Goal: Information Seeking & Learning: Learn about a topic

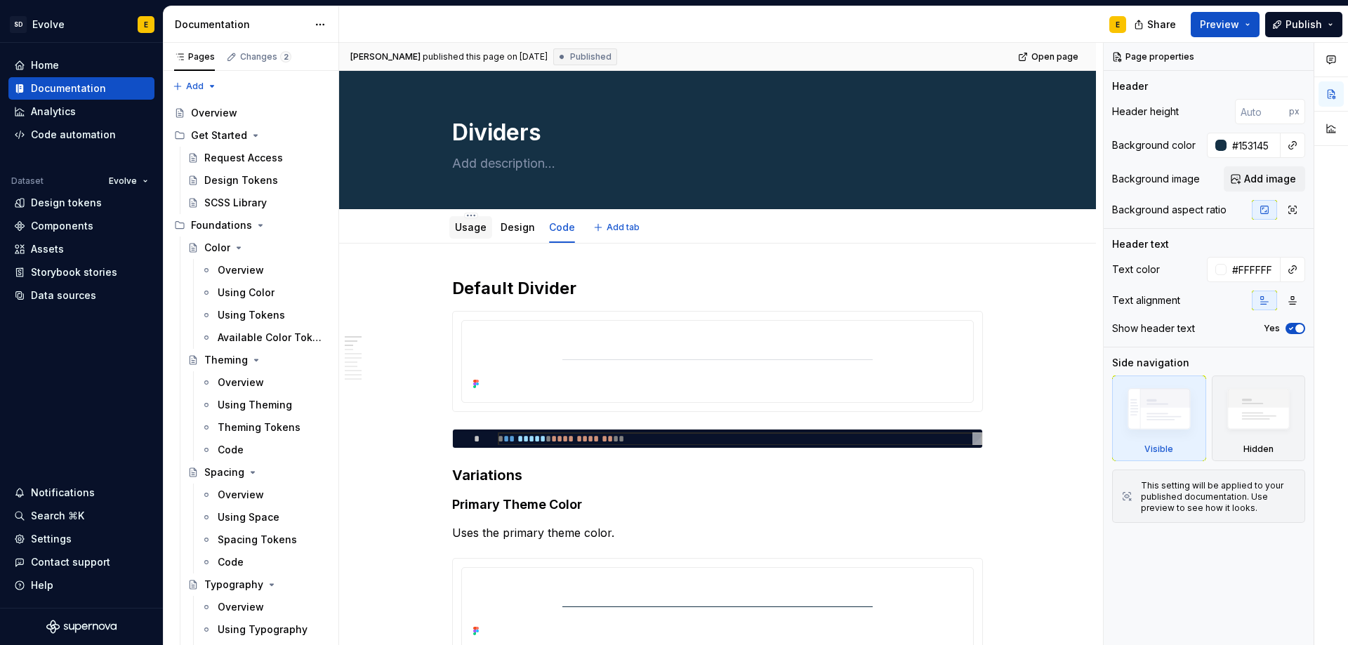
click at [478, 226] on link "Usage" at bounding box center [471, 227] width 32 height 12
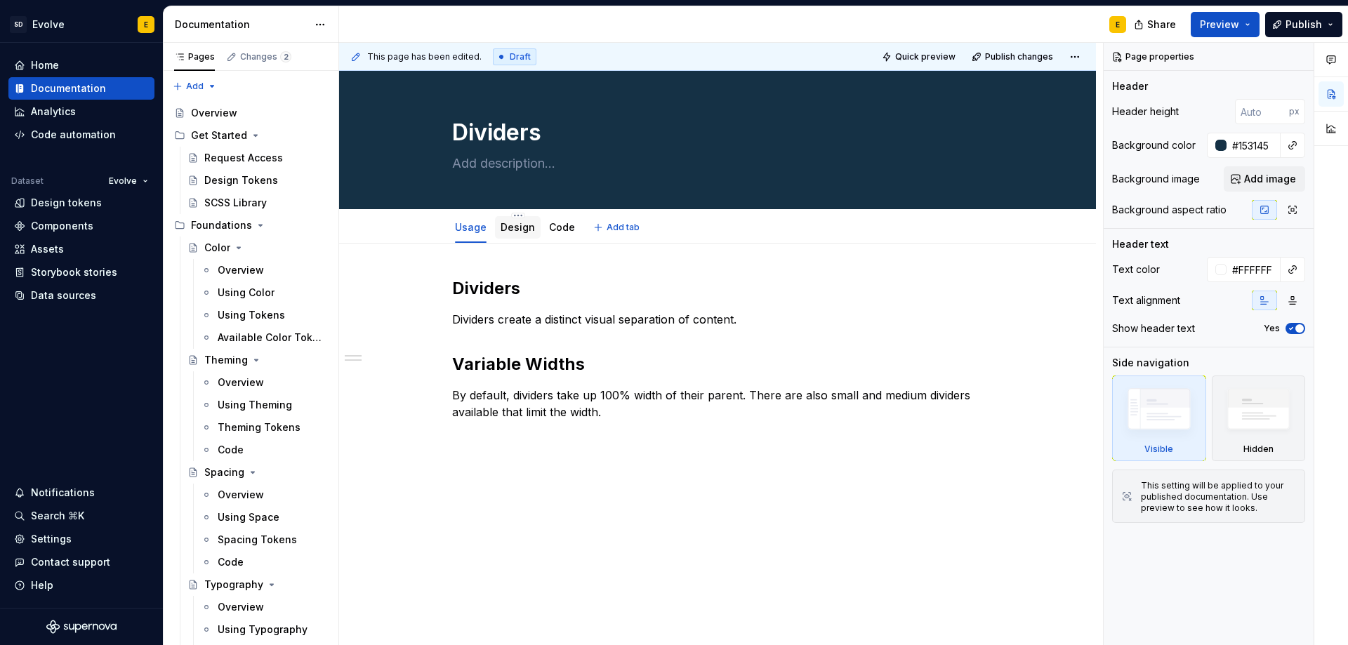
click at [517, 230] on link "Design" at bounding box center [518, 227] width 34 height 12
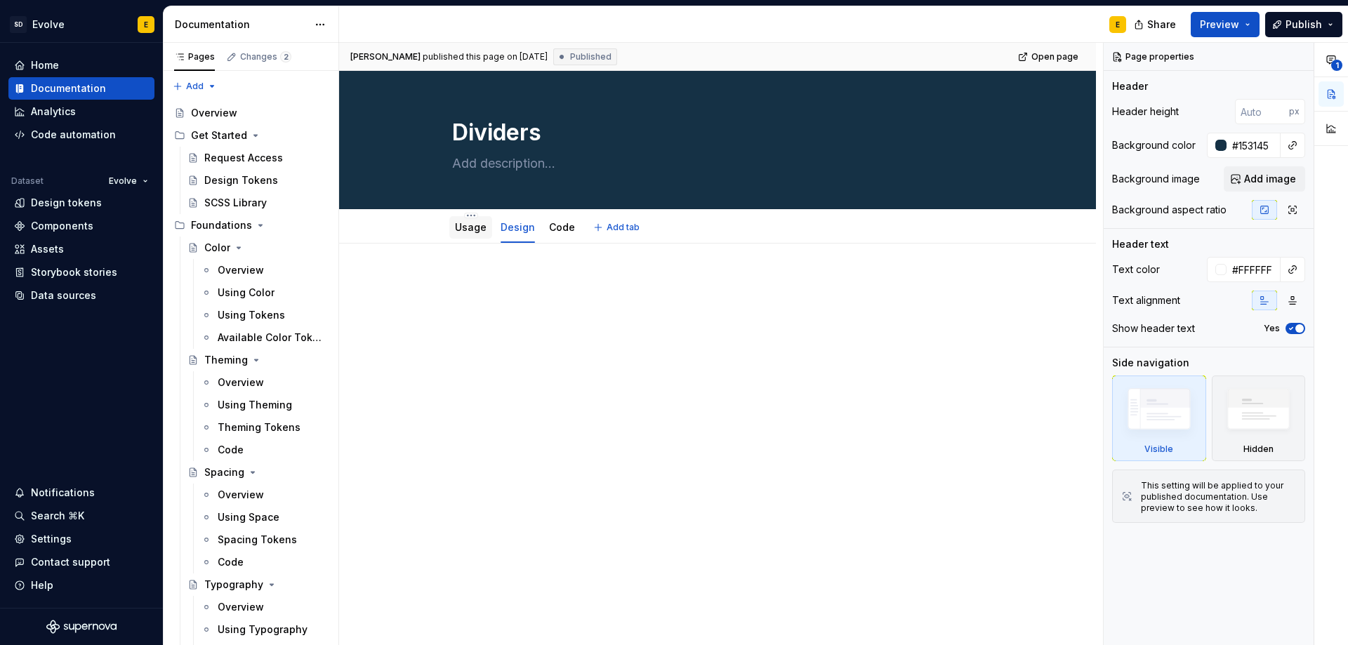
click at [477, 230] on link "Usage" at bounding box center [471, 227] width 32 height 12
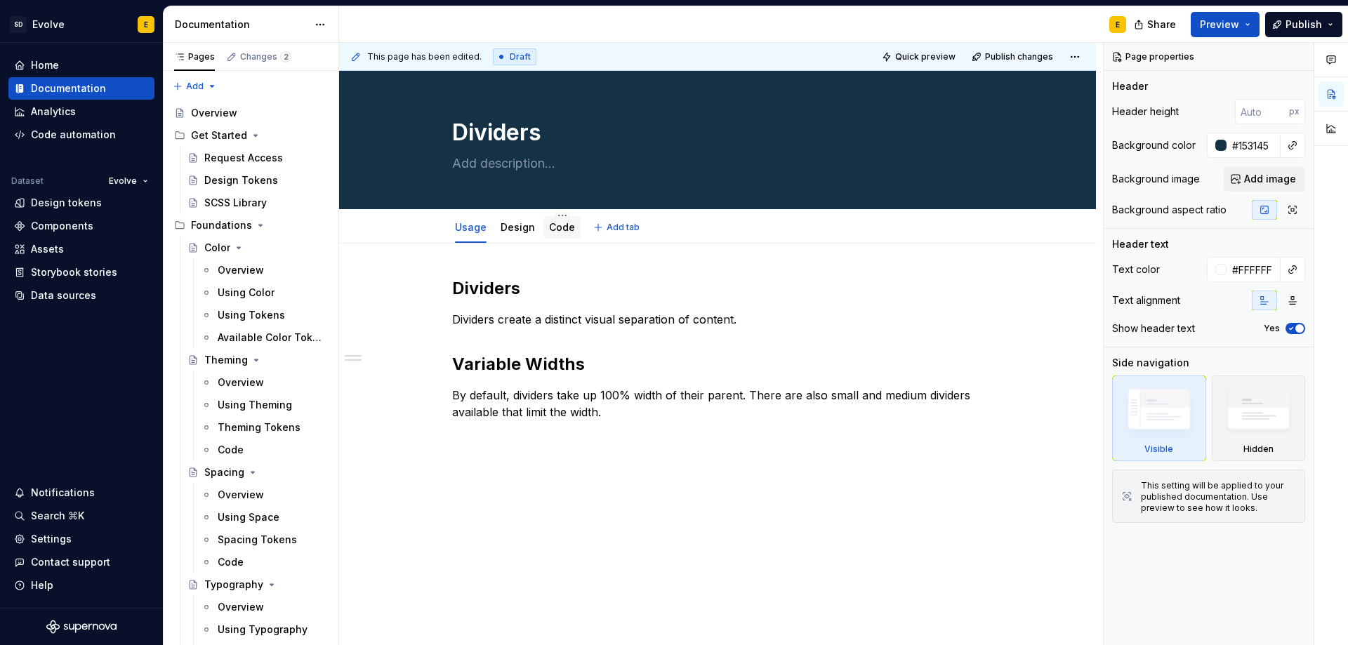
click at [560, 225] on link "Code" at bounding box center [562, 227] width 26 height 12
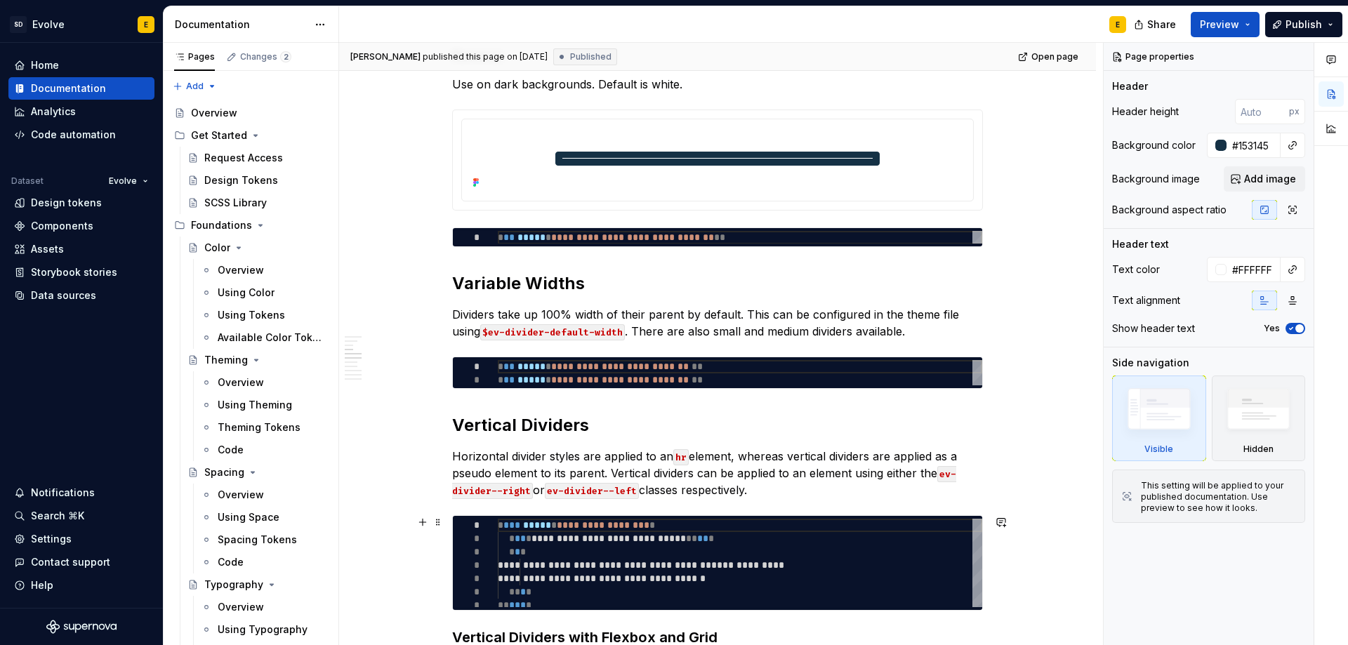
scroll to position [632, 0]
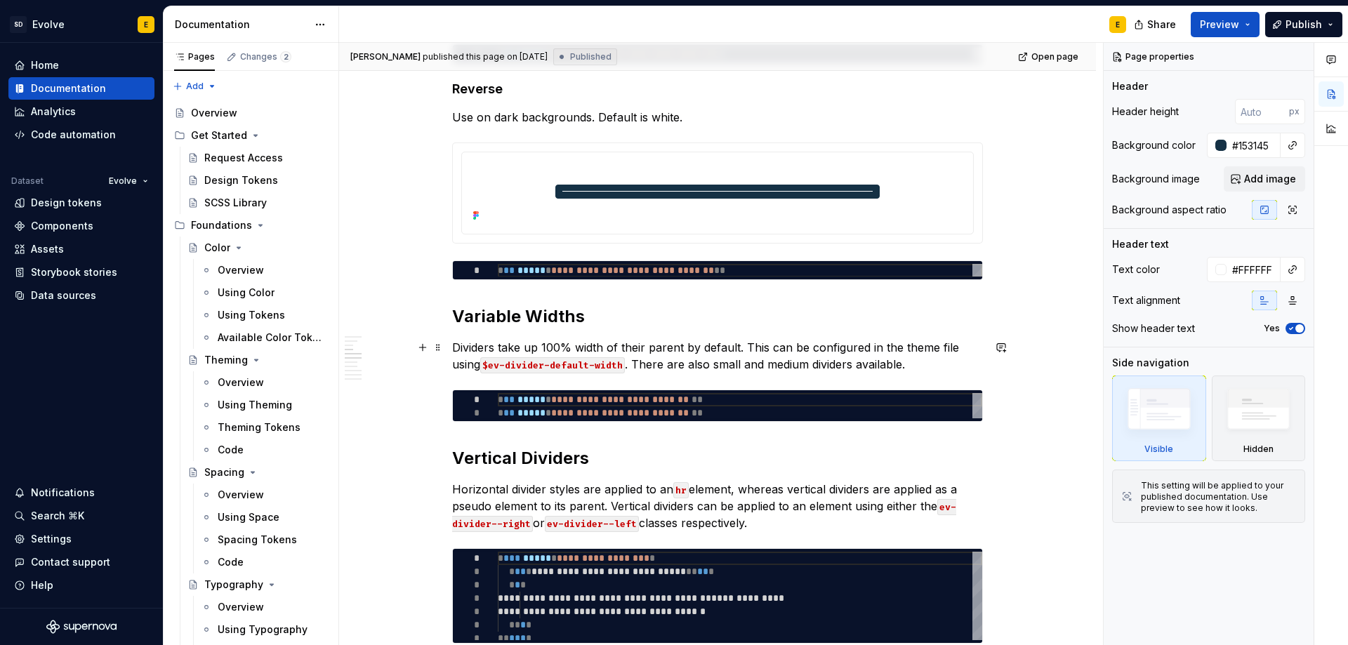
click at [915, 365] on p "Dividers take up 100% width of their parent by default. This can be configured …" at bounding box center [717, 356] width 531 height 34
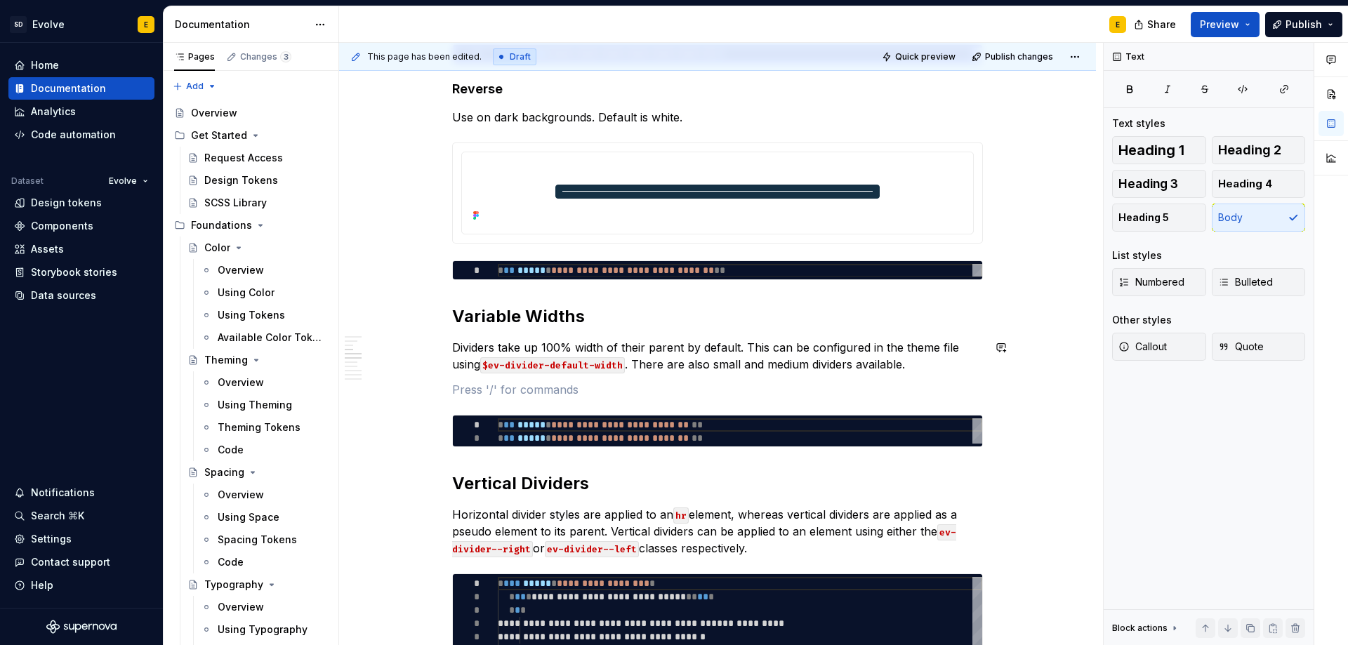
type textarea "*"
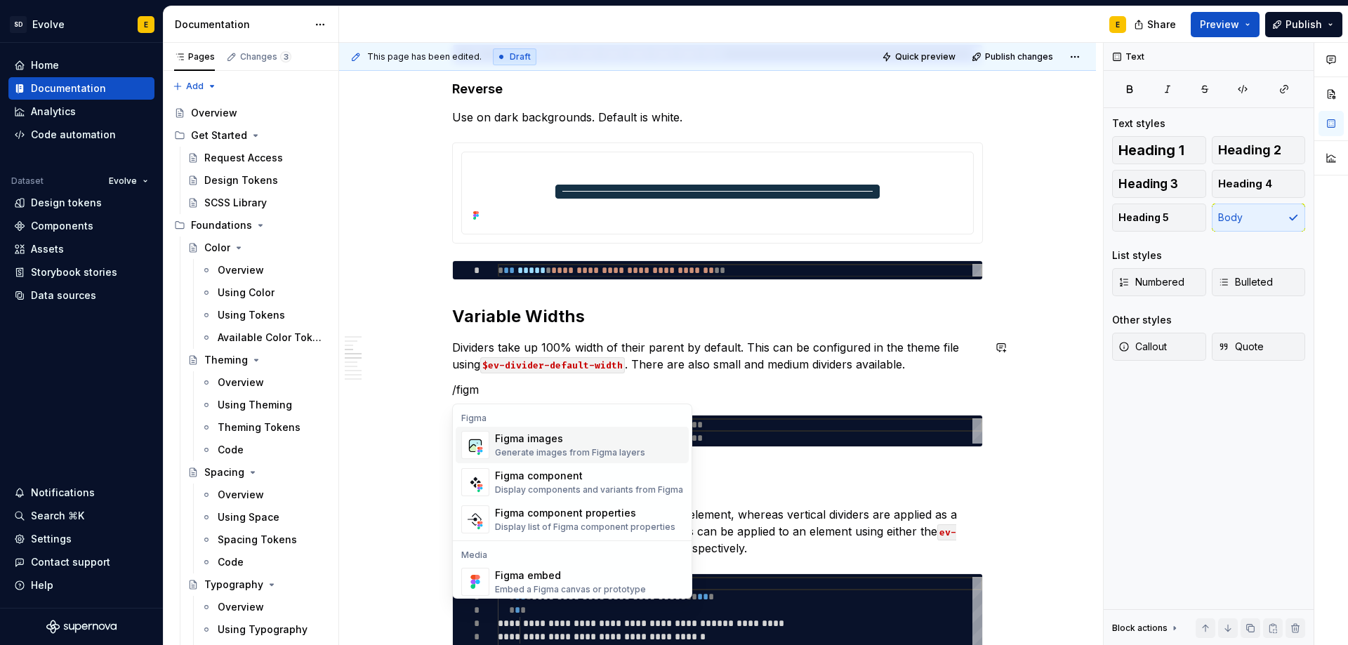
click at [525, 442] on div "Figma images" at bounding box center [570, 439] width 150 height 14
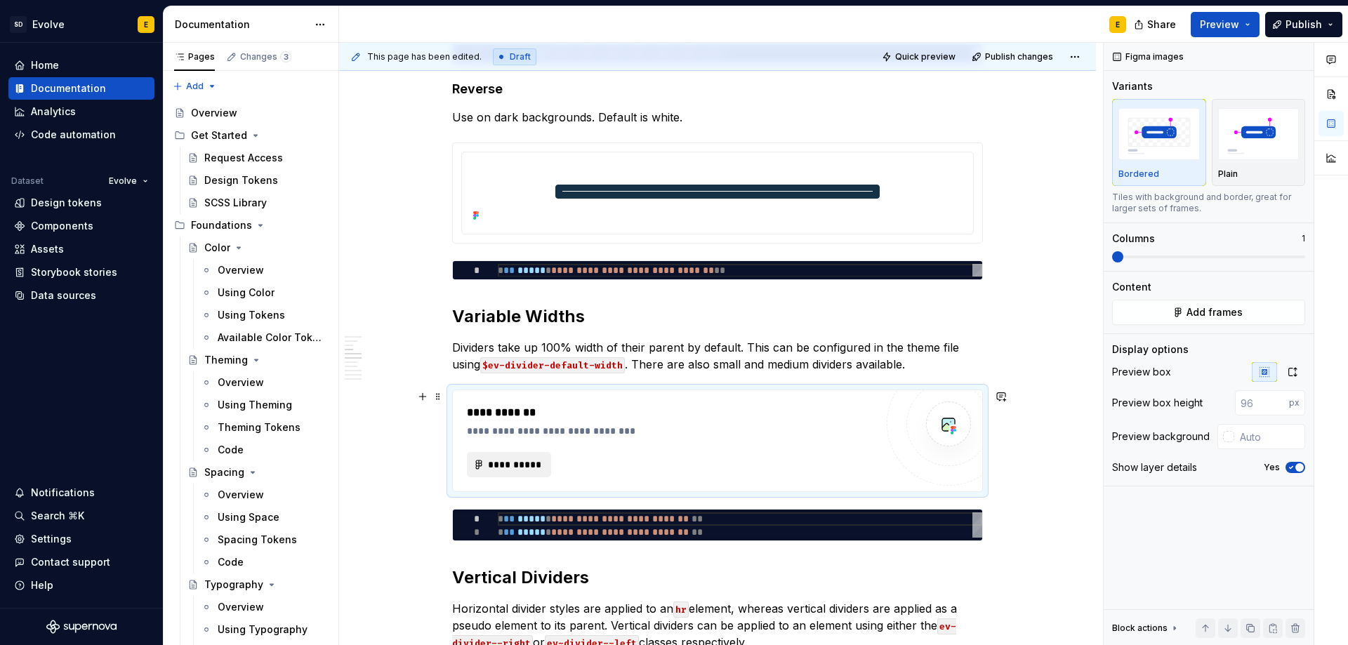
click at [497, 463] on span "**********" at bounding box center [514, 465] width 55 height 14
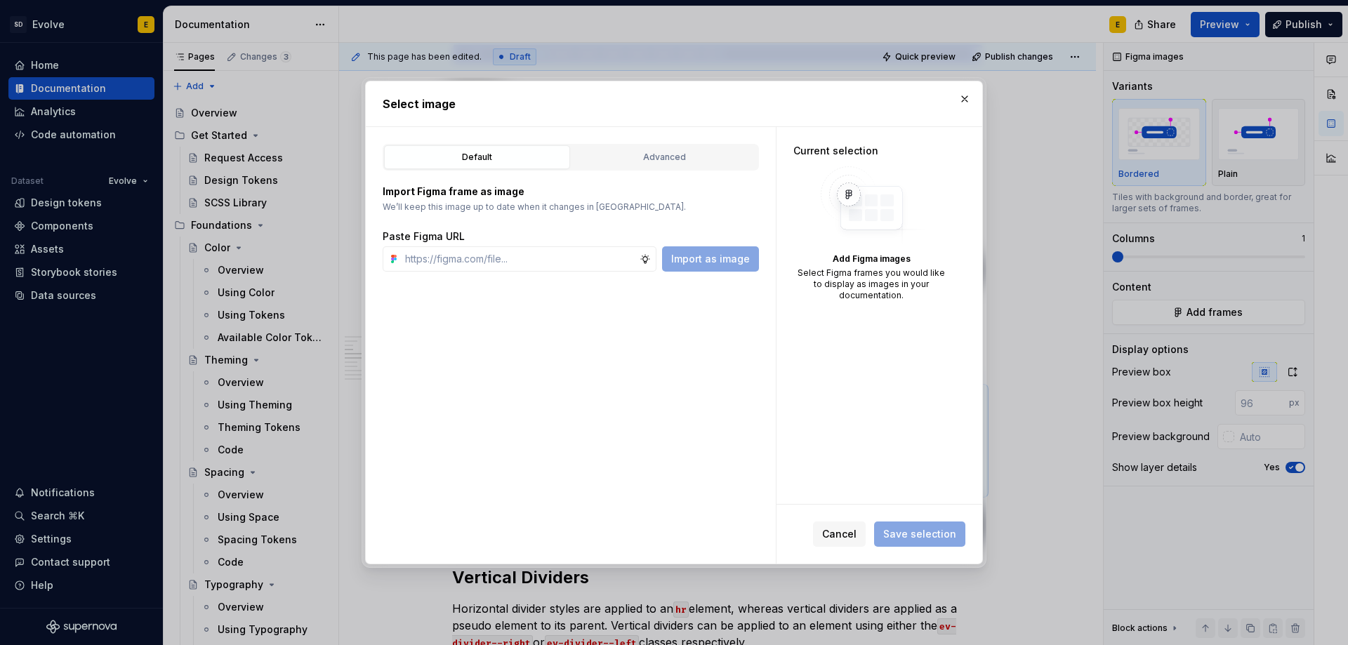
type textarea "*"
click at [589, 261] on input "text" at bounding box center [519, 258] width 240 height 25
paste input "[URL][DOMAIN_NAME]"
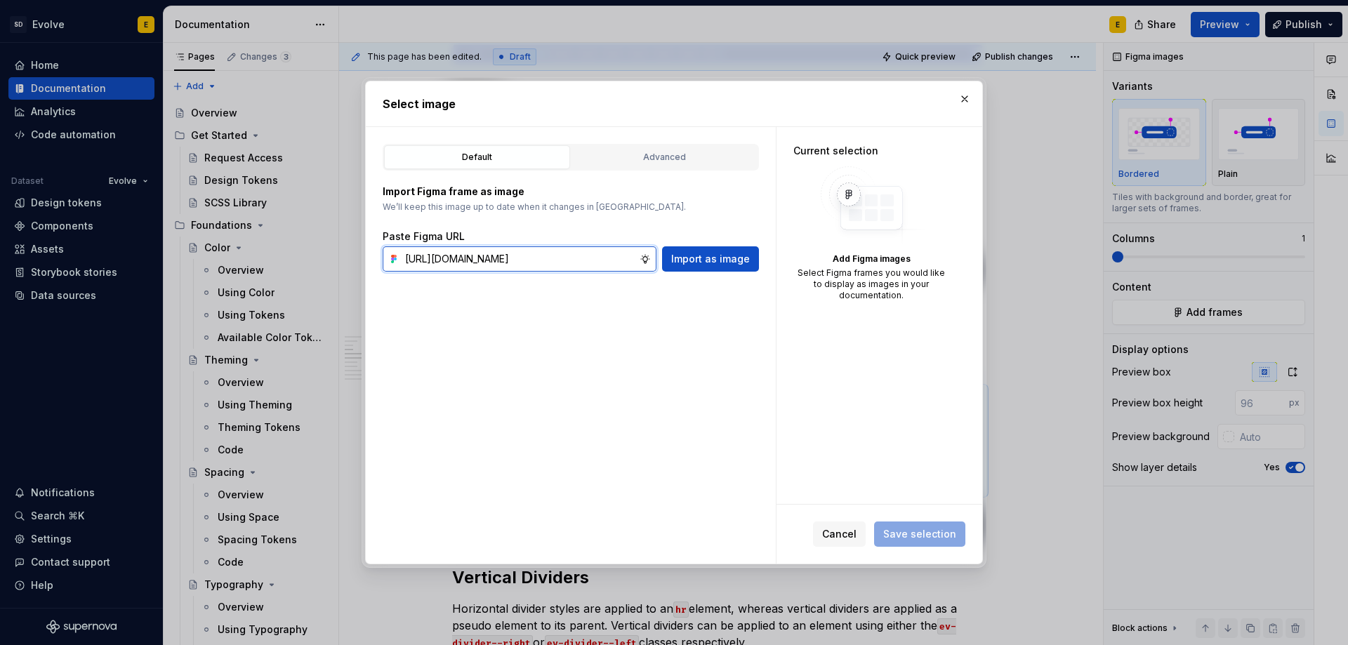
scroll to position [0, 352]
type input "[URL][DOMAIN_NAME]"
click at [697, 254] on span "Import as image" at bounding box center [710, 259] width 79 height 14
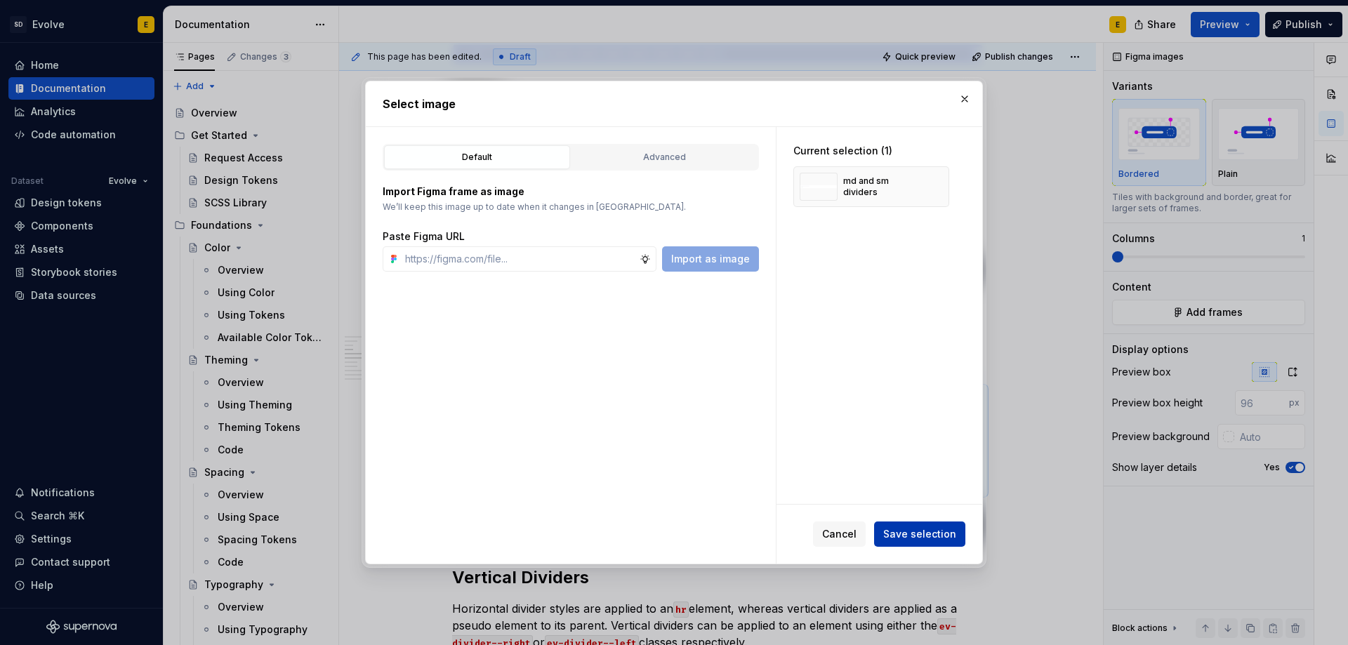
click at [901, 531] on span "Save selection" at bounding box center [919, 534] width 73 height 14
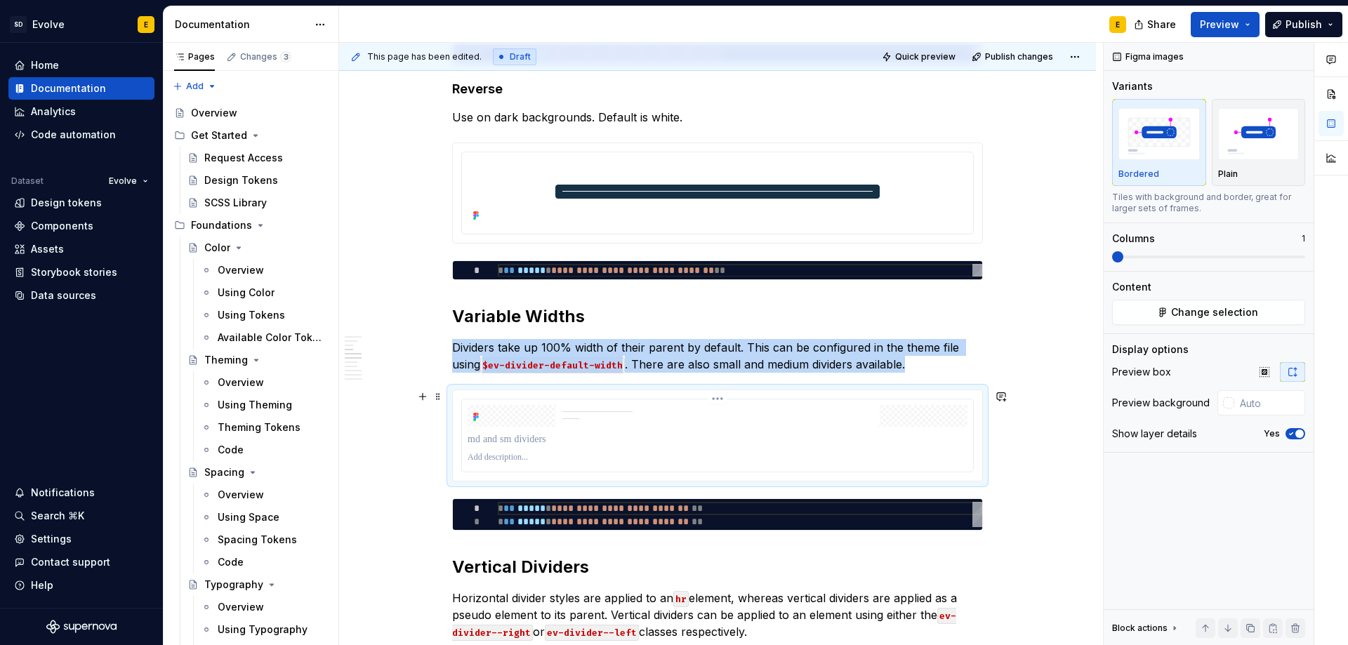
click at [750, 410] on img at bounding box center [717, 416] width 324 height 22
click at [1252, 405] on input "text" at bounding box center [1269, 402] width 71 height 25
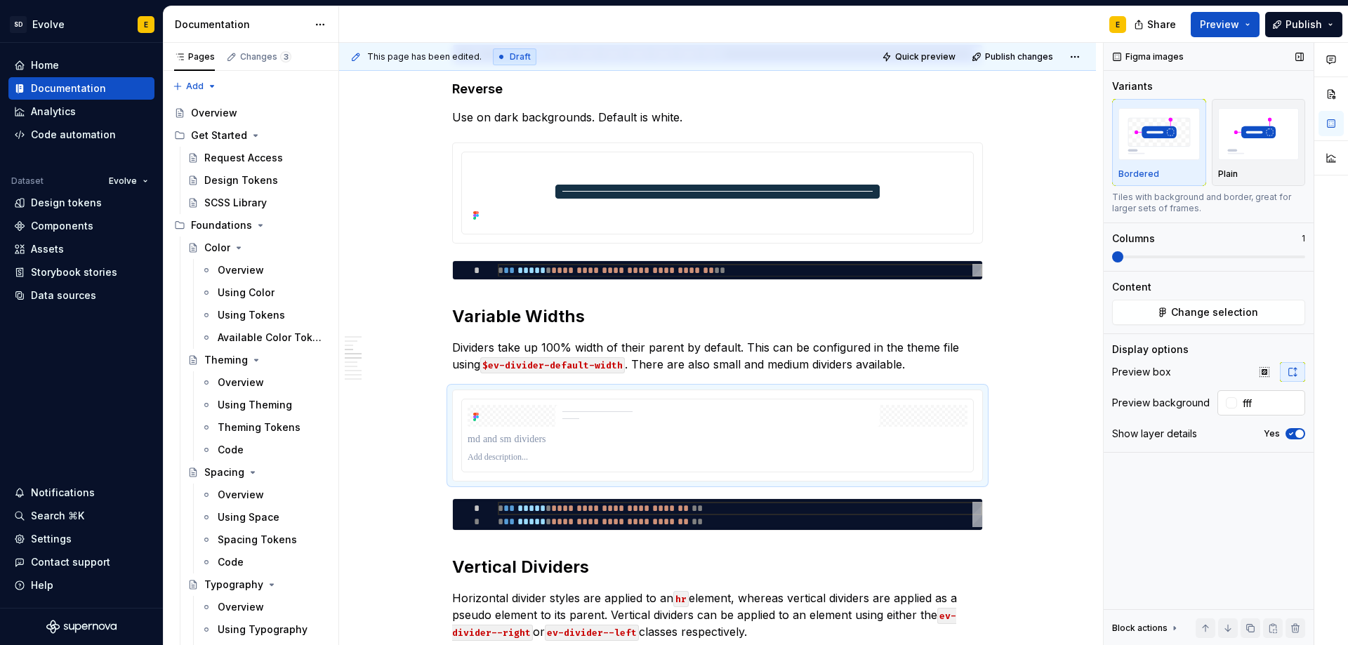
type input "#FFFFFF"
type button "on"
click at [1235, 24] on span "Preview" at bounding box center [1219, 25] width 39 height 14
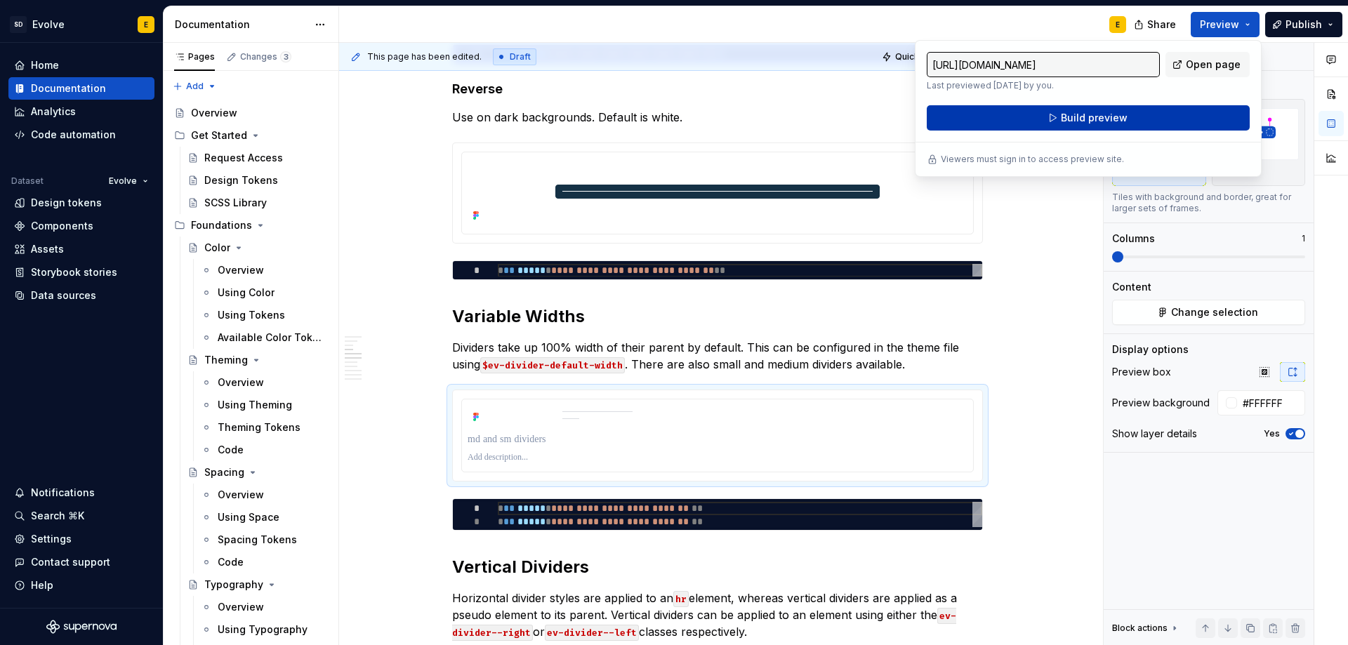
click at [1109, 119] on span "Build preview" at bounding box center [1094, 118] width 67 height 14
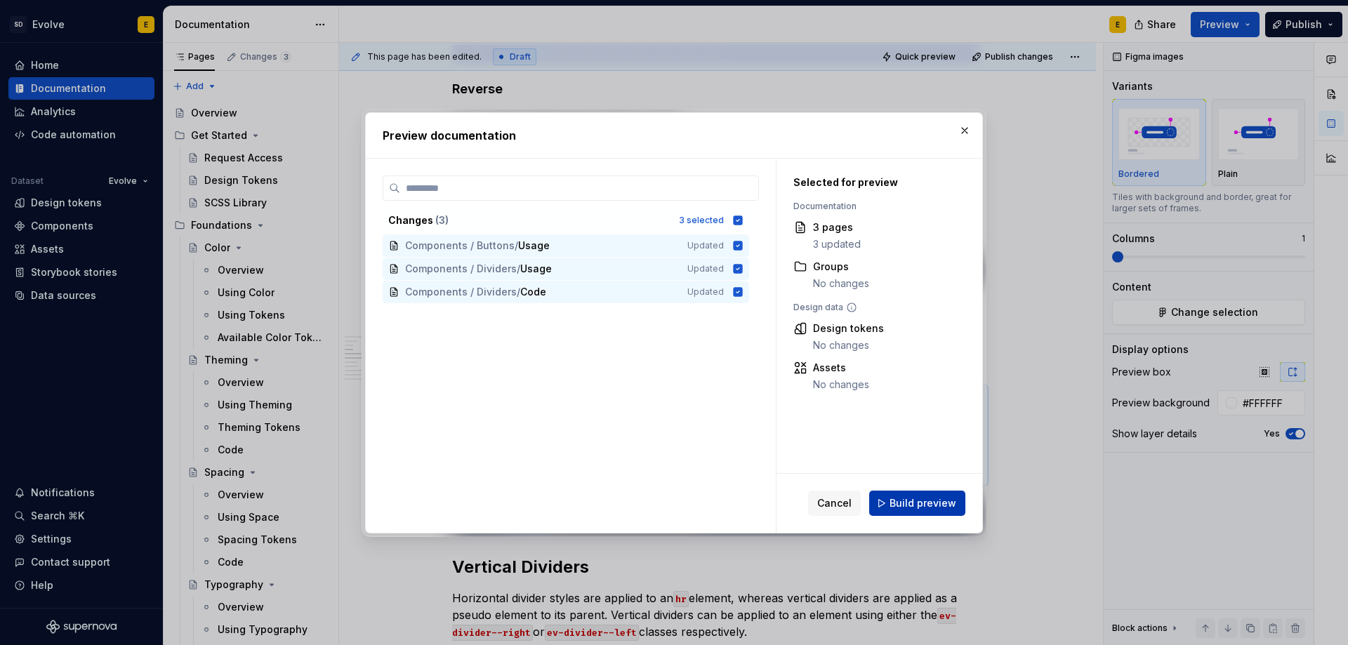
click at [916, 497] on span "Build preview" at bounding box center [922, 503] width 67 height 14
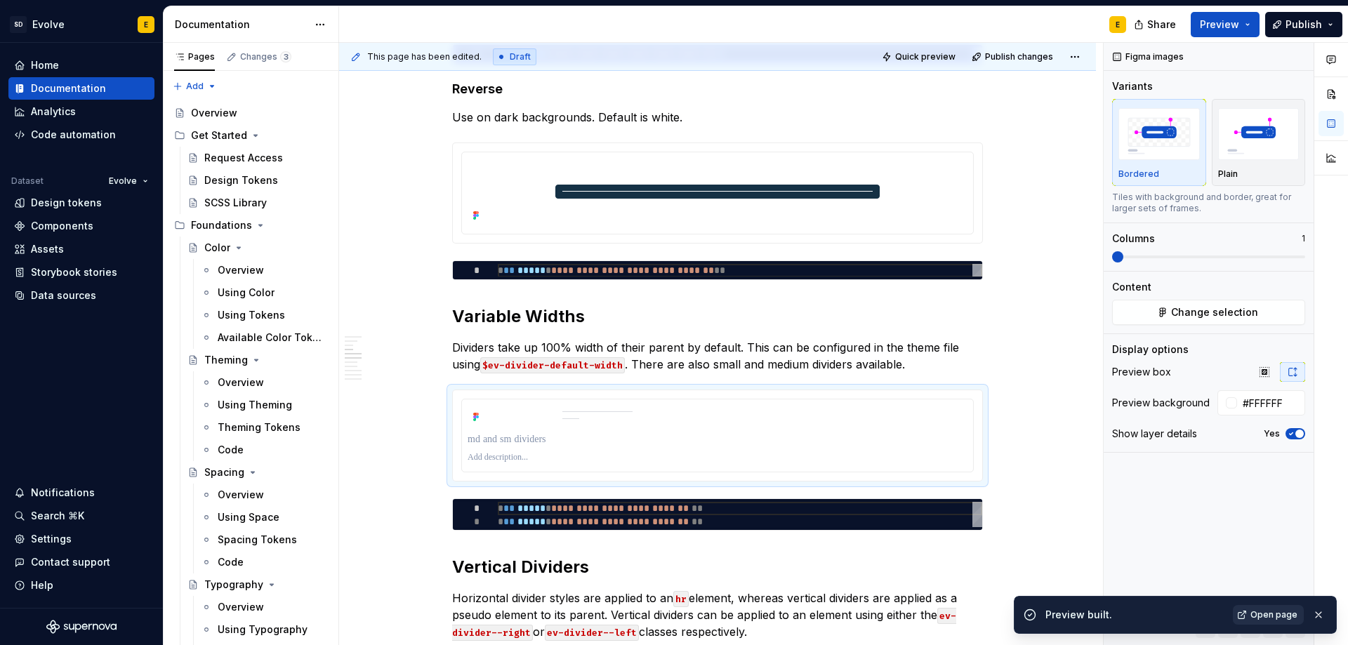
click at [1285, 615] on span "Open page" at bounding box center [1273, 614] width 47 height 11
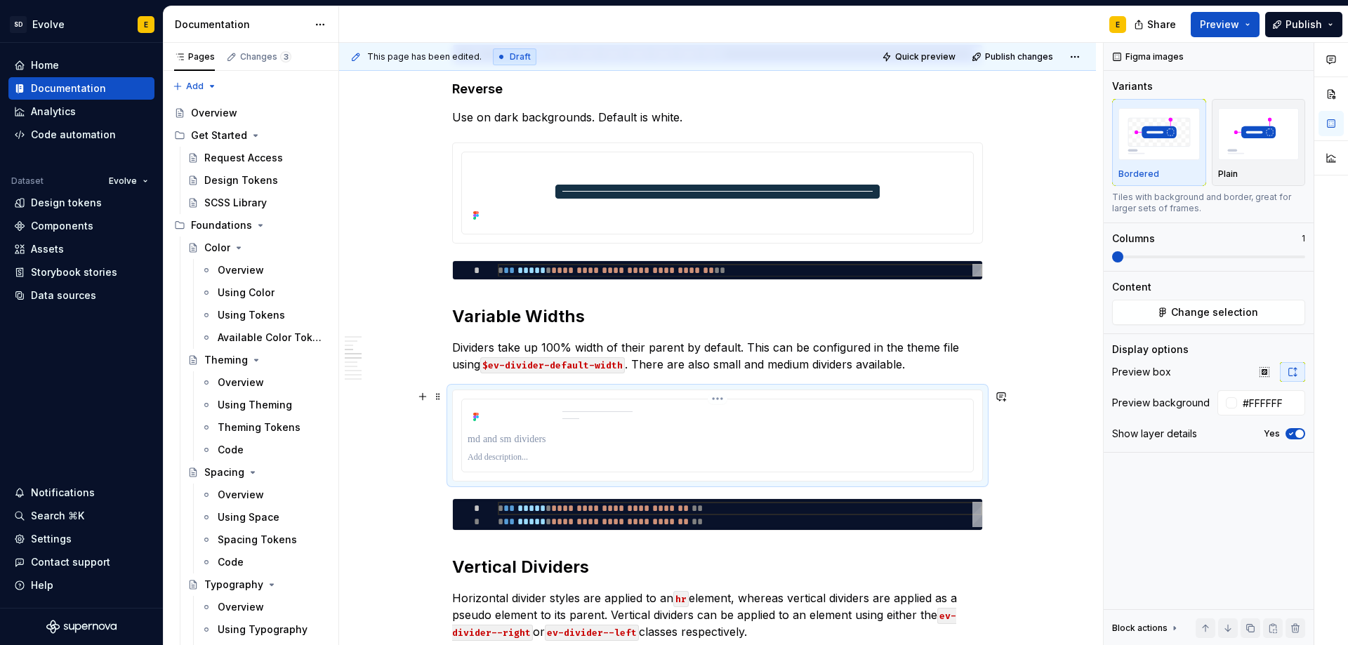
click at [498, 421] on div at bounding box center [718, 416] width 500 height 22
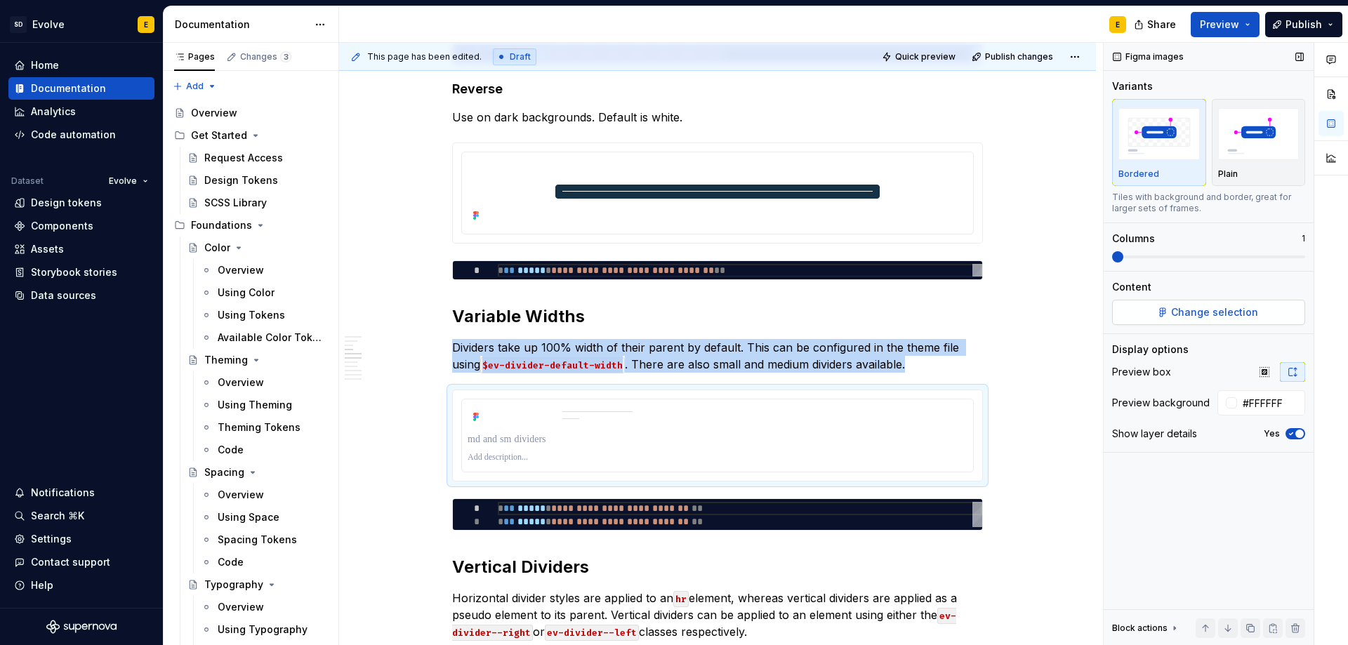
click at [1205, 315] on span "Change selection" at bounding box center [1214, 312] width 87 height 14
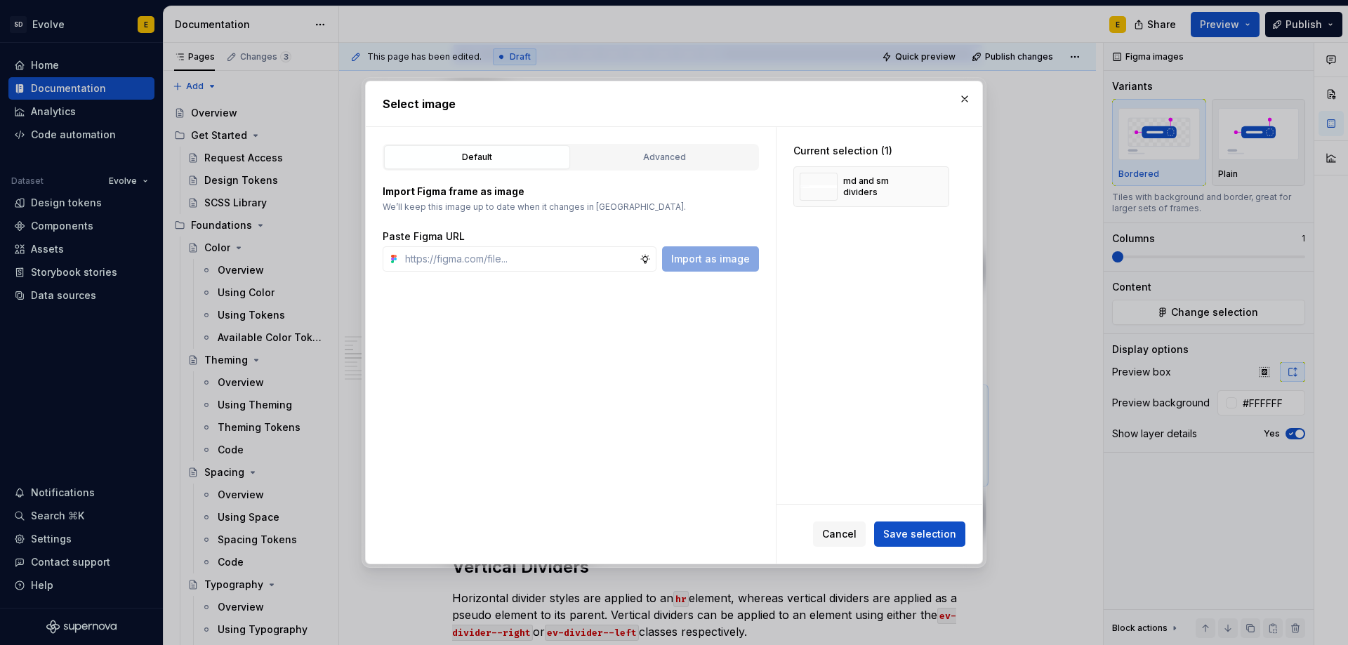
type textarea "*"
click at [581, 264] on input "text" at bounding box center [519, 258] width 240 height 25
paste input "[URL][DOMAIN_NAME]"
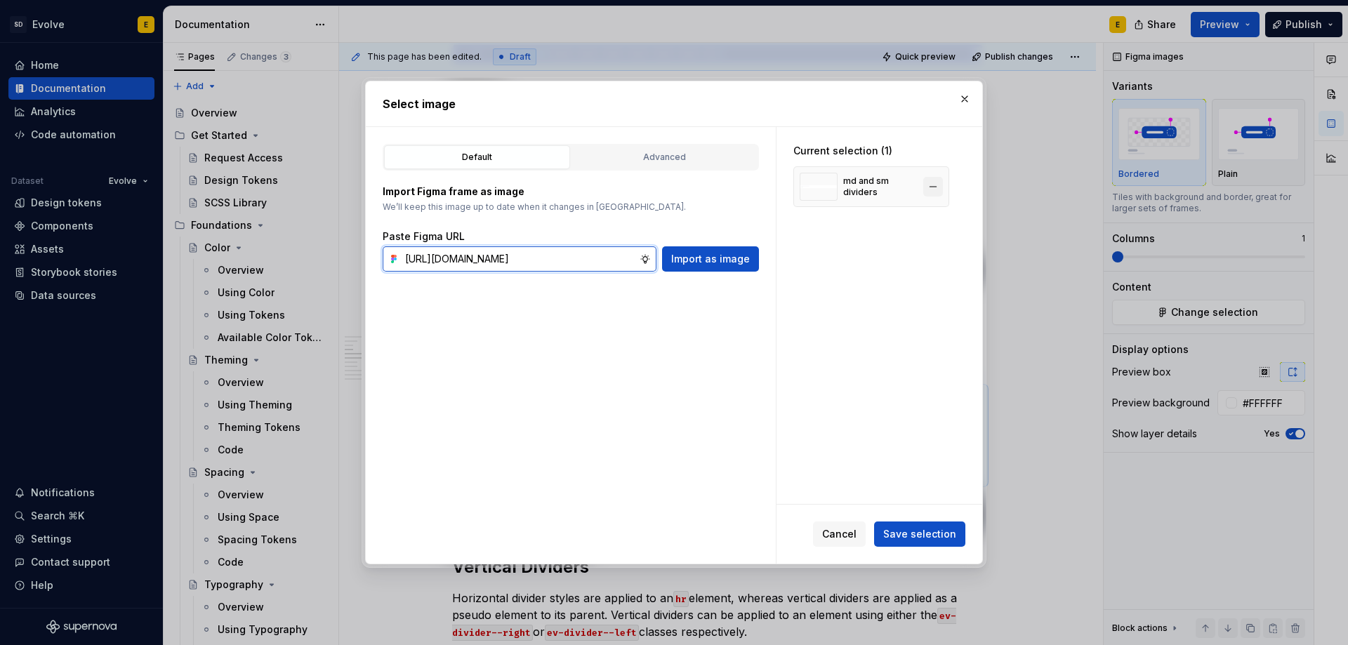
type input "[URL][DOMAIN_NAME]"
click at [936, 184] on button "button" at bounding box center [933, 187] width 20 height 20
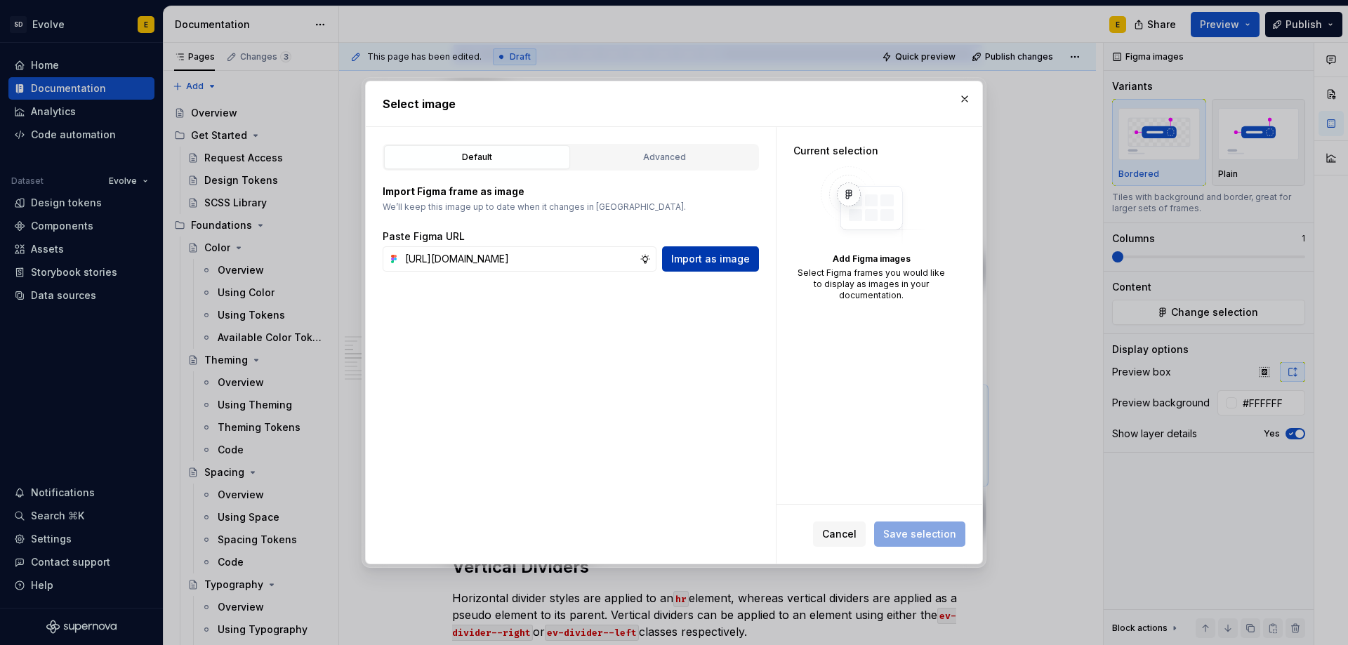
click at [696, 257] on span "Import as image" at bounding box center [710, 259] width 79 height 14
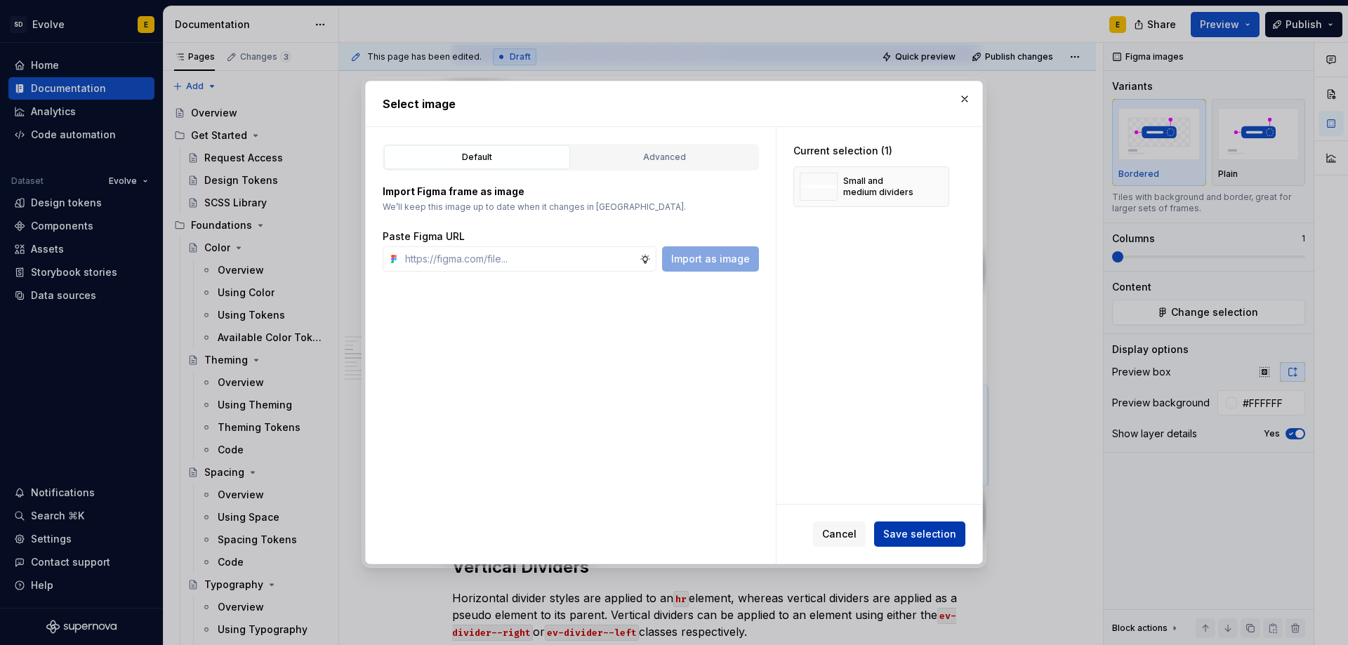
click at [940, 545] on button "Save selection" at bounding box center [919, 534] width 91 height 25
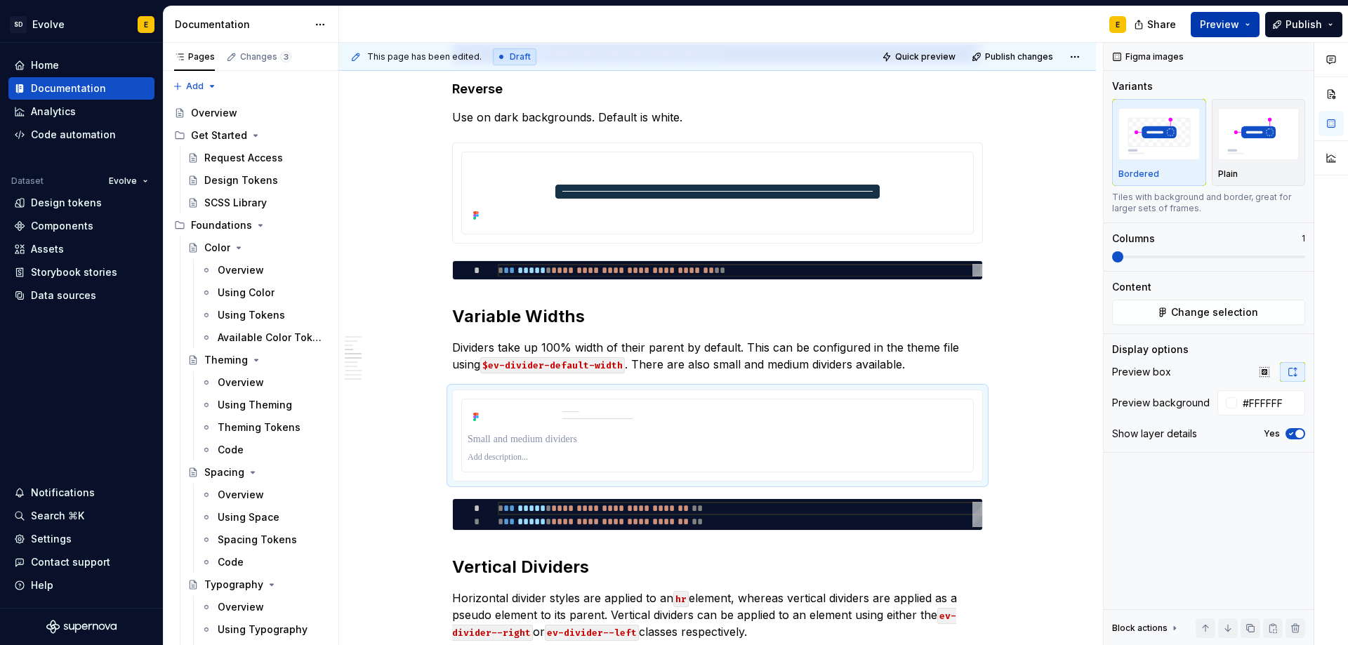
click at [1227, 15] on button "Preview" at bounding box center [1225, 24] width 69 height 25
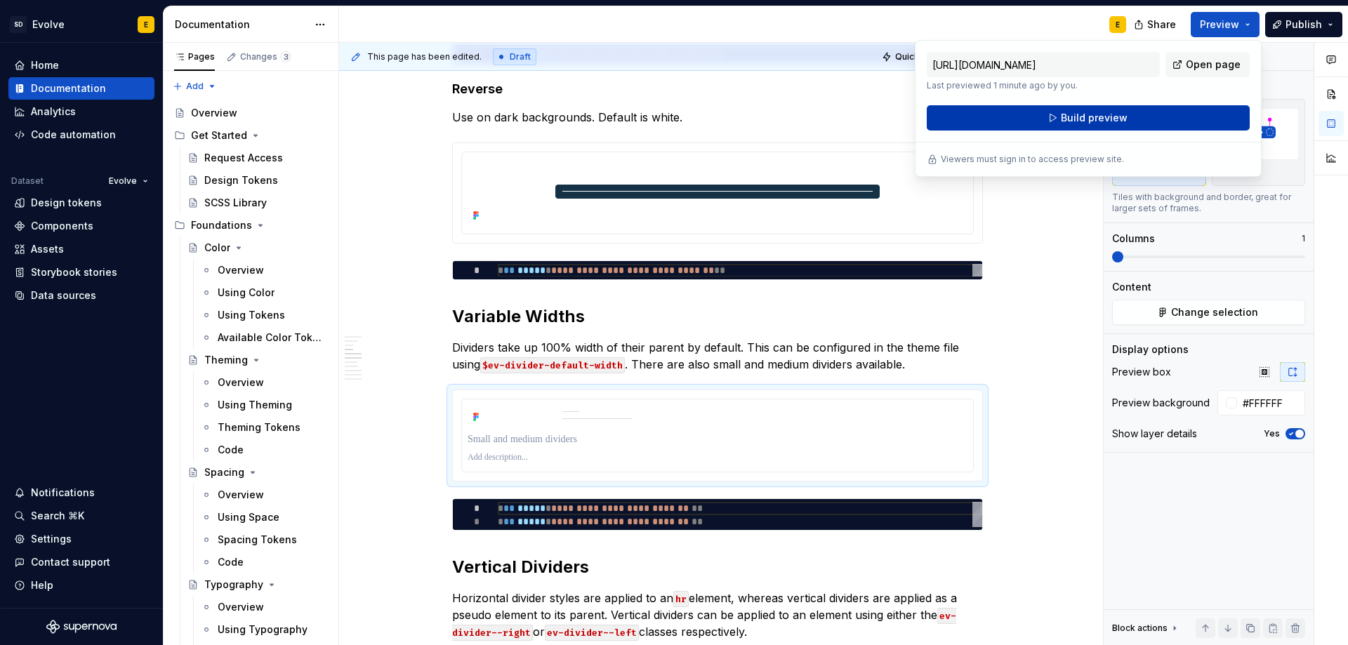
click at [1129, 115] on button "Build preview" at bounding box center [1088, 117] width 323 height 25
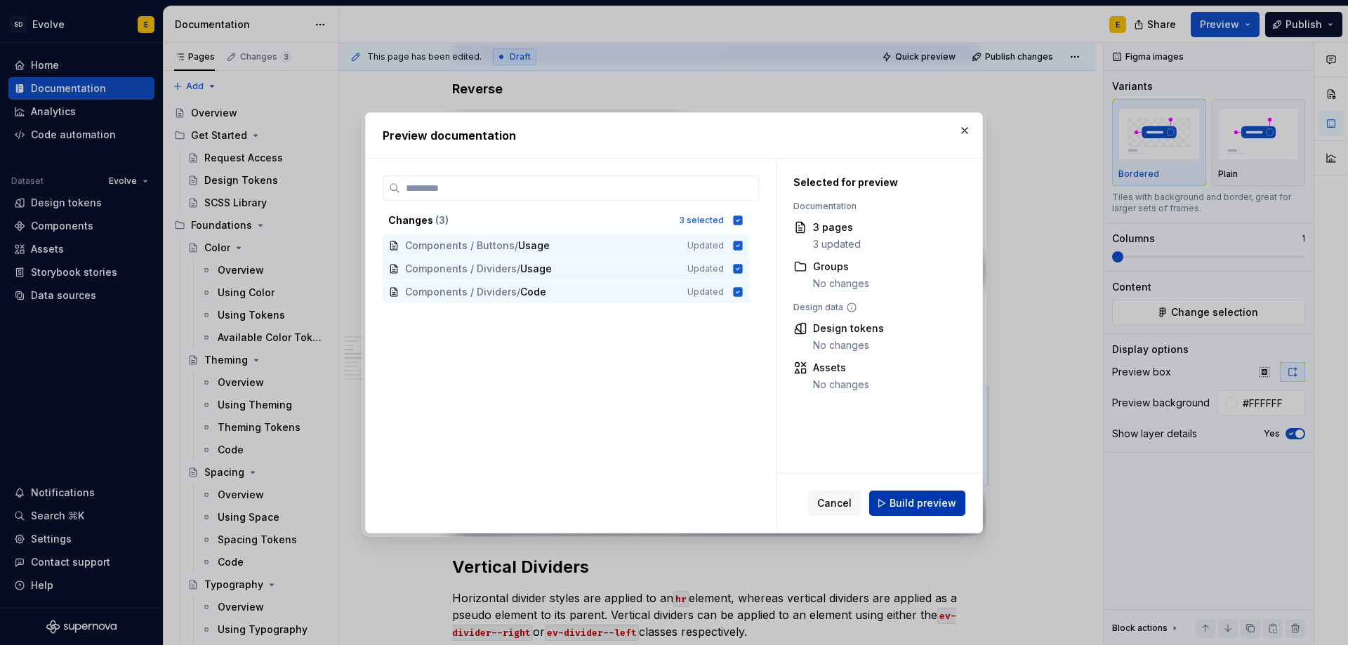
click at [925, 505] on span "Build preview" at bounding box center [922, 503] width 67 height 14
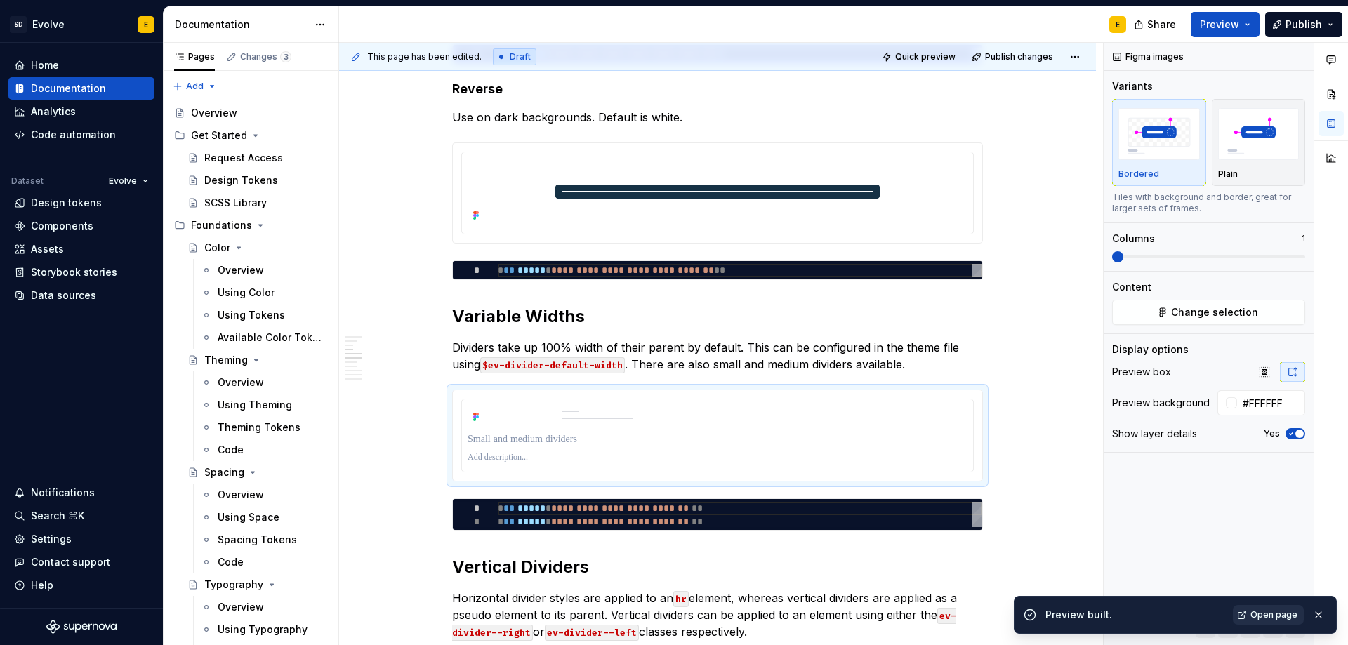
click at [1264, 610] on span "Open page" at bounding box center [1273, 614] width 47 height 11
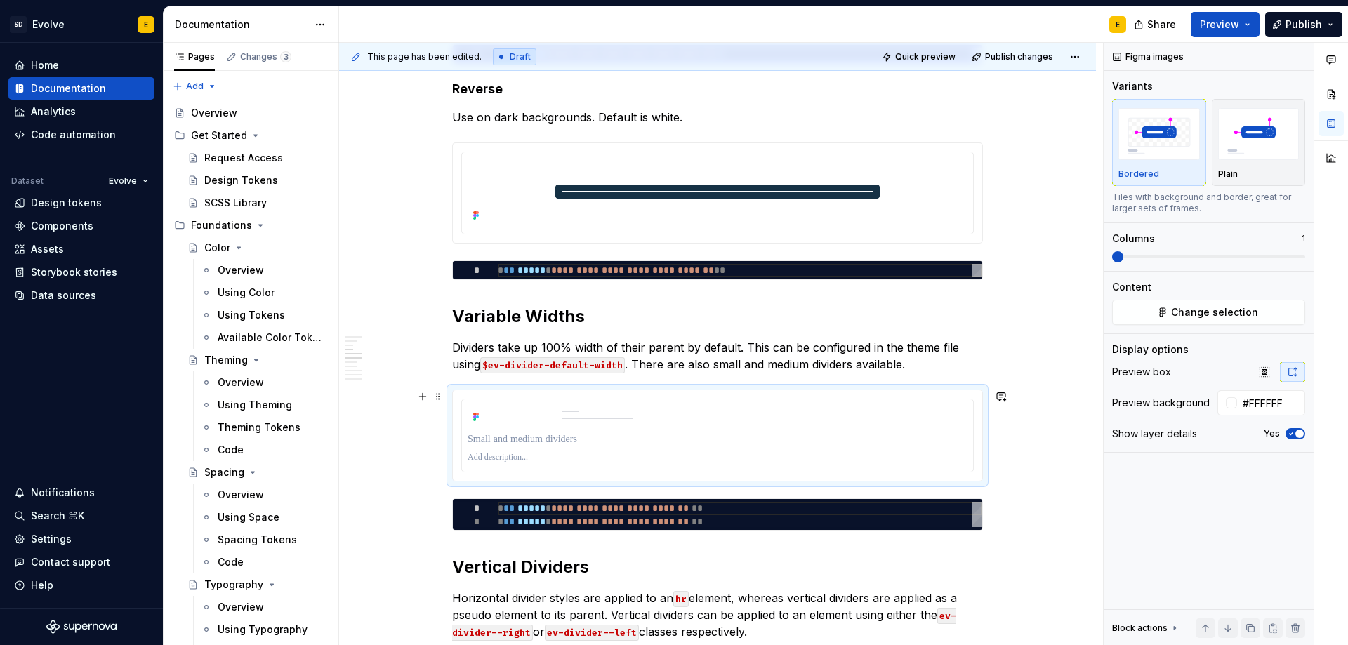
click at [608, 390] on div at bounding box center [717, 436] width 531 height 92
click at [1297, 434] on span "button" at bounding box center [1299, 434] width 8 height 8
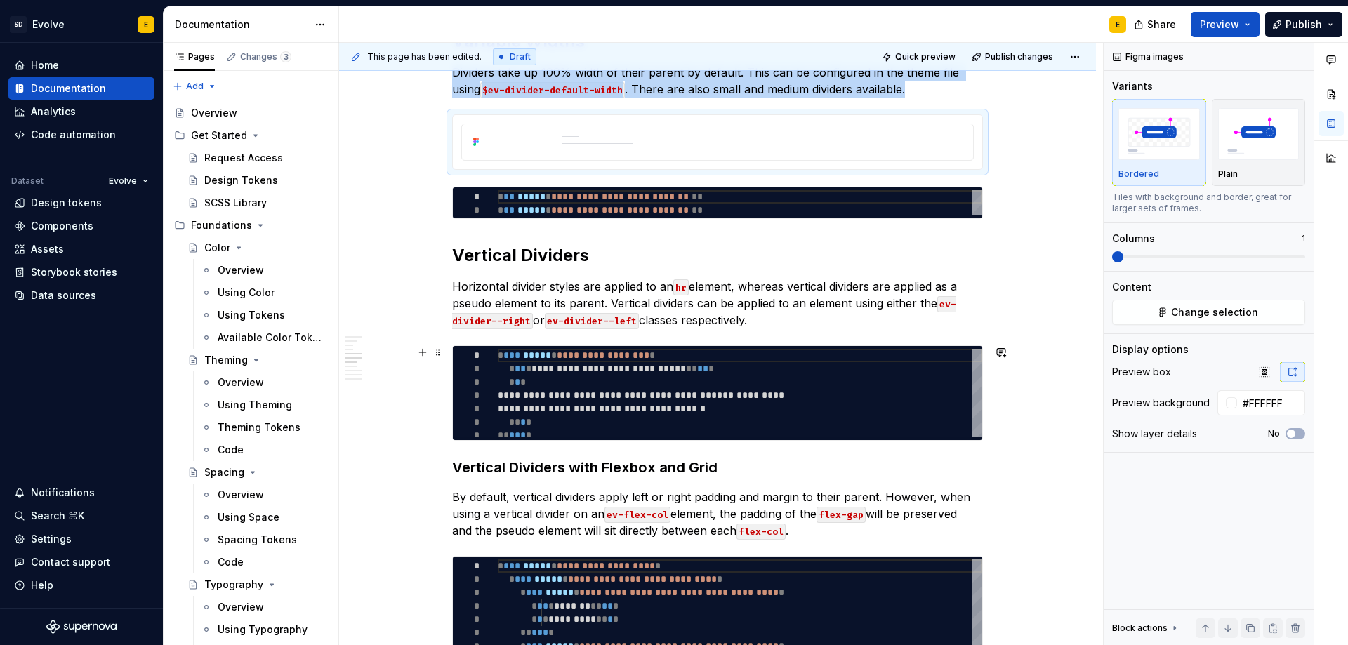
scroll to position [913, 0]
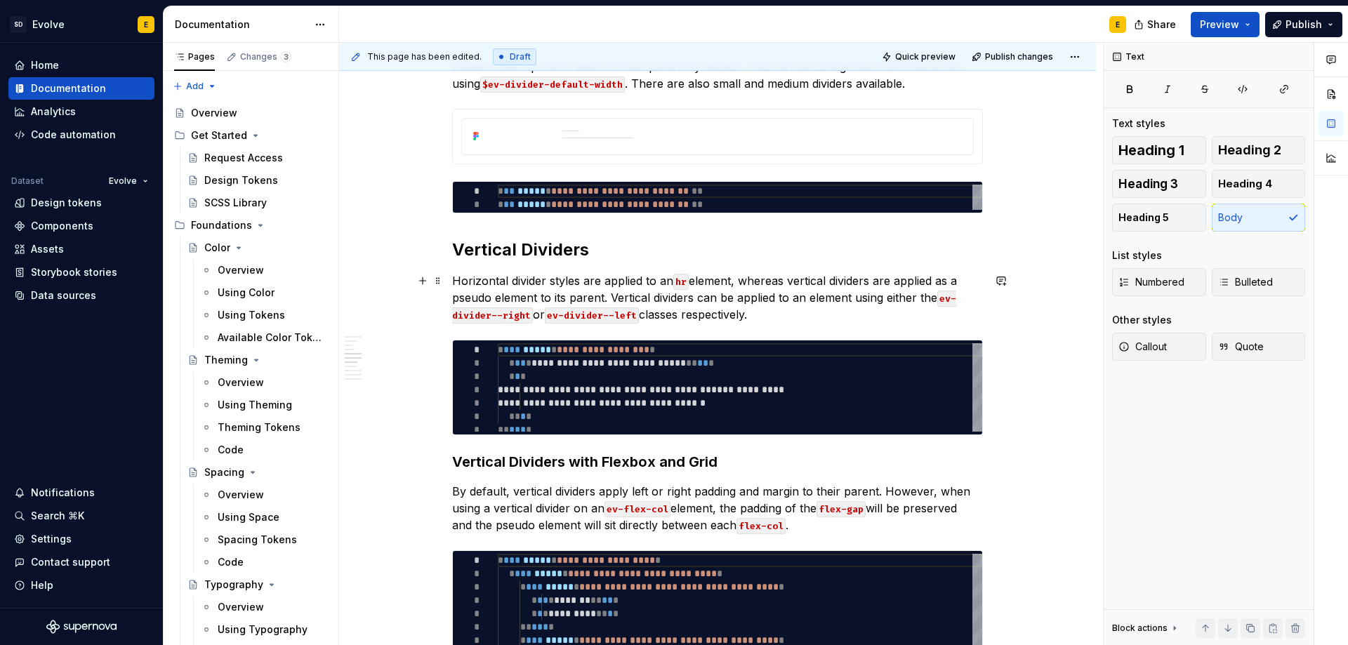
click at [815, 315] on p "Horizontal divider styles are applied to an hr element, whereas vertical divide…" at bounding box center [717, 297] width 531 height 51
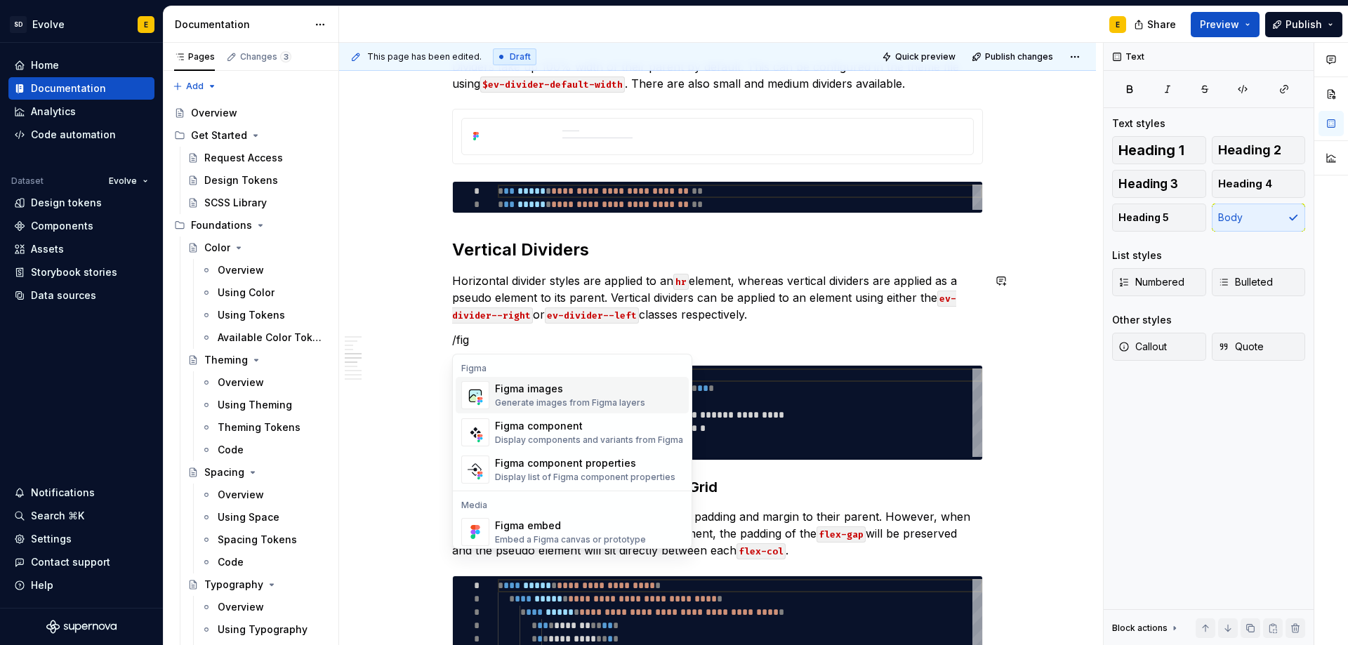
click at [507, 392] on div "Figma images" at bounding box center [570, 389] width 150 height 14
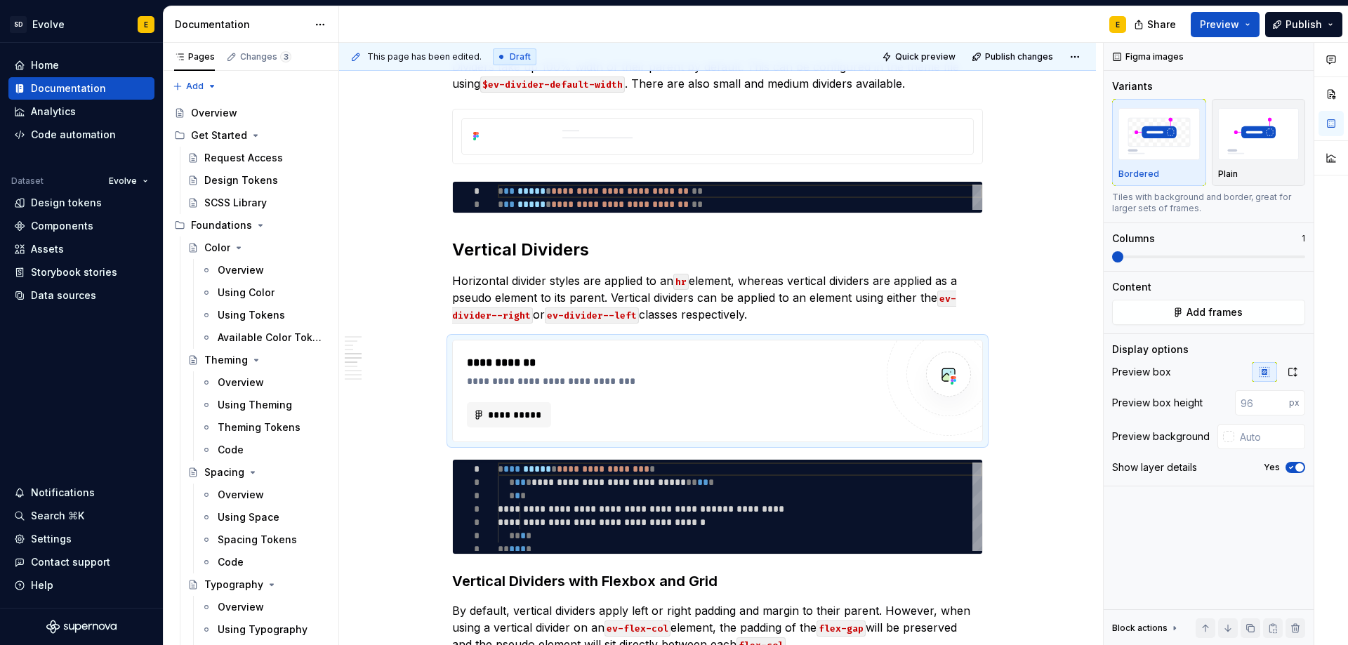
type textarea "*"
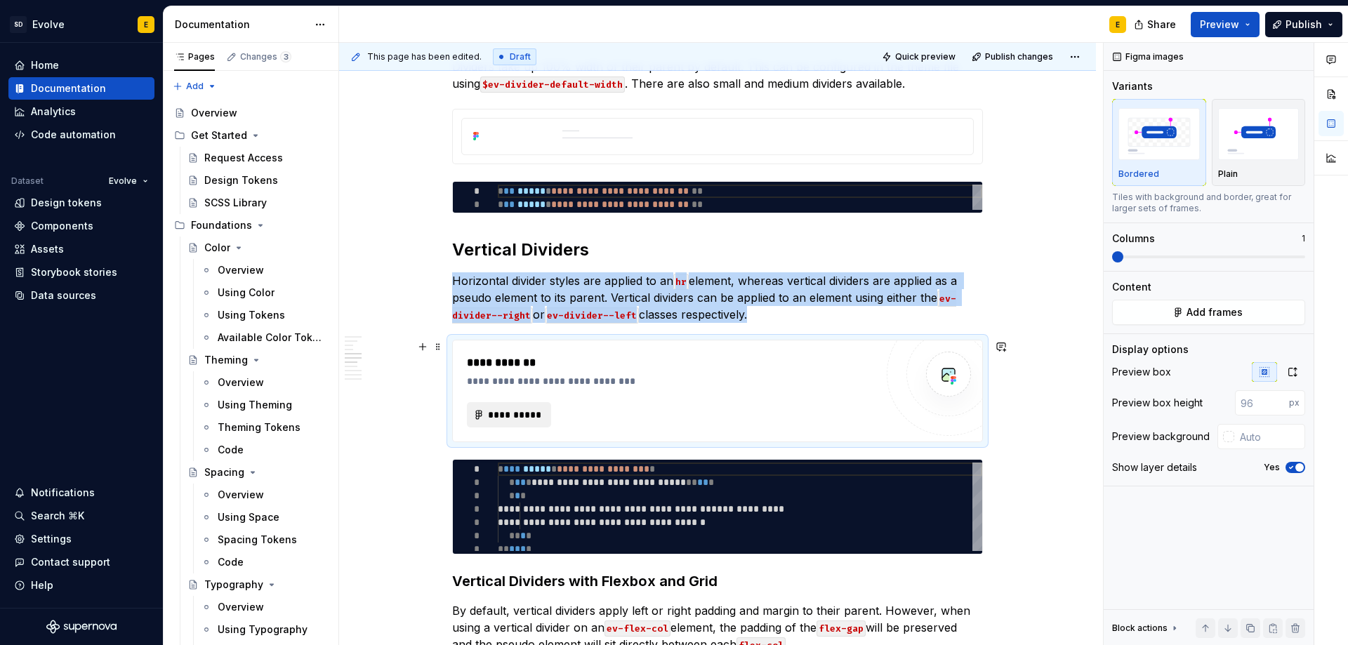
click at [501, 416] on span "**********" at bounding box center [514, 415] width 55 height 14
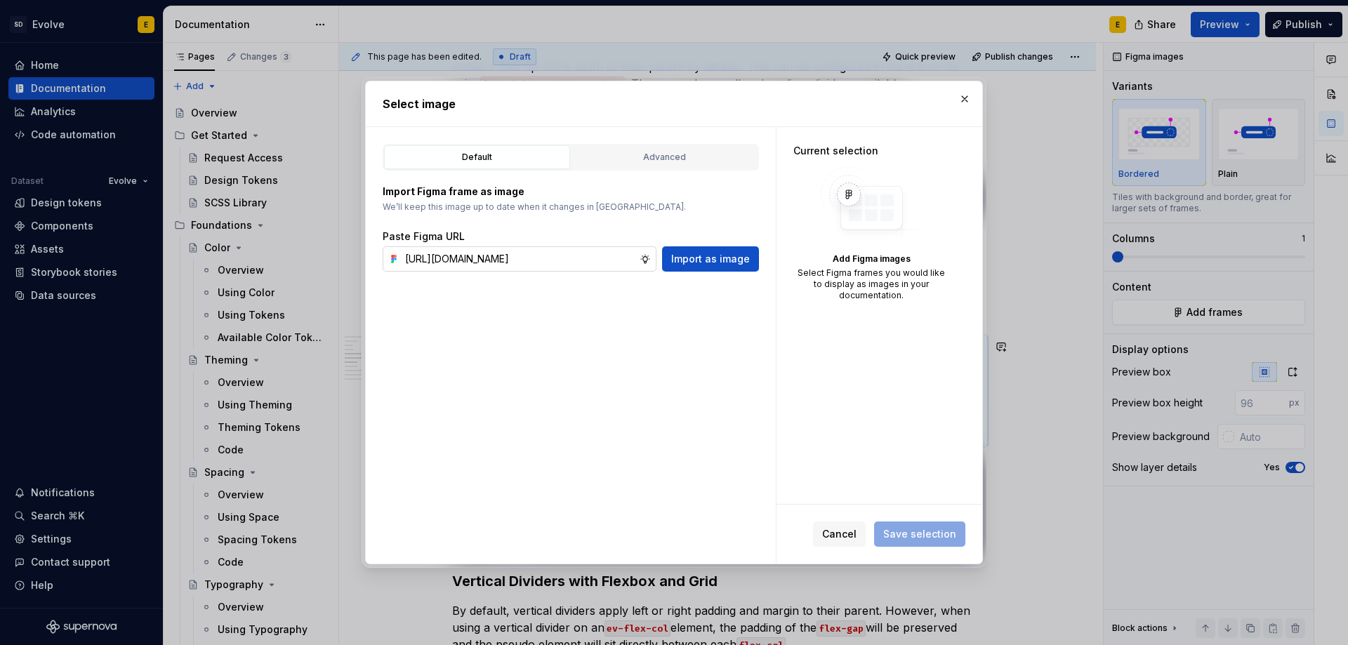
scroll to position [0, 354]
type input "[URL][DOMAIN_NAME]"
click at [707, 263] on span "Import as image" at bounding box center [710, 259] width 79 height 14
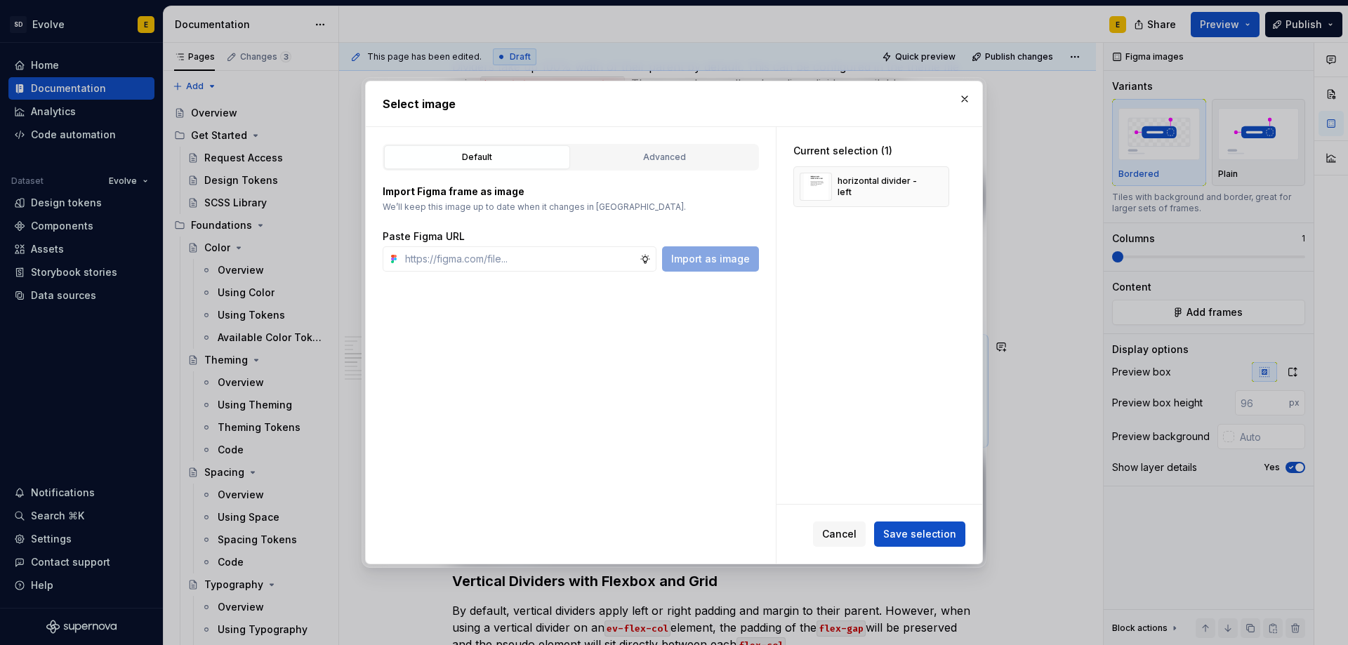
type textarea "*"
click at [929, 526] on button "Save selection" at bounding box center [919, 534] width 91 height 25
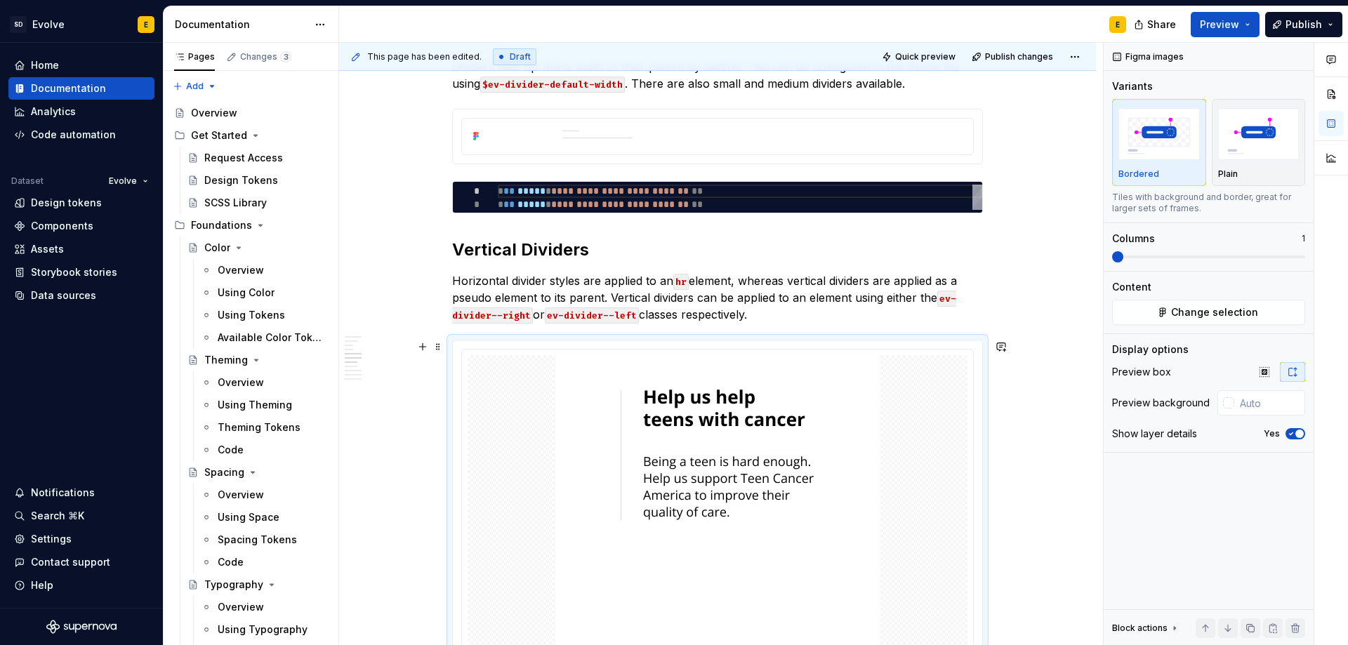
scroll to position [1027, 0]
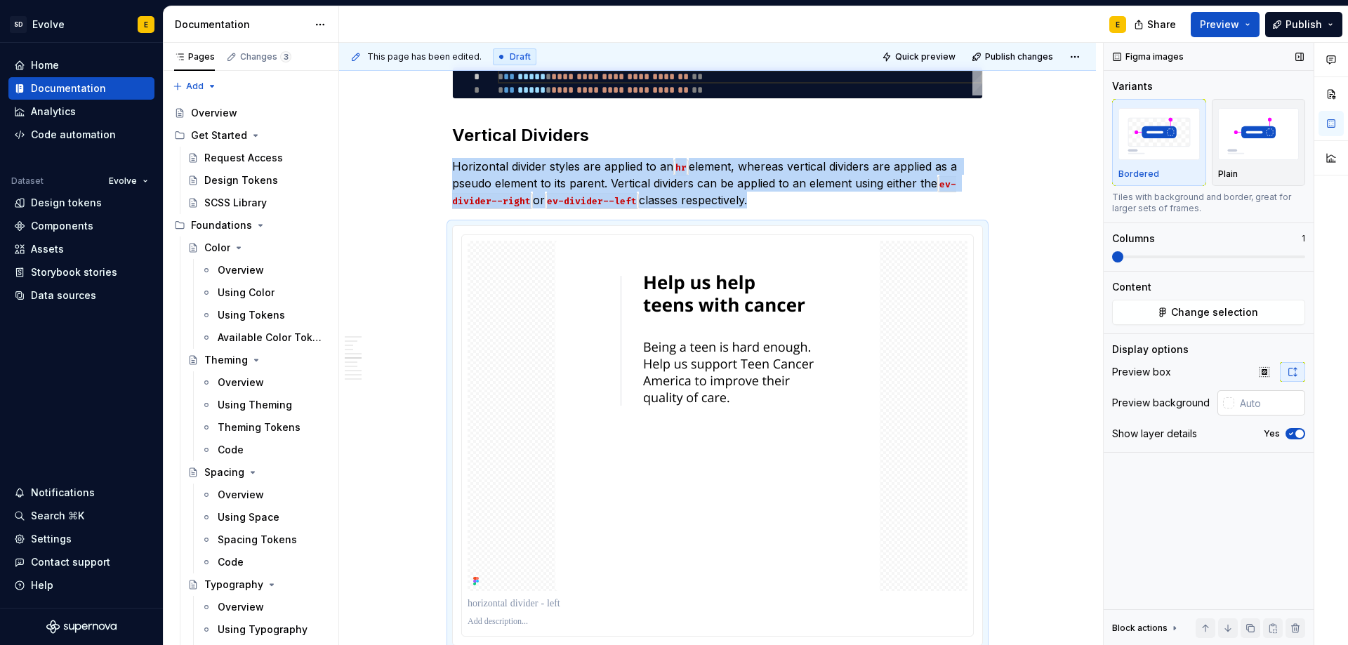
click at [1268, 403] on input "text" at bounding box center [1269, 402] width 71 height 25
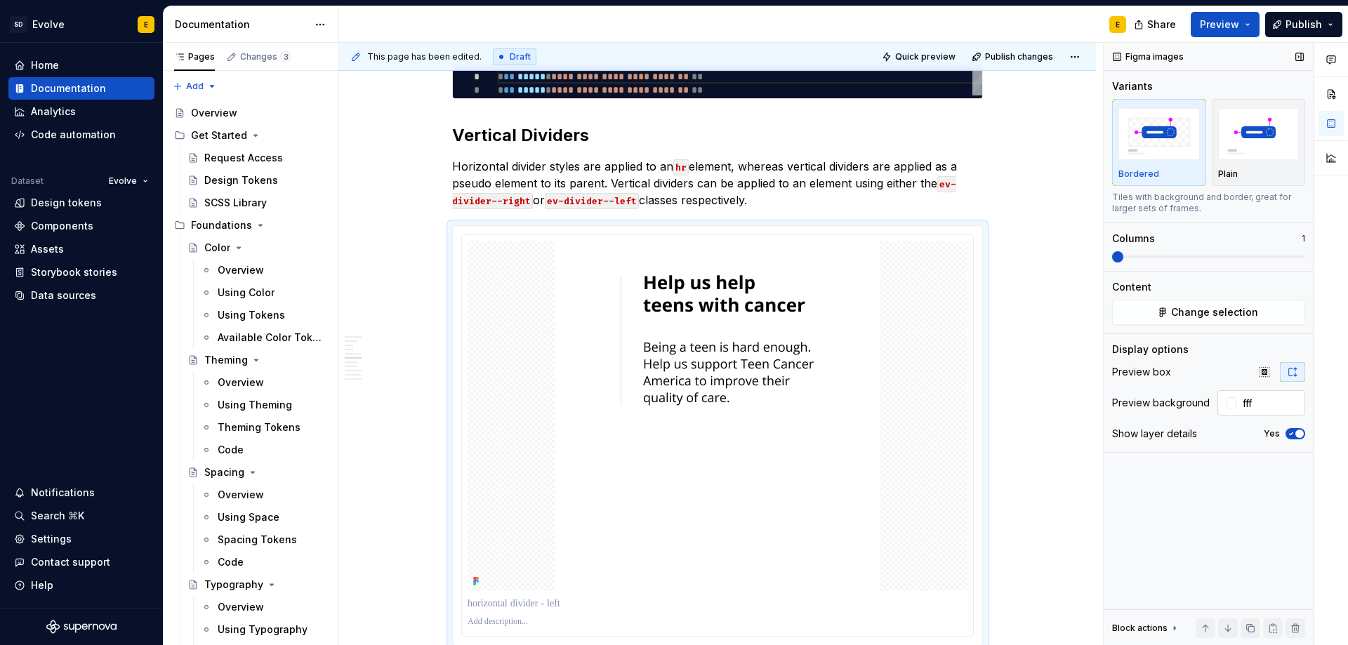
type input "#FFFFFF"
type button "on"
click at [1299, 432] on span "button" at bounding box center [1299, 434] width 8 height 8
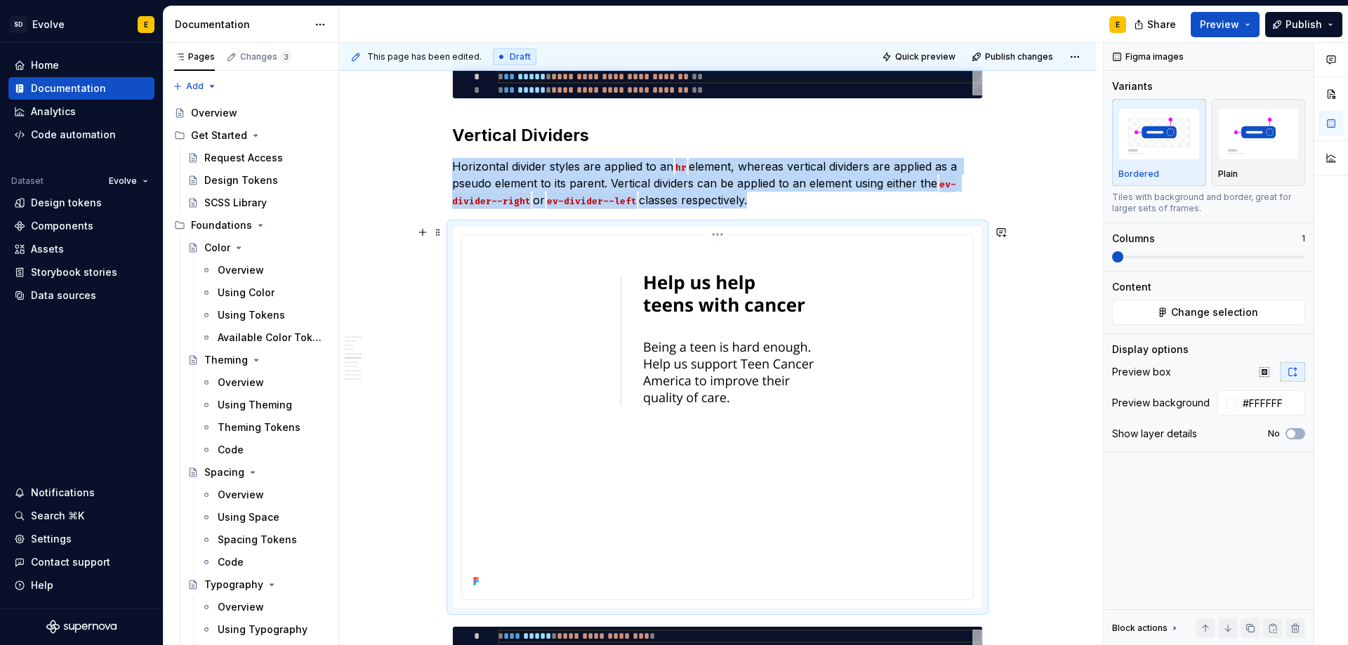
click at [635, 237] on div at bounding box center [717, 417] width 511 height 364
click at [715, 235] on html "SD Evolve E Home Documentation Analytics Code automation Dataset Evolve Design …" at bounding box center [674, 322] width 1348 height 645
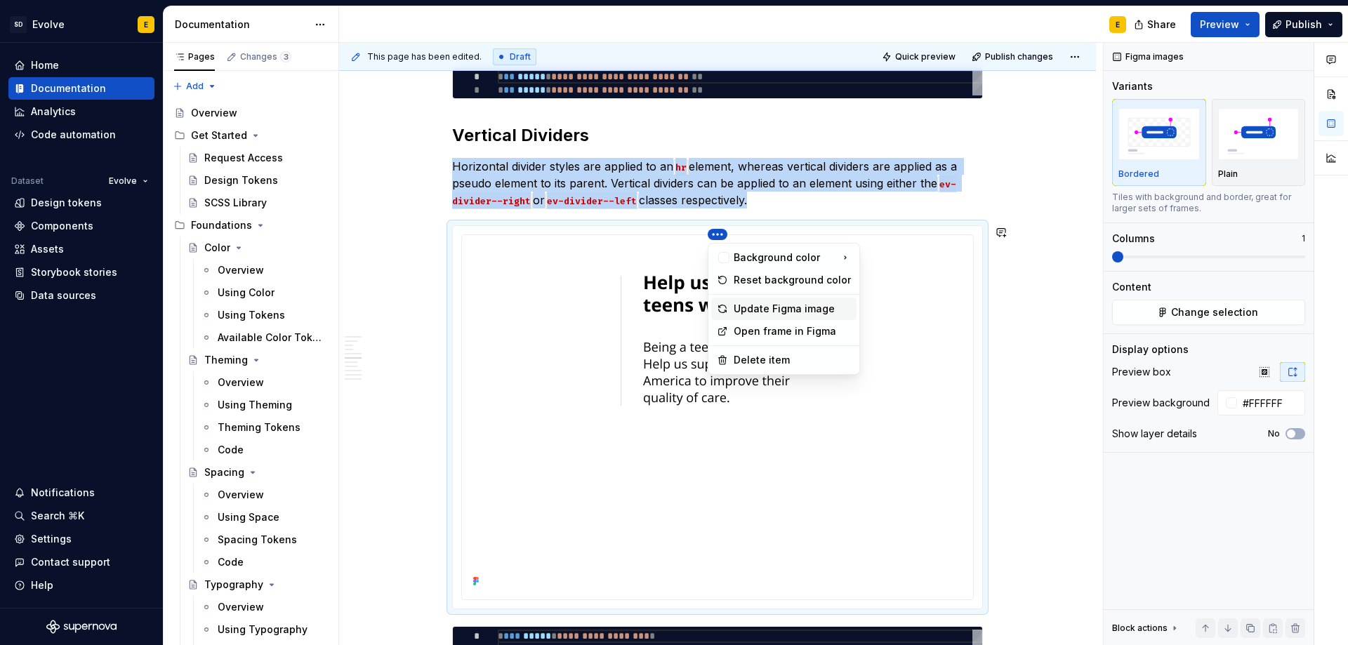
click at [764, 303] on div "Update Figma image" at bounding box center [792, 309] width 117 height 14
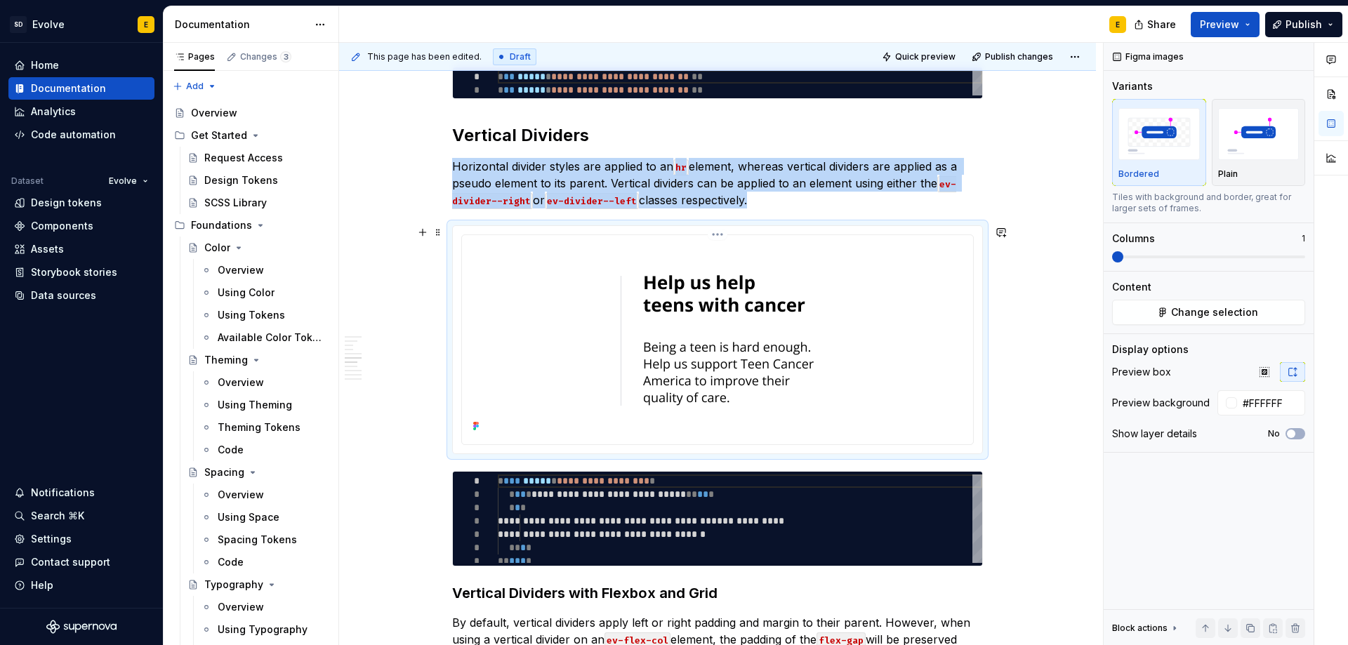
click at [708, 237] on html "SD Evolve E Home Documentation Analytics Code automation Dataset Evolve Design …" at bounding box center [674, 322] width 1348 height 645
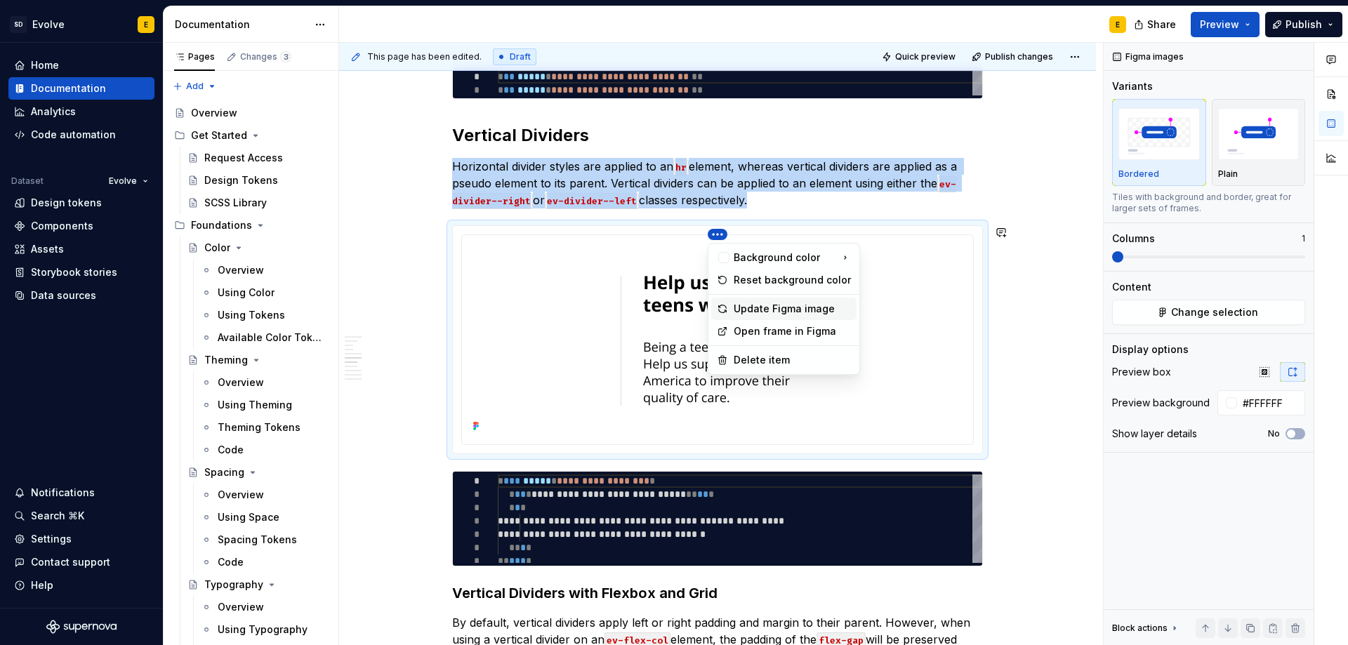
click at [754, 310] on div "Update Figma image" at bounding box center [792, 309] width 117 height 14
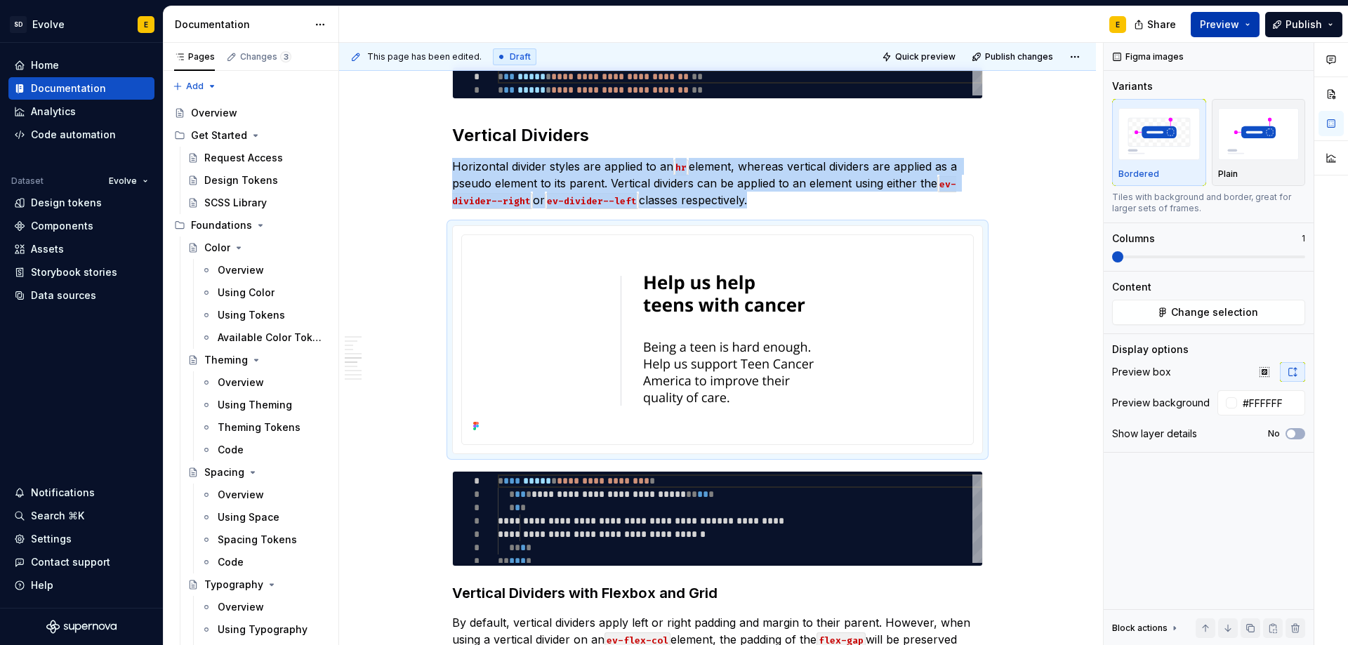
click at [1247, 26] on button "Preview" at bounding box center [1225, 24] width 69 height 25
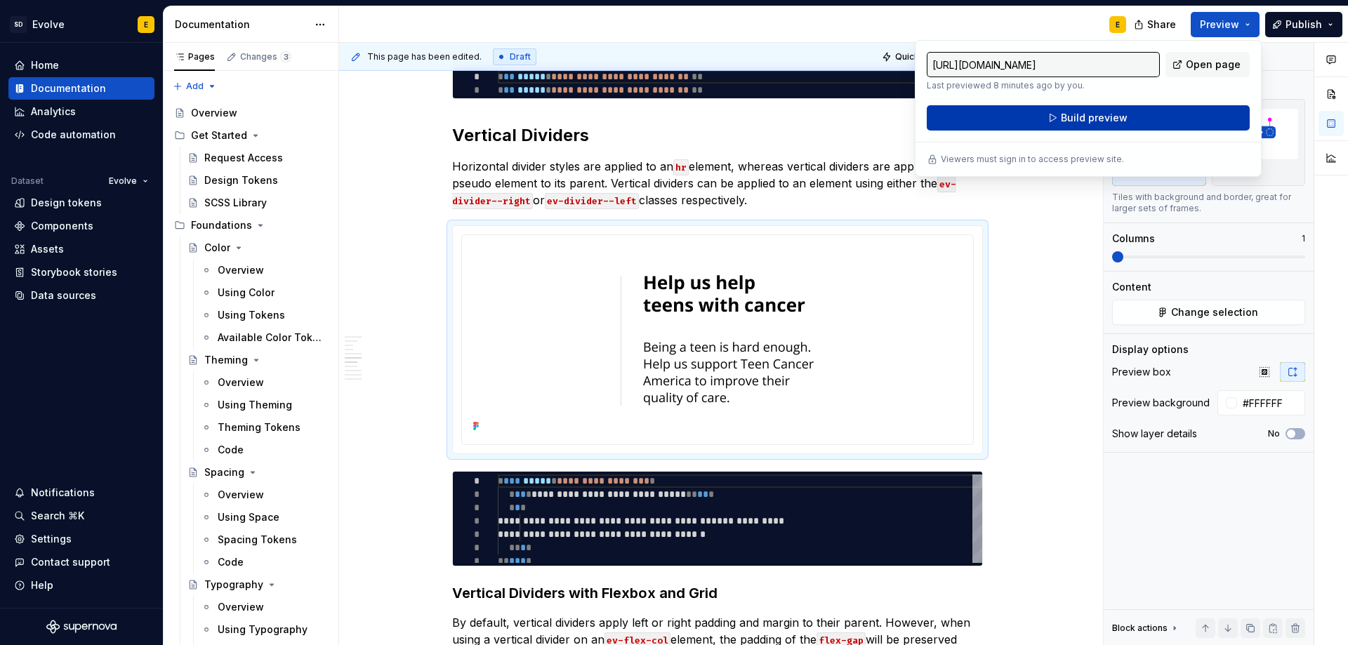
click at [1120, 119] on span "Build preview" at bounding box center [1094, 118] width 67 height 14
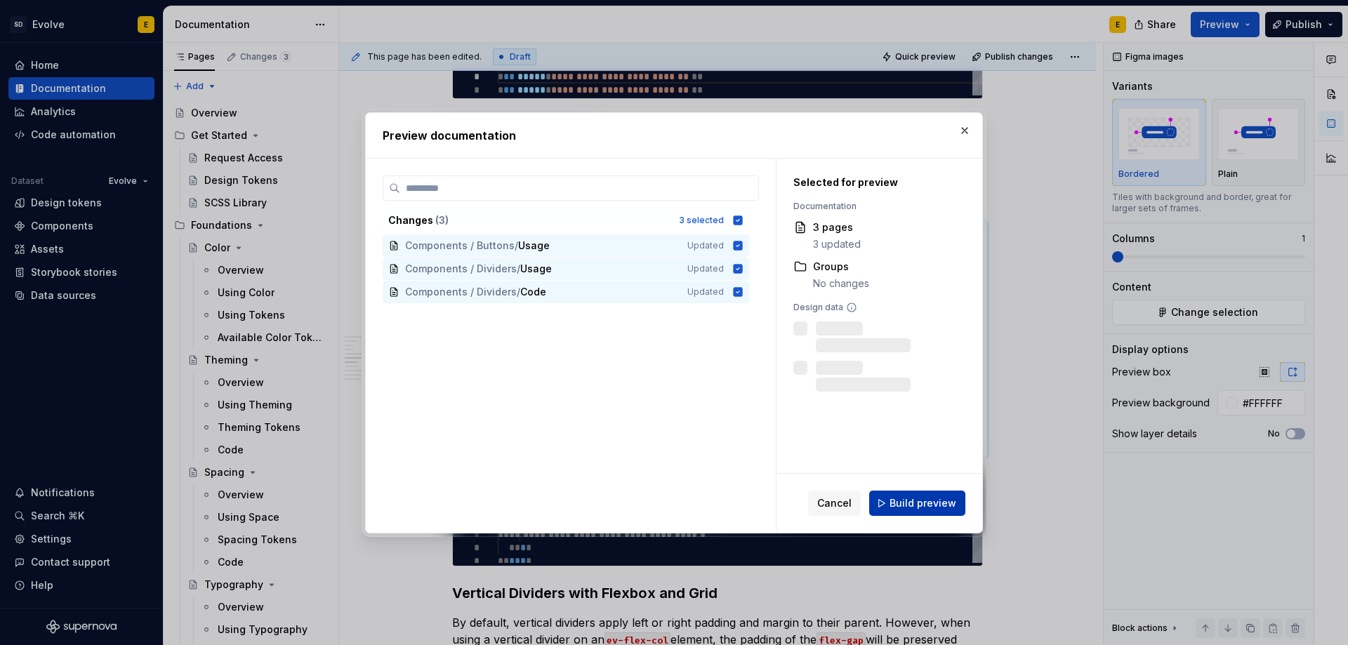
click at [940, 498] on span "Build preview" at bounding box center [922, 503] width 67 height 14
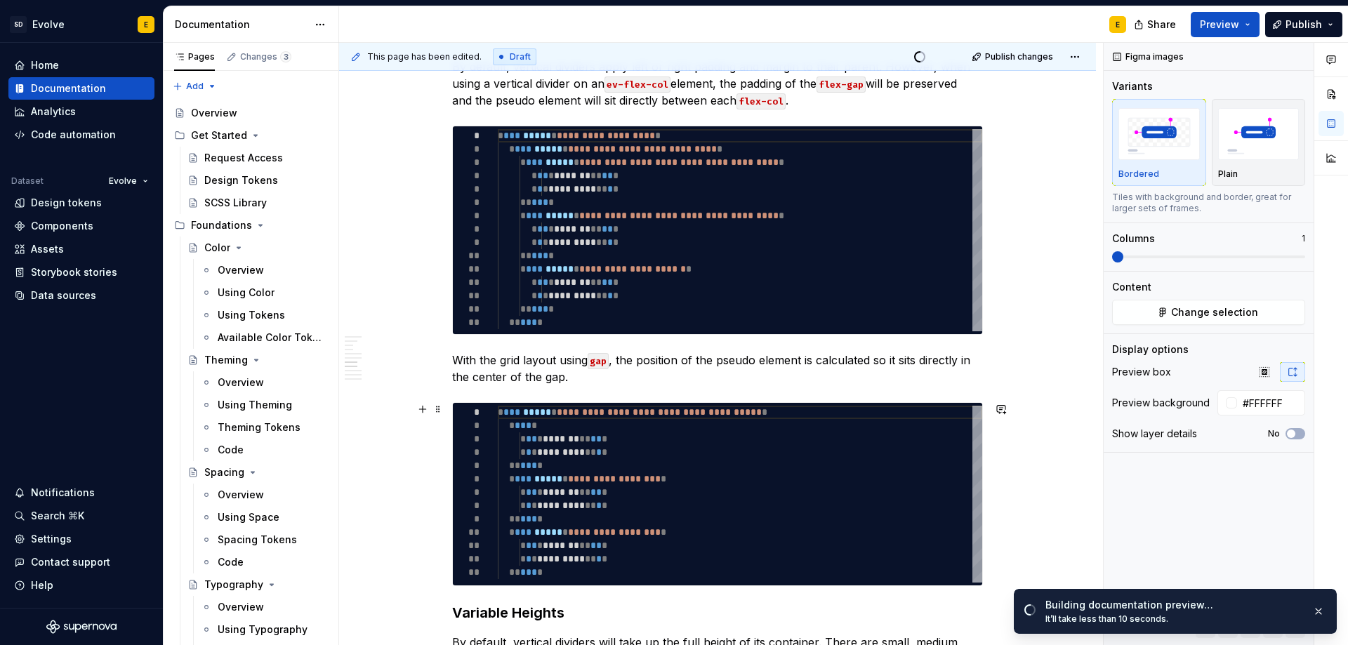
scroll to position [1589, 0]
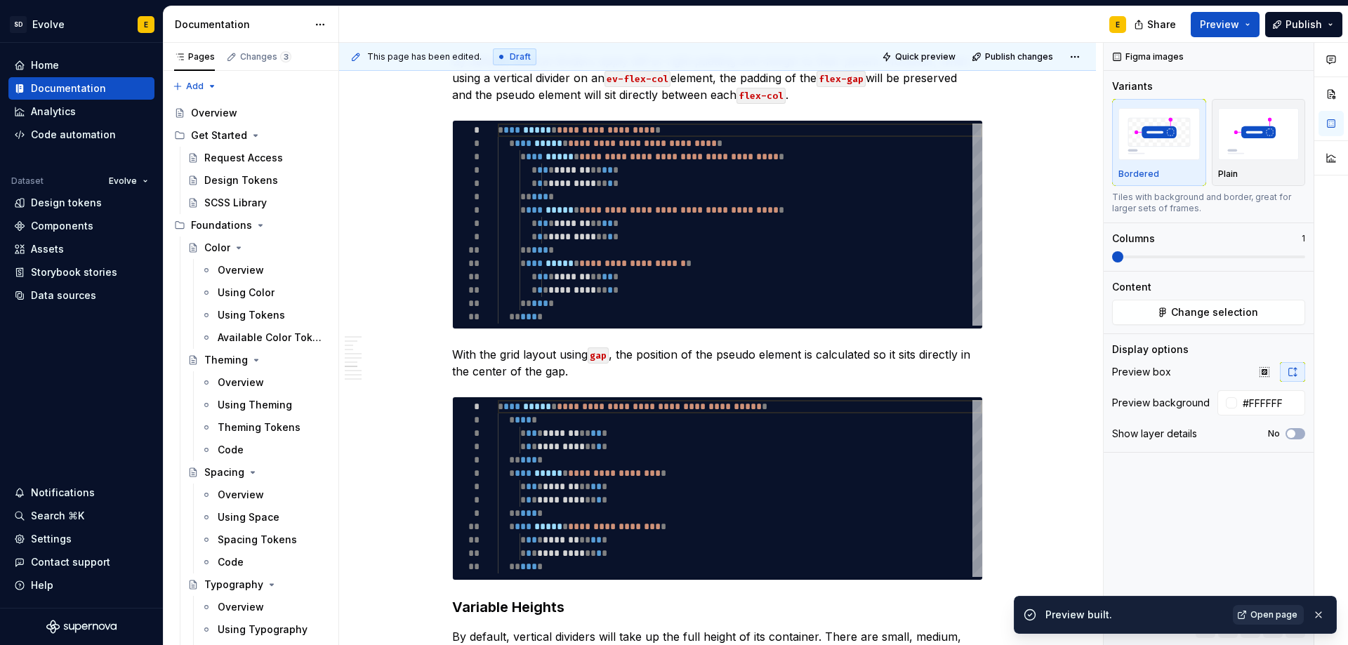
click at [1252, 608] on link "Open page" at bounding box center [1268, 615] width 71 height 20
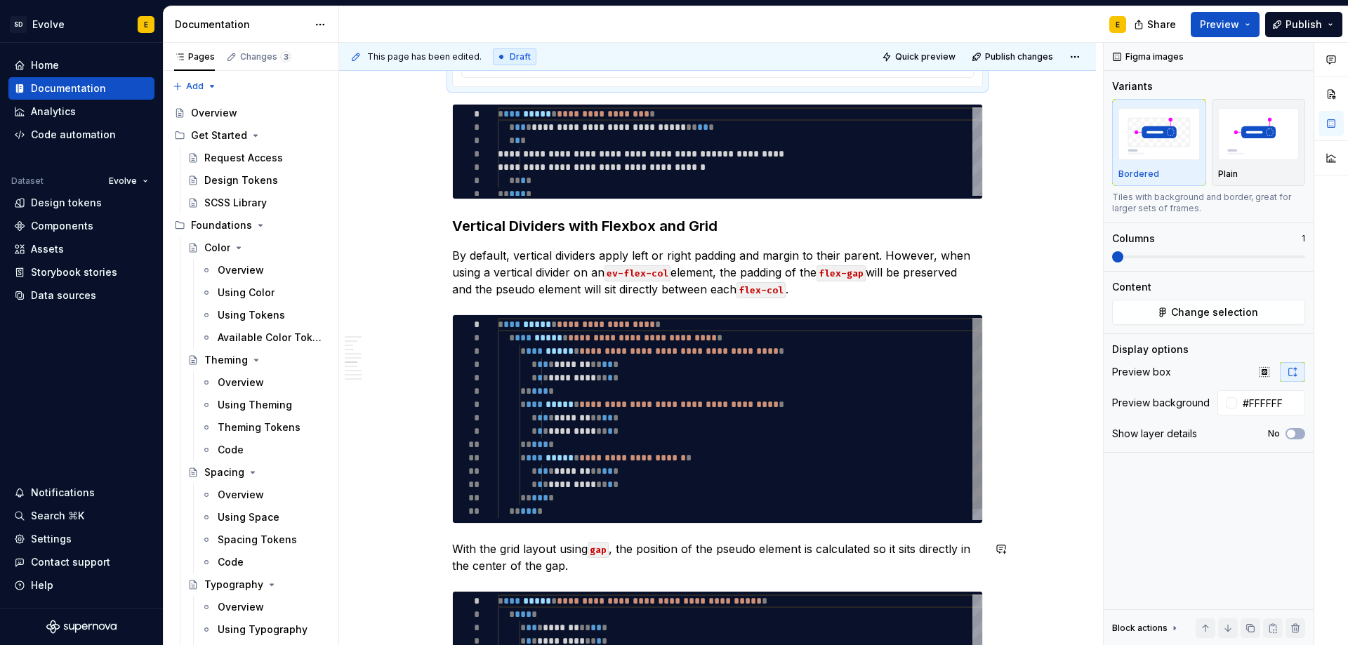
scroll to position [1378, 0]
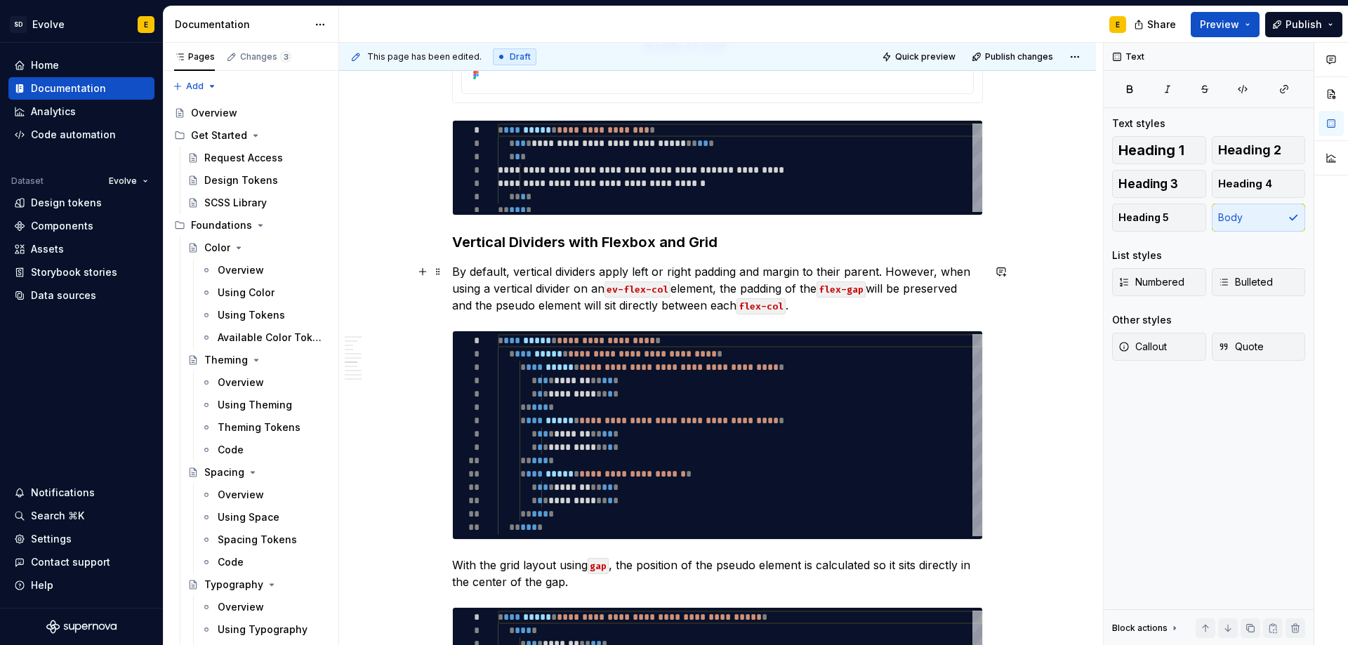
click at [823, 308] on p "By default, vertical dividers apply left or right padding and margin to their p…" at bounding box center [717, 288] width 531 height 51
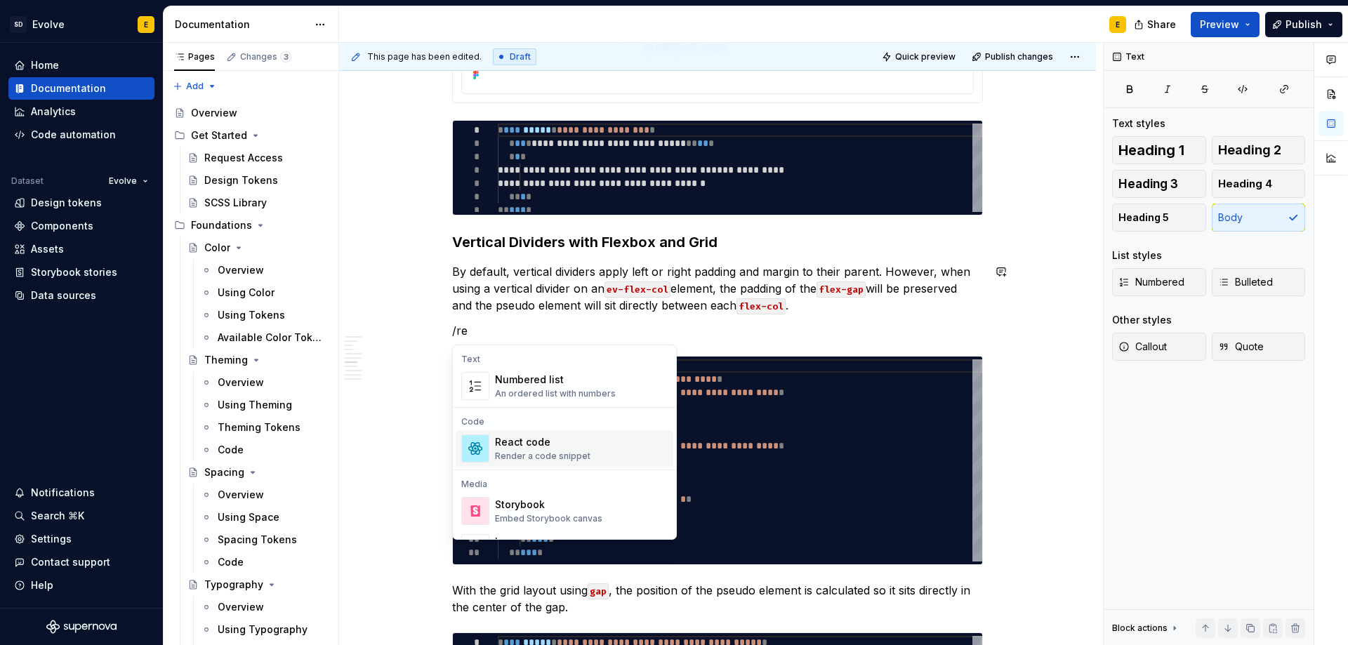
click at [507, 454] on div "Render a code snippet" at bounding box center [542, 456] width 95 height 11
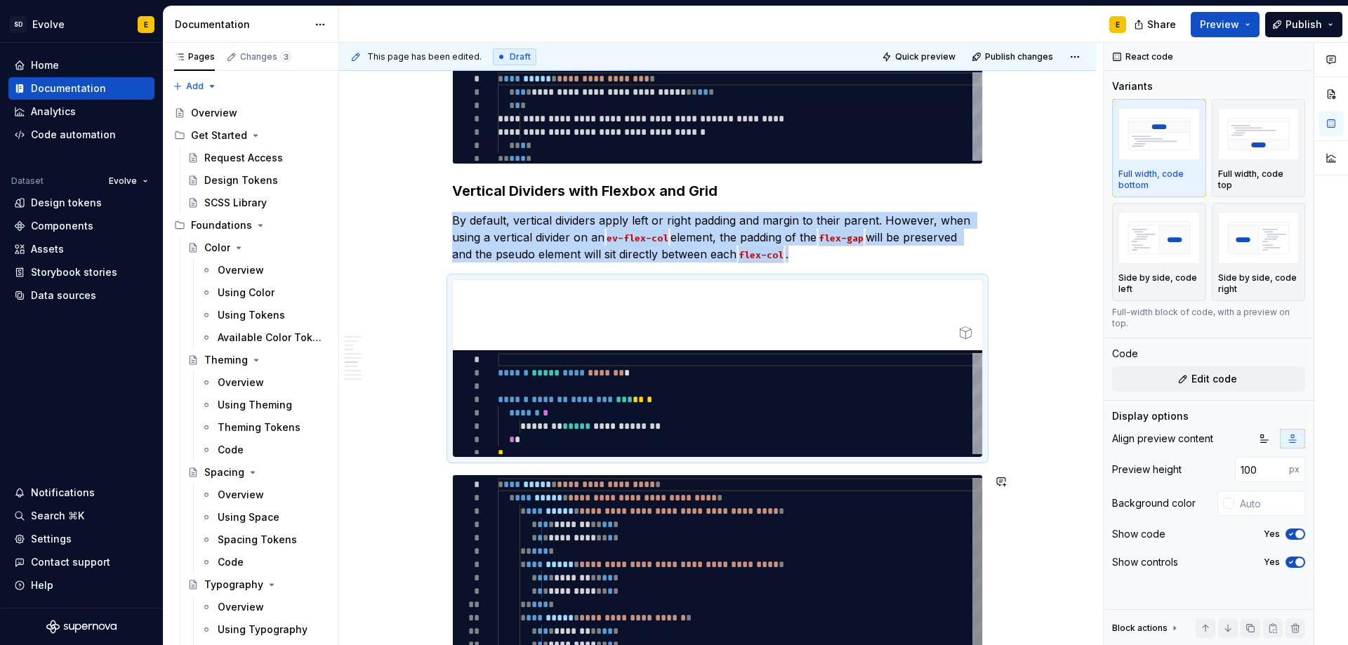
scroll to position [1448, 0]
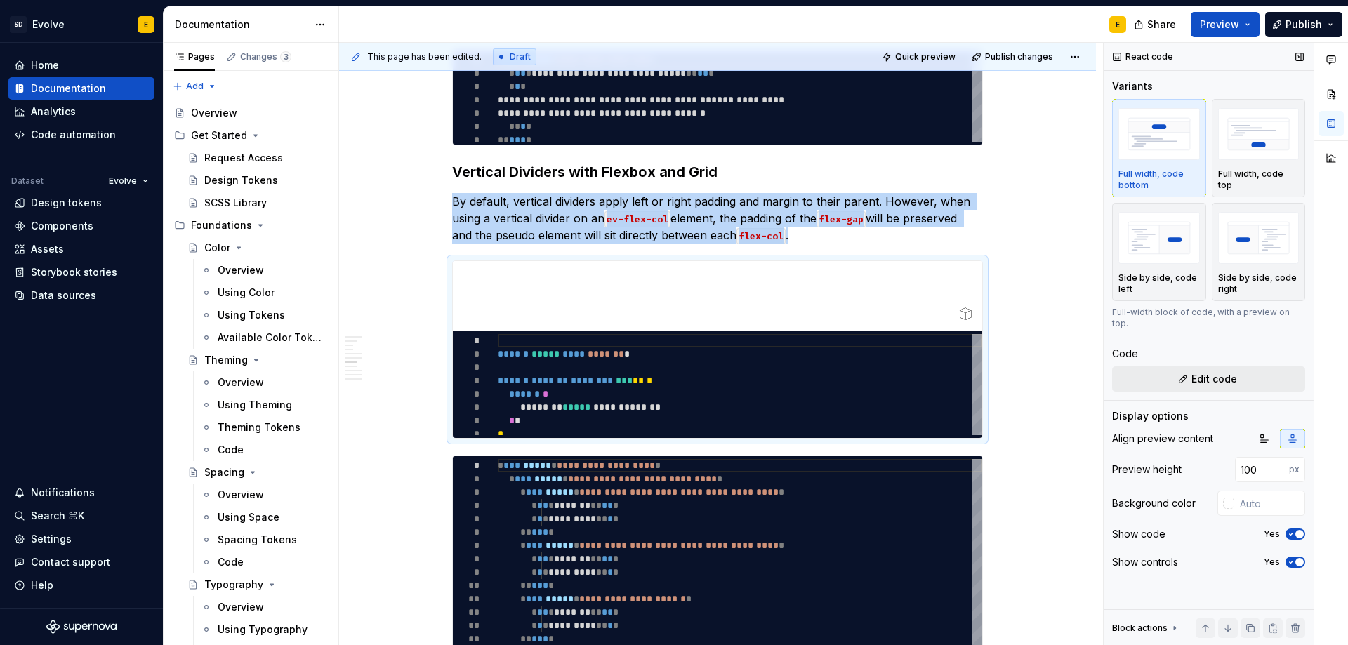
click at [1193, 372] on span "Edit code" at bounding box center [1214, 379] width 46 height 14
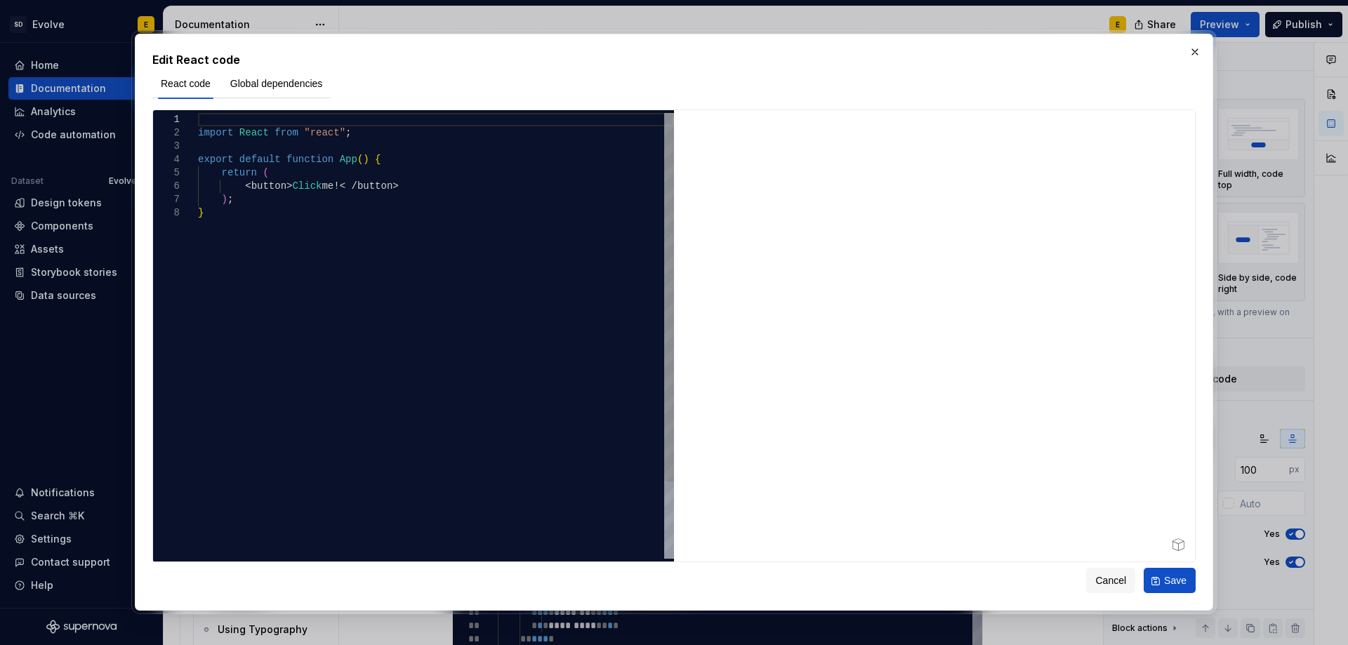
type textarea "*"
type textarea "**********"
drag, startPoint x: 241, startPoint y: 187, endPoint x: 397, endPoint y: 187, distance: 155.9
click at [397, 187] on div "import React from "react" ; export default function App ( ) { return ( < button…" at bounding box center [436, 382] width 476 height 539
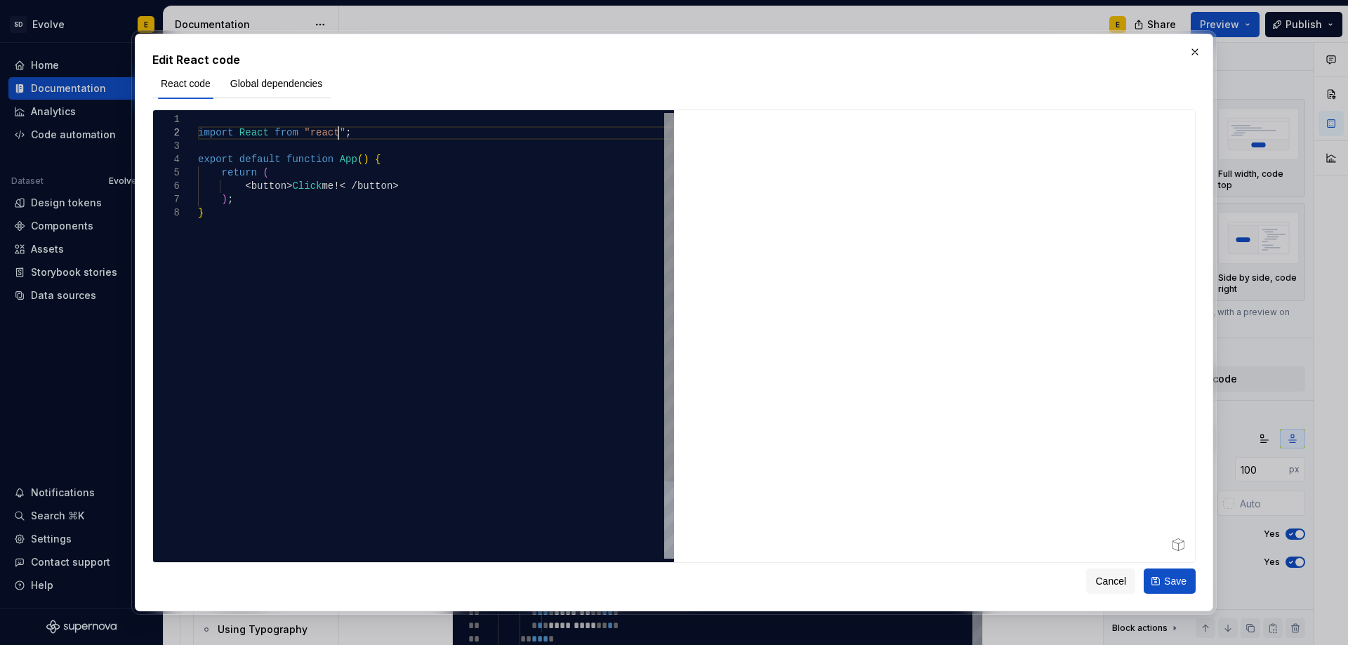
click at [368, 135] on div "import React from "react" ; export default function App ( ) { return ( < button…" at bounding box center [436, 382] width 476 height 539
click at [268, 86] on span "Global dependencies" at bounding box center [276, 84] width 93 height 14
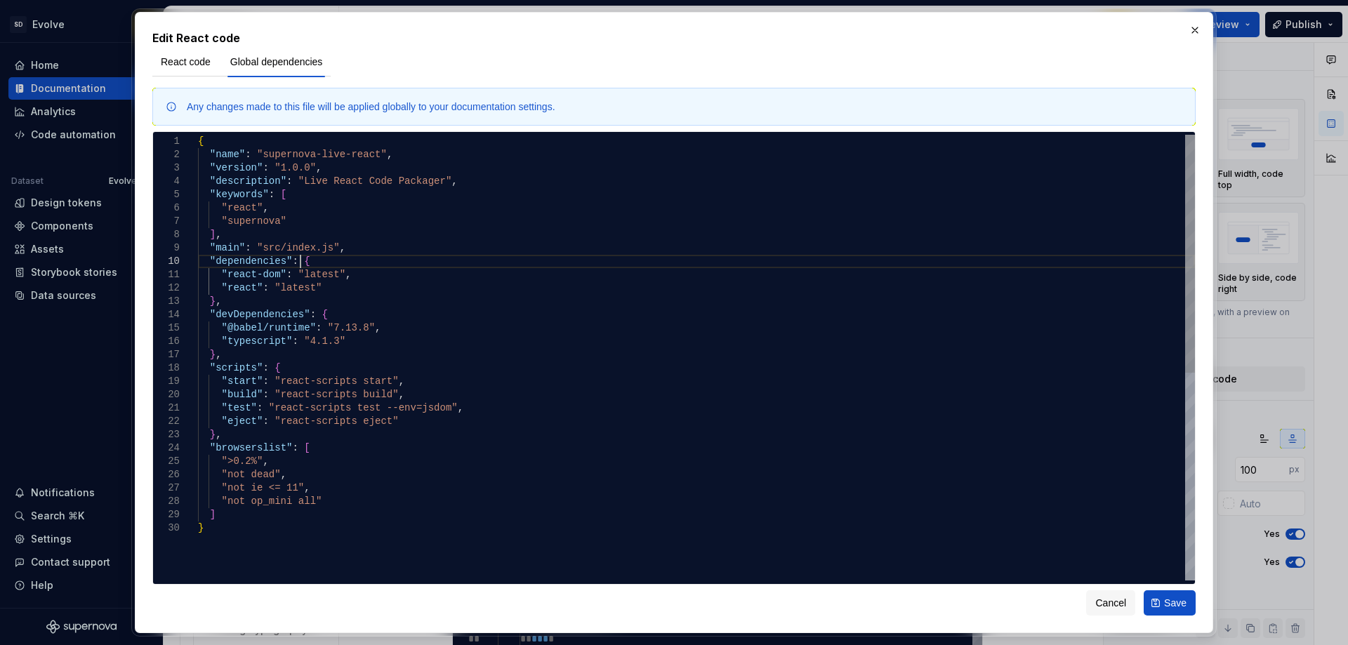
scroll to position [0, 0]
click at [352, 264] on div "{ "name" : "supernova-live-react" , "version" : "1.0.0" , "description" : "Live…" at bounding box center [696, 551] width 997 height 833
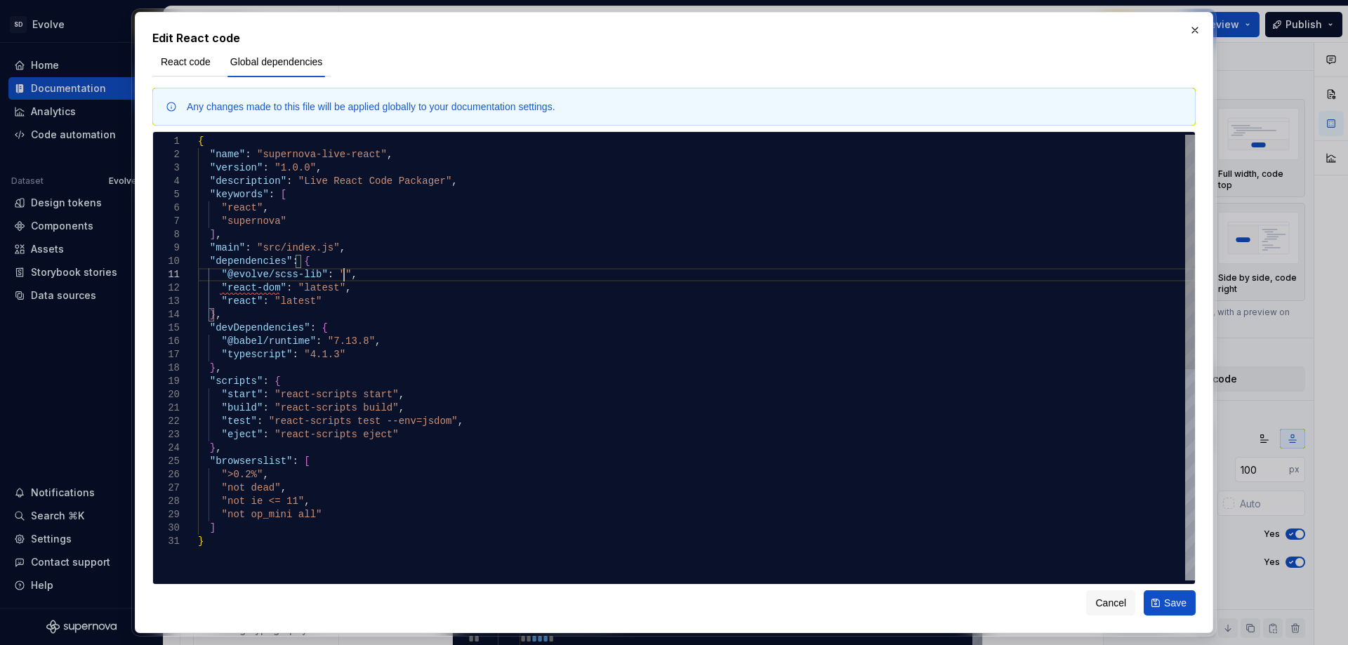
scroll to position [1, 145]
click at [334, 273] on div "{ "name" : "supernova-live-react" , "version" : "1.0.0" , "description" : "Live…" at bounding box center [696, 558] width 997 height 846
type textarea "**********"
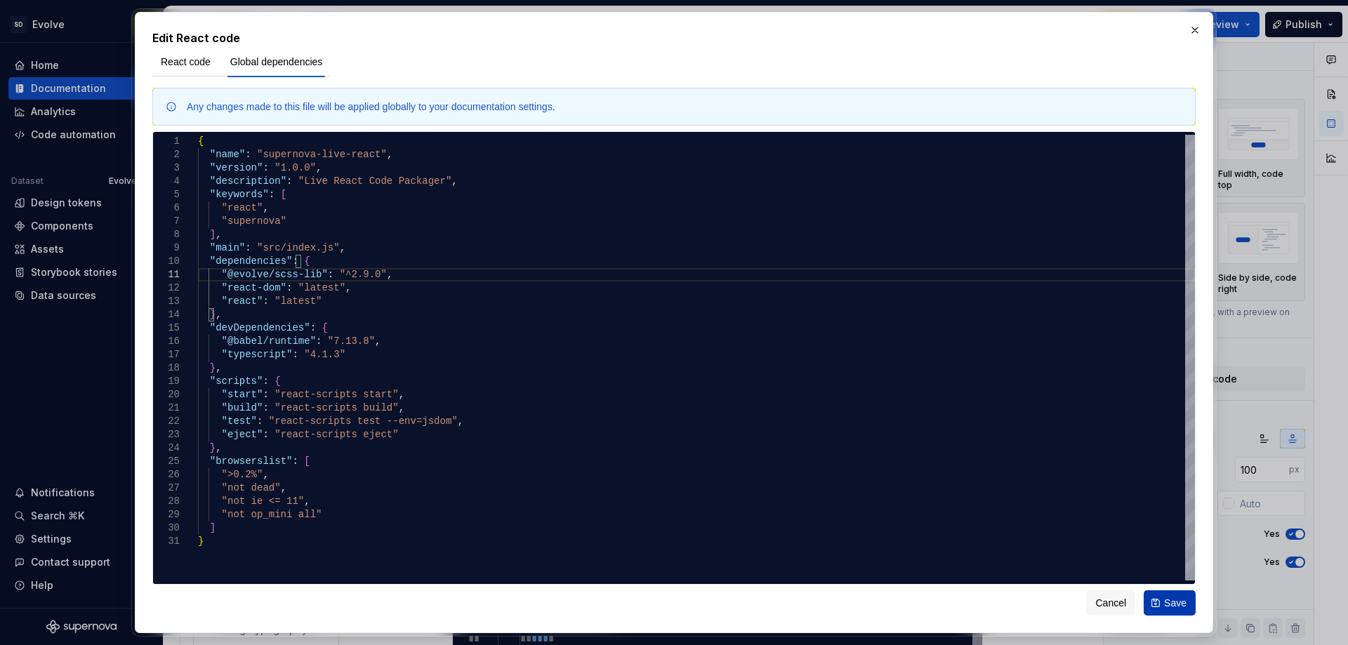
click at [1181, 607] on span "Save" at bounding box center [1175, 603] width 22 height 14
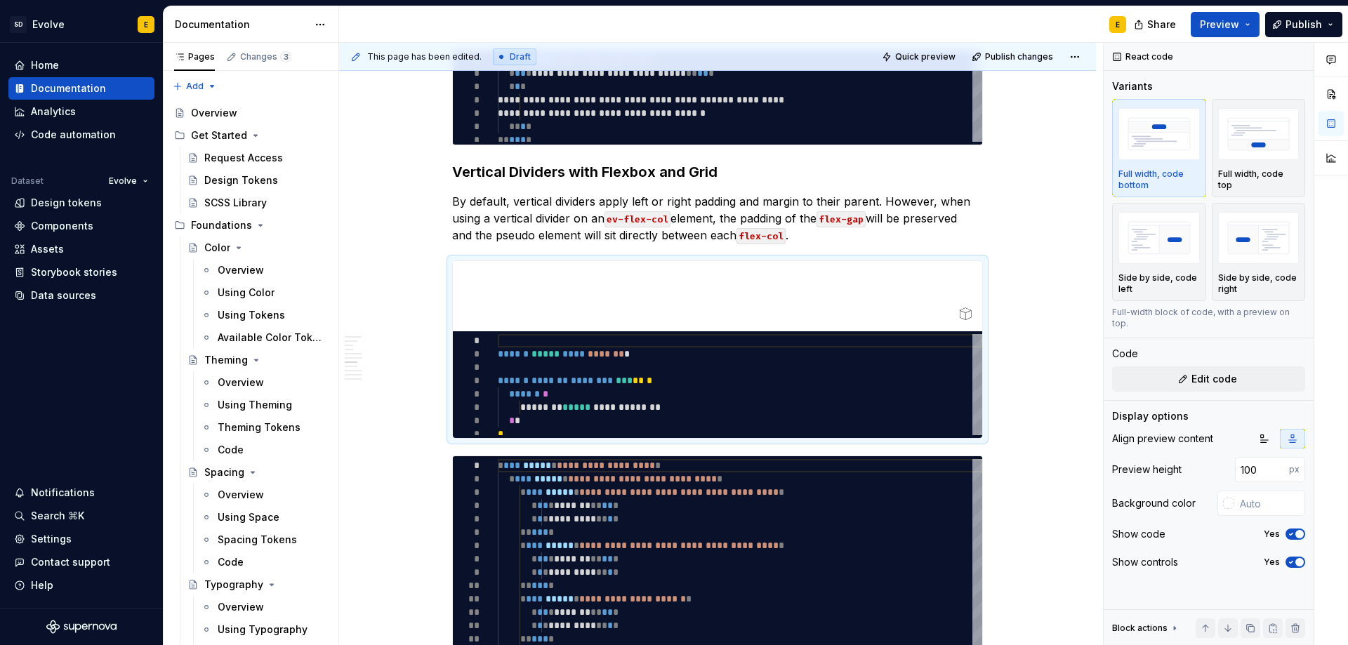
type textarea "*"
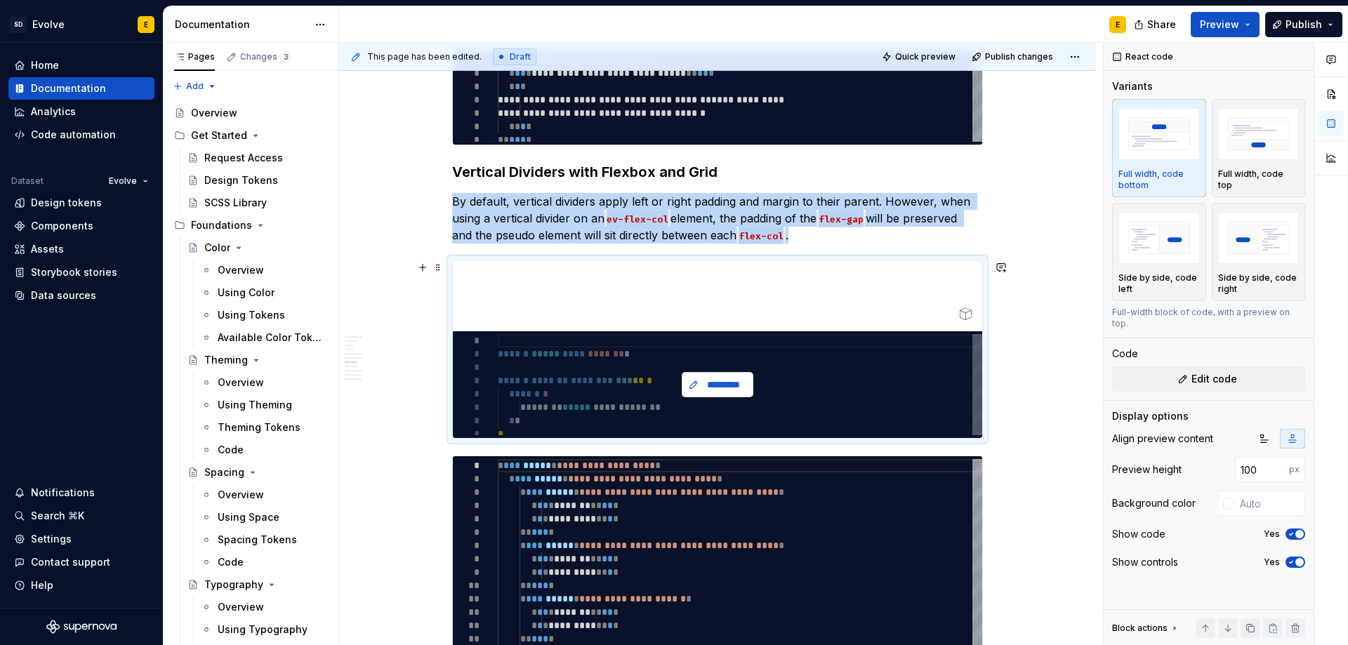
click at [708, 383] on span "*********" at bounding box center [722, 385] width 41 height 14
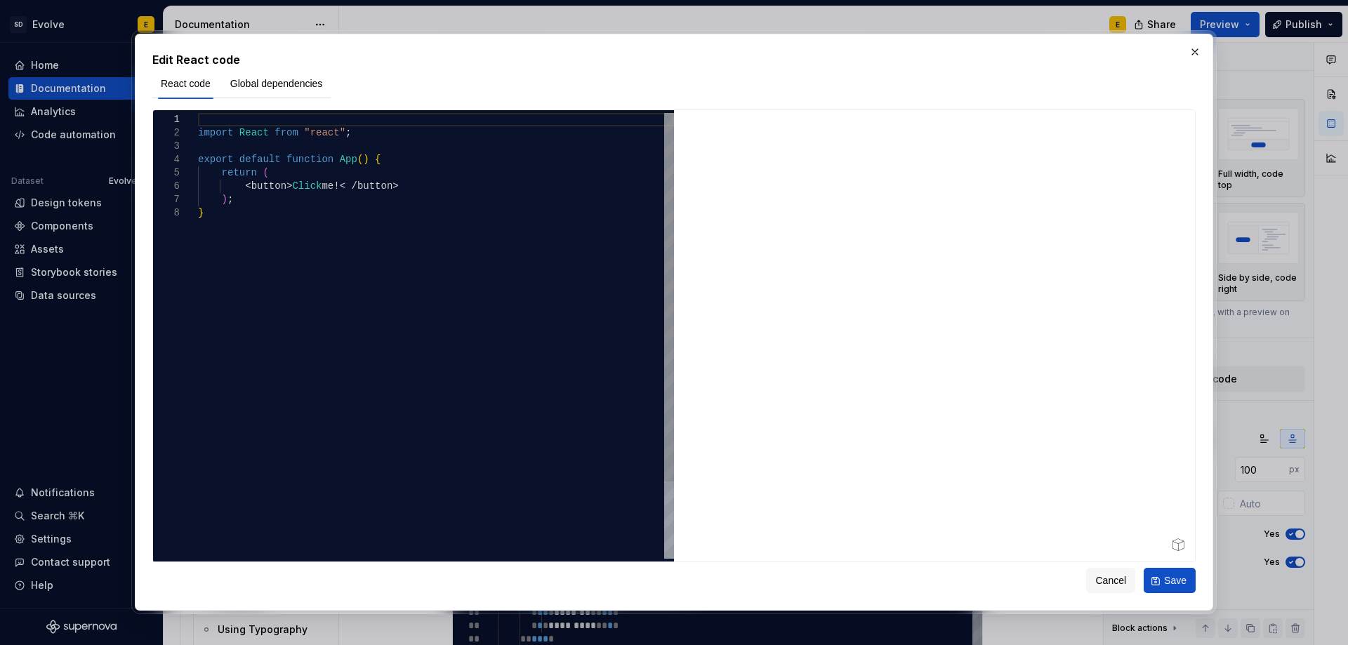
type textarea "**********"
click at [357, 128] on div "import React from "react" ; export default function App ( ) { return ( < button…" at bounding box center [436, 382] width 476 height 539
click at [278, 89] on span "Global dependencies" at bounding box center [276, 84] width 93 height 14
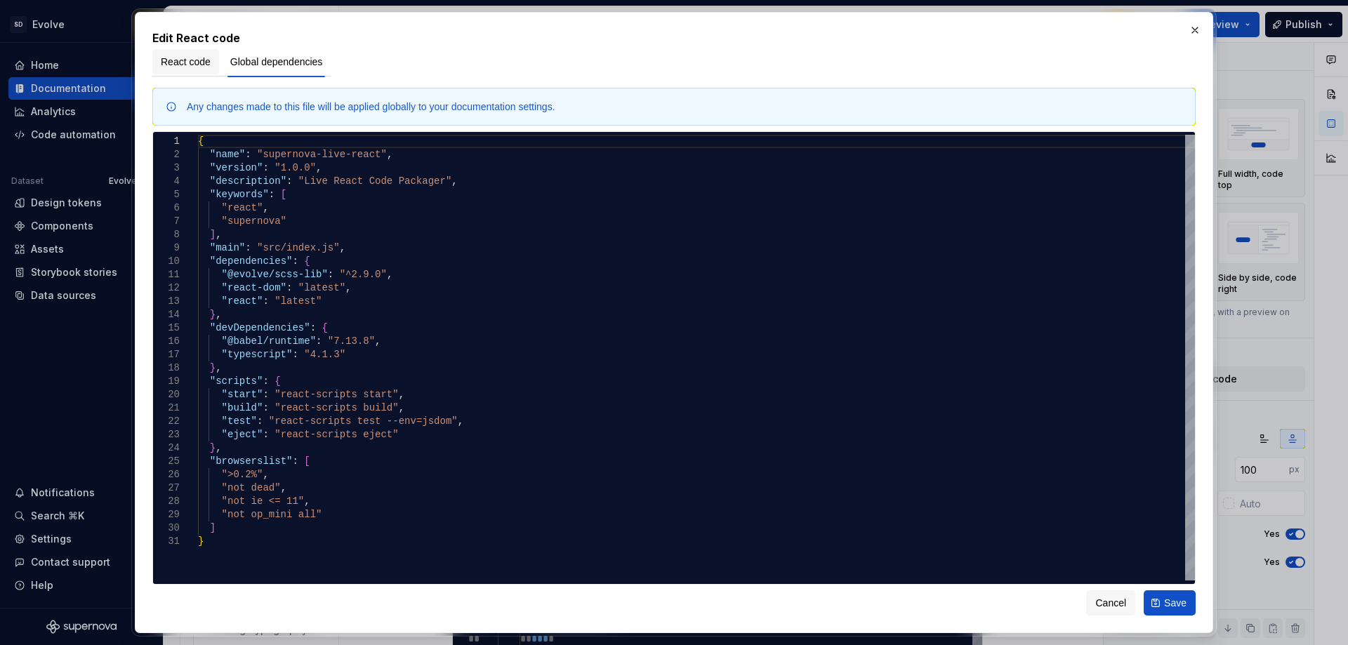
click at [185, 66] on span "React code" at bounding box center [186, 62] width 50 height 14
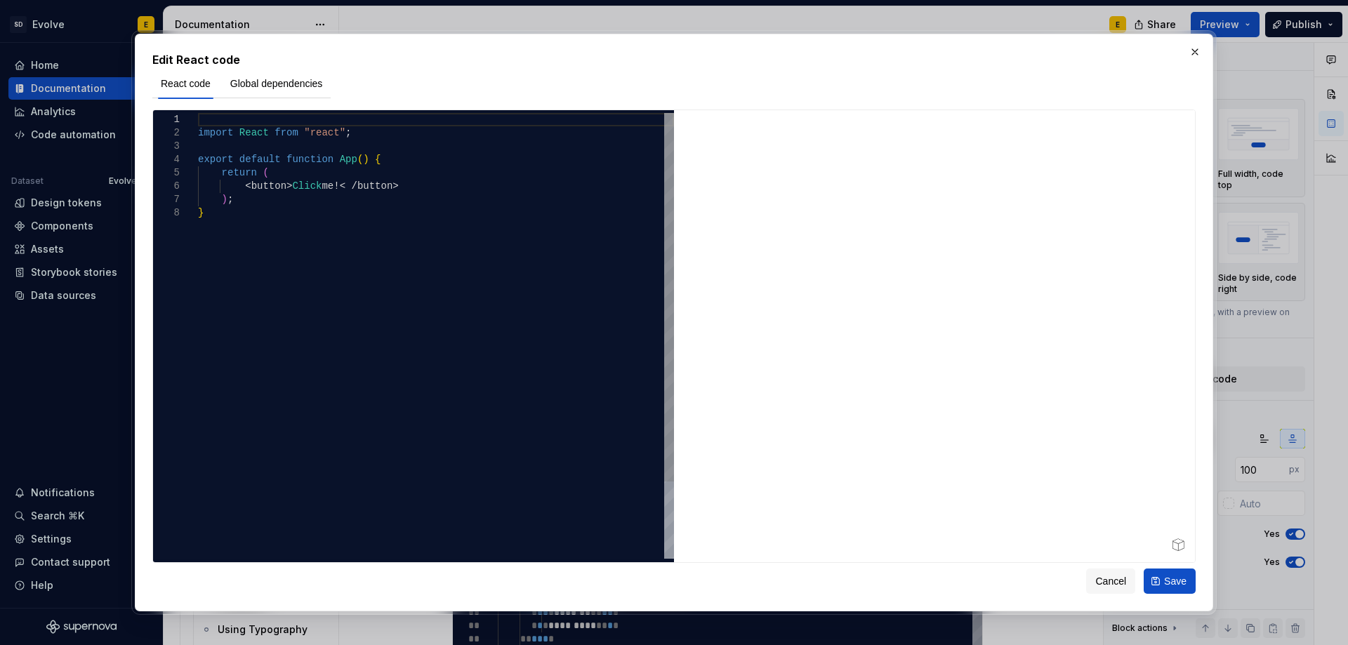
type textarea "**********"
click at [356, 135] on div "import React from "react" ; export default function App ( ) { return ( < button…" at bounding box center [436, 382] width 476 height 539
click at [388, 78] on div "React code Global dependencies" at bounding box center [673, 88] width 1043 height 41
click at [1119, 586] on span "Cancel" at bounding box center [1110, 581] width 31 height 14
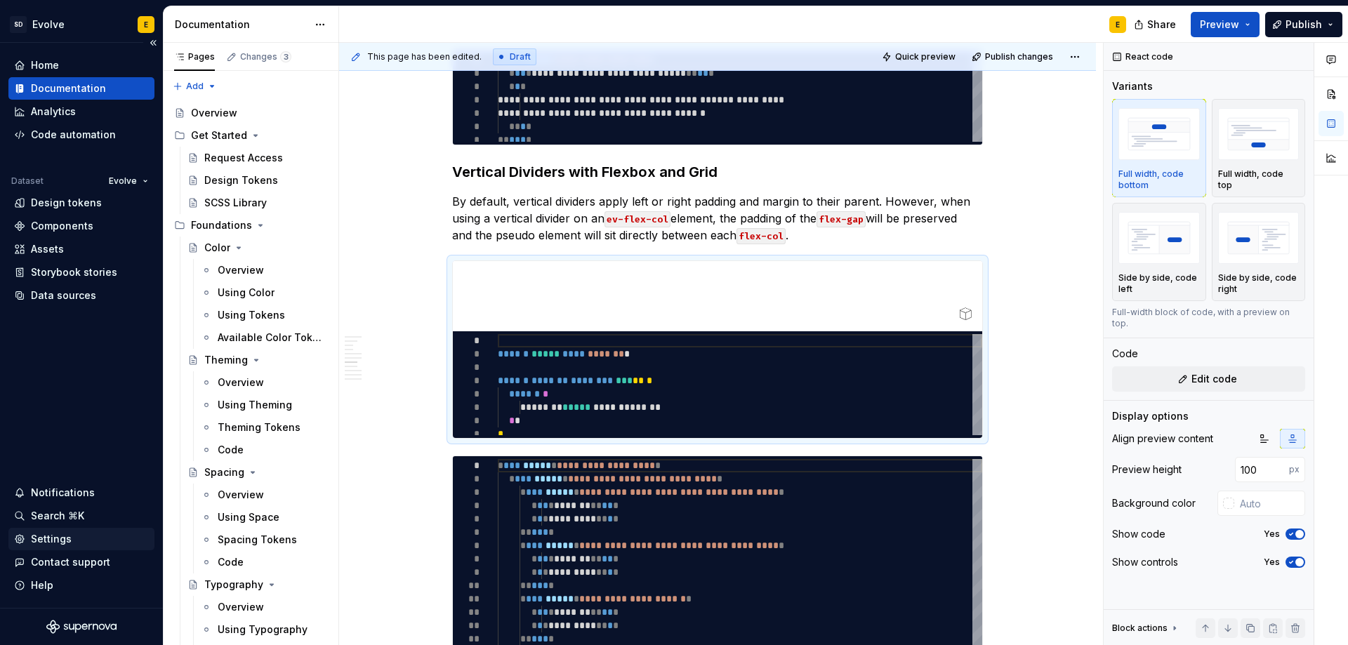
click at [57, 542] on div "Settings" at bounding box center [51, 539] width 41 height 14
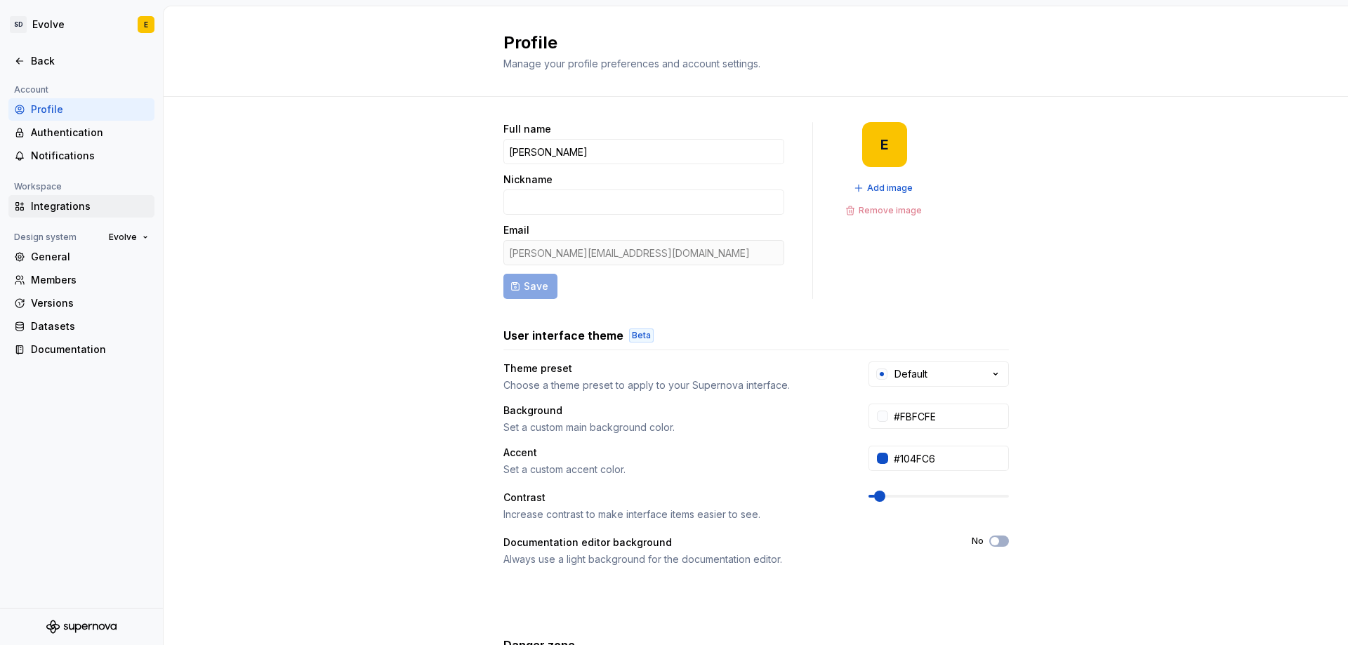
click at [58, 207] on div "Integrations" at bounding box center [90, 206] width 118 height 14
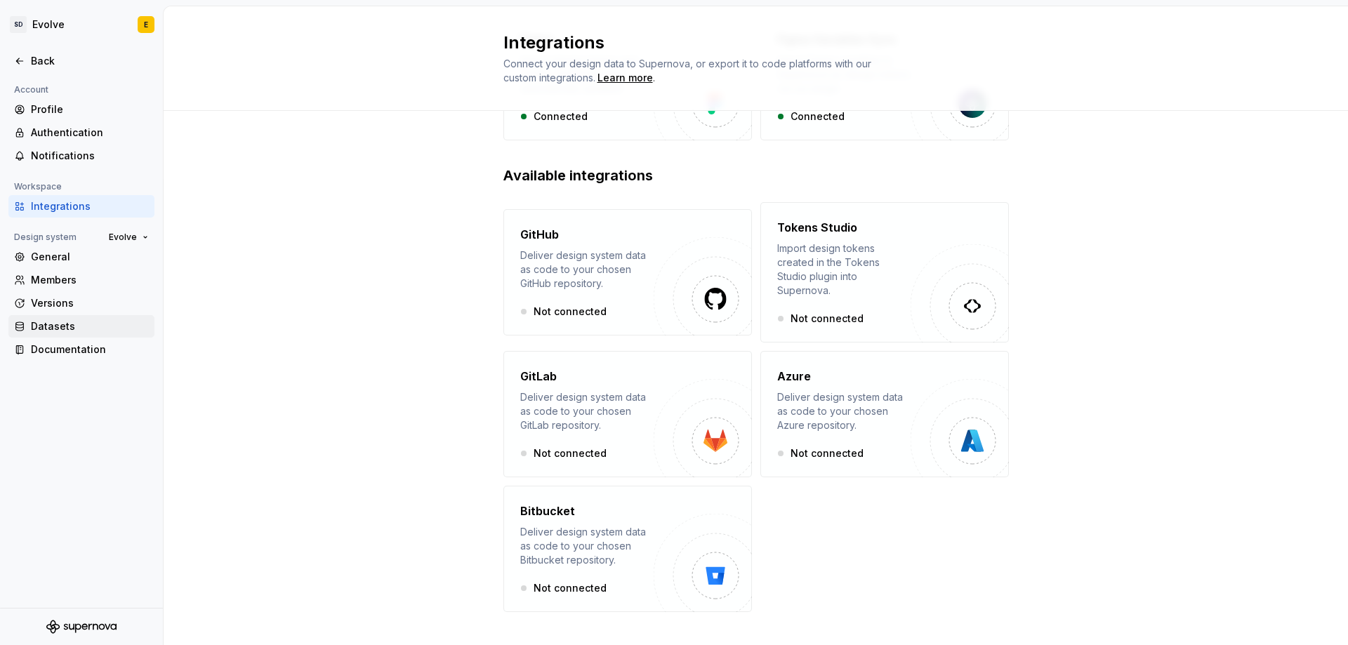
scroll to position [165, 0]
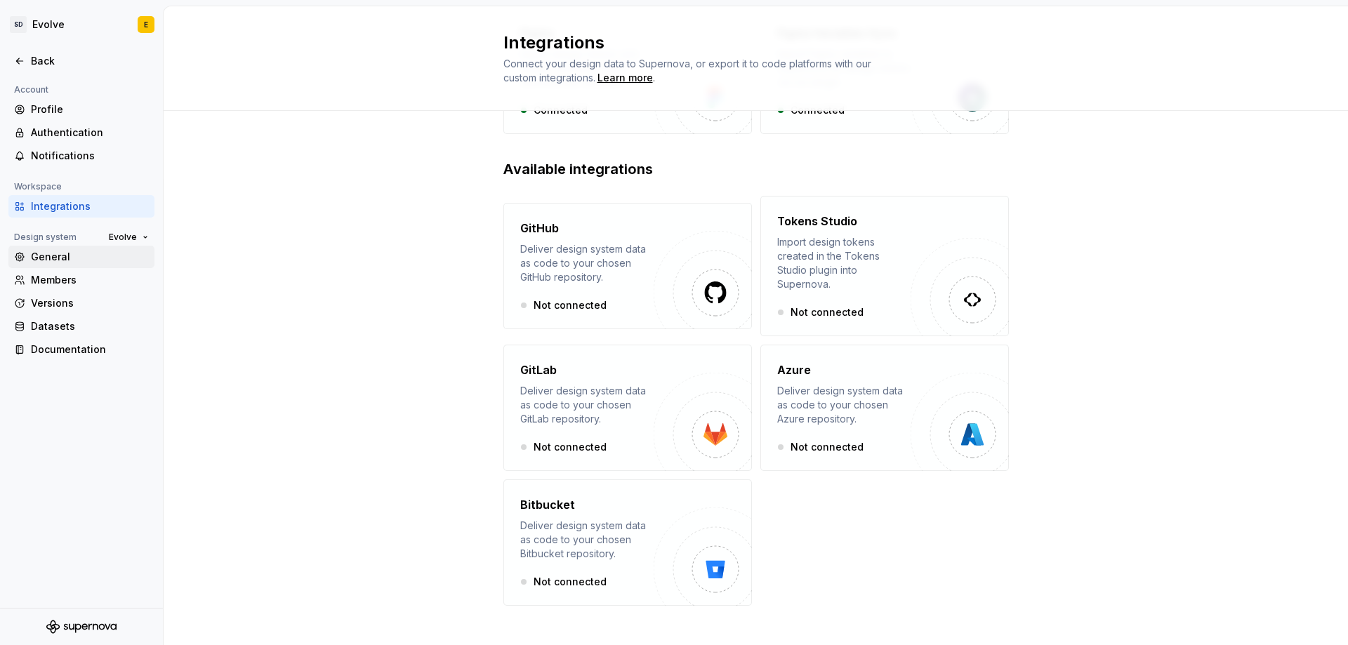
click at [33, 251] on div "General" at bounding box center [90, 257] width 118 height 14
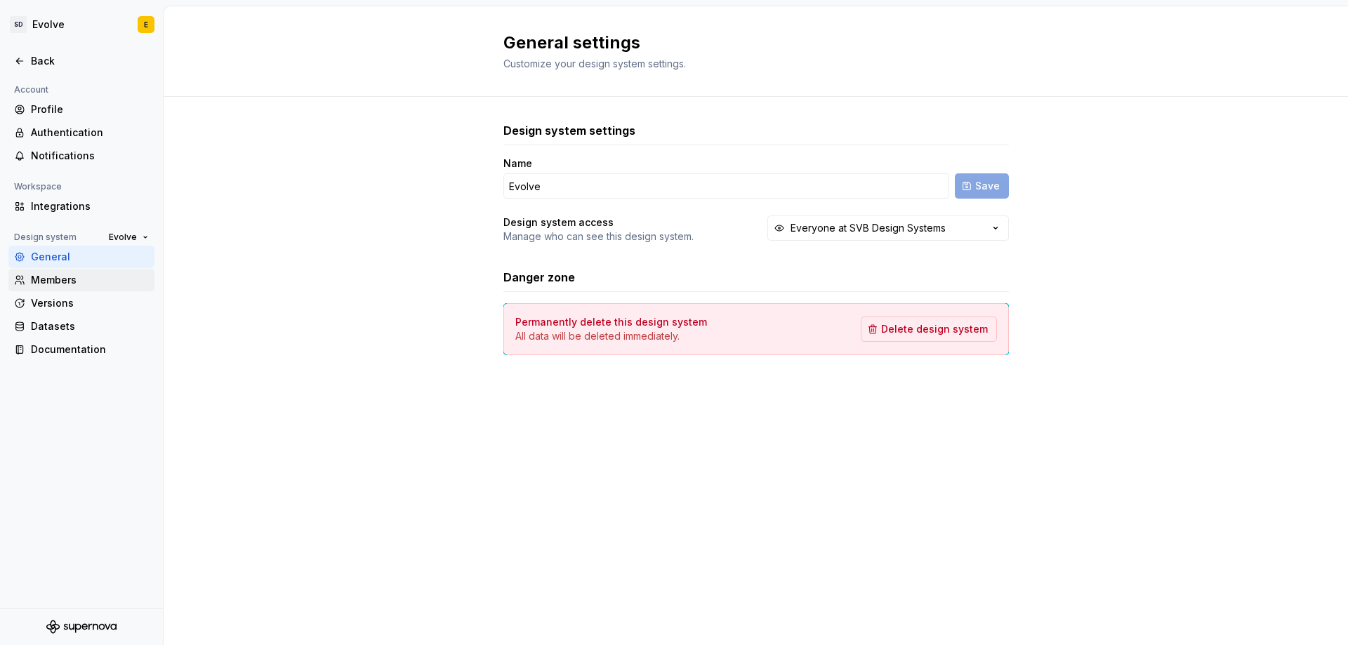
click at [72, 281] on div "Members" at bounding box center [90, 280] width 118 height 14
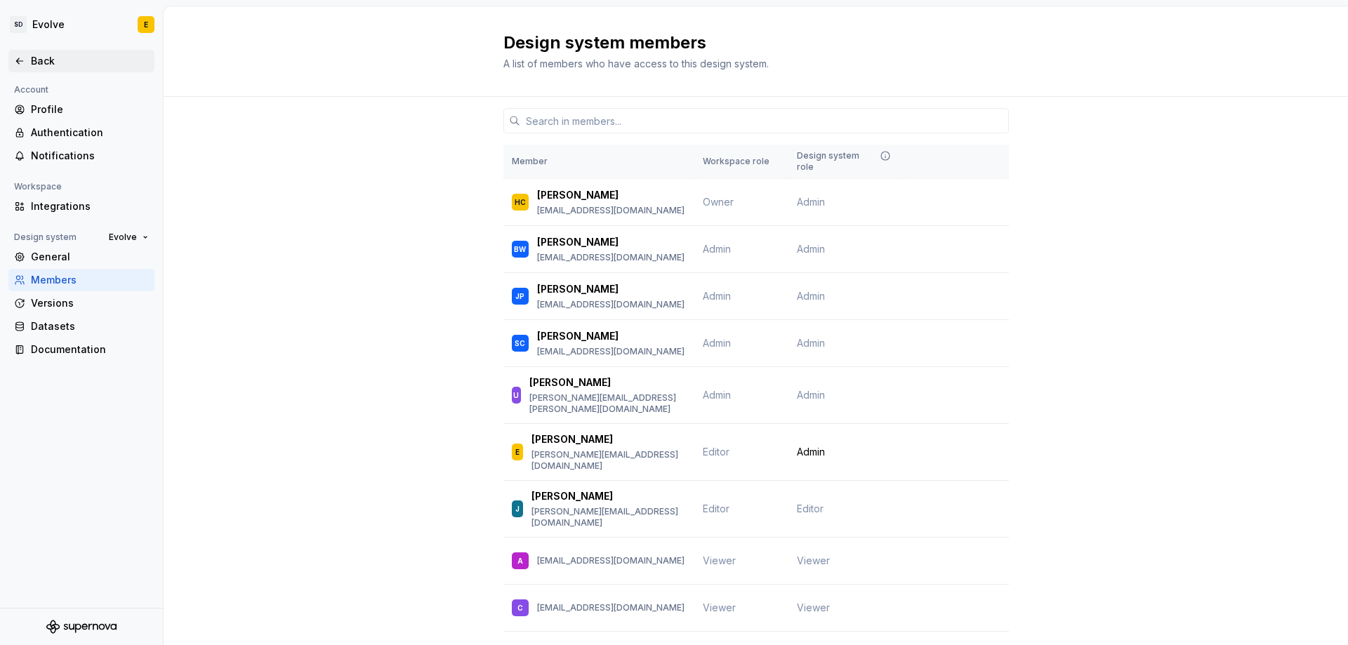
click at [50, 57] on div "Back" at bounding box center [90, 61] width 118 height 14
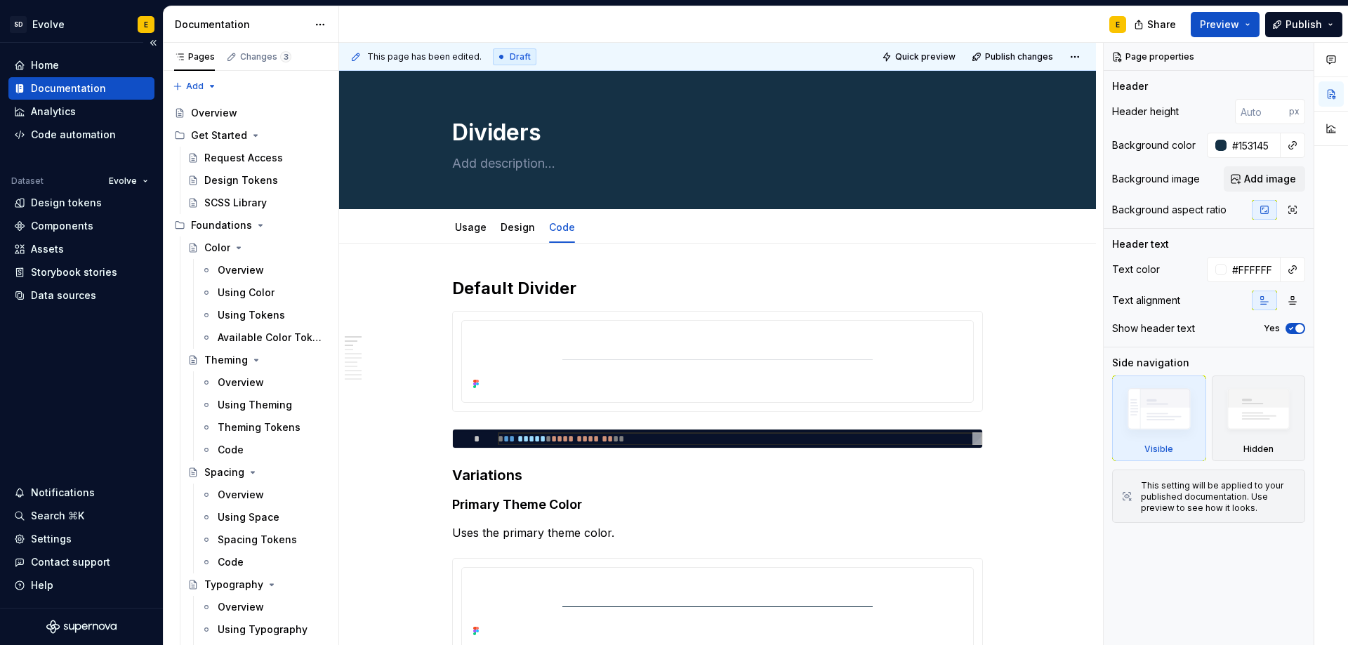
click at [83, 87] on div "Documentation" at bounding box center [68, 88] width 75 height 14
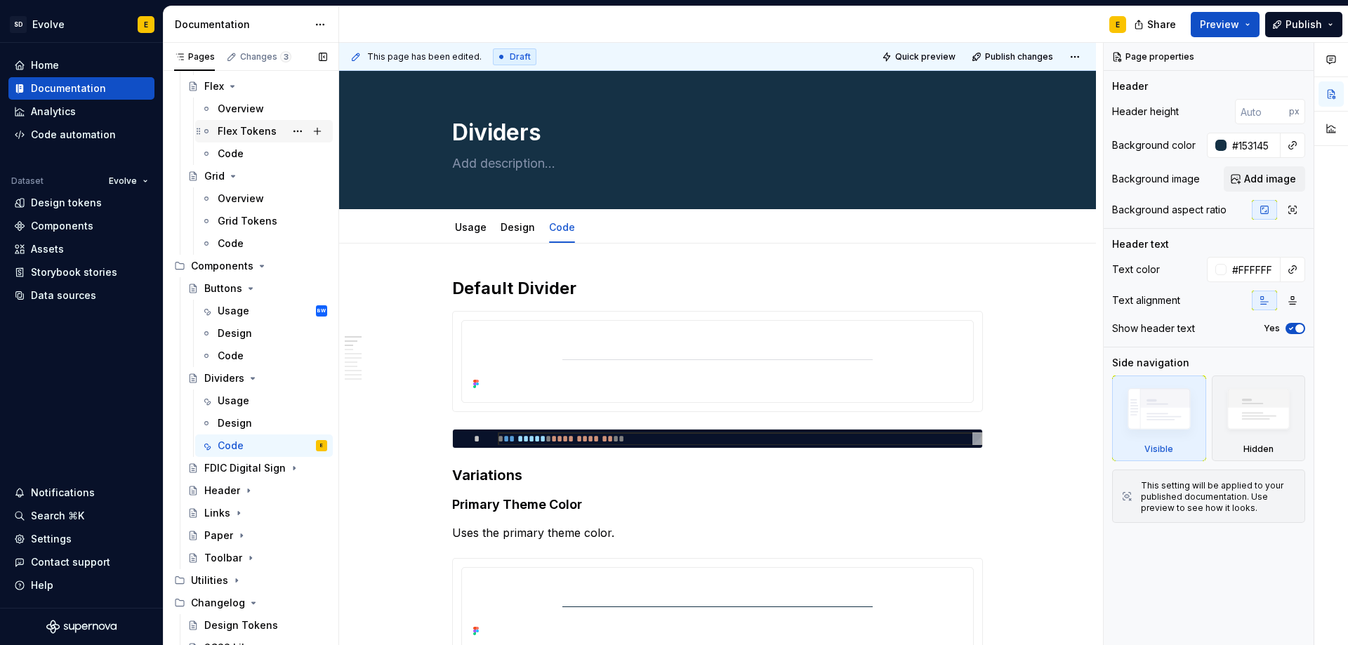
scroll to position [734, 0]
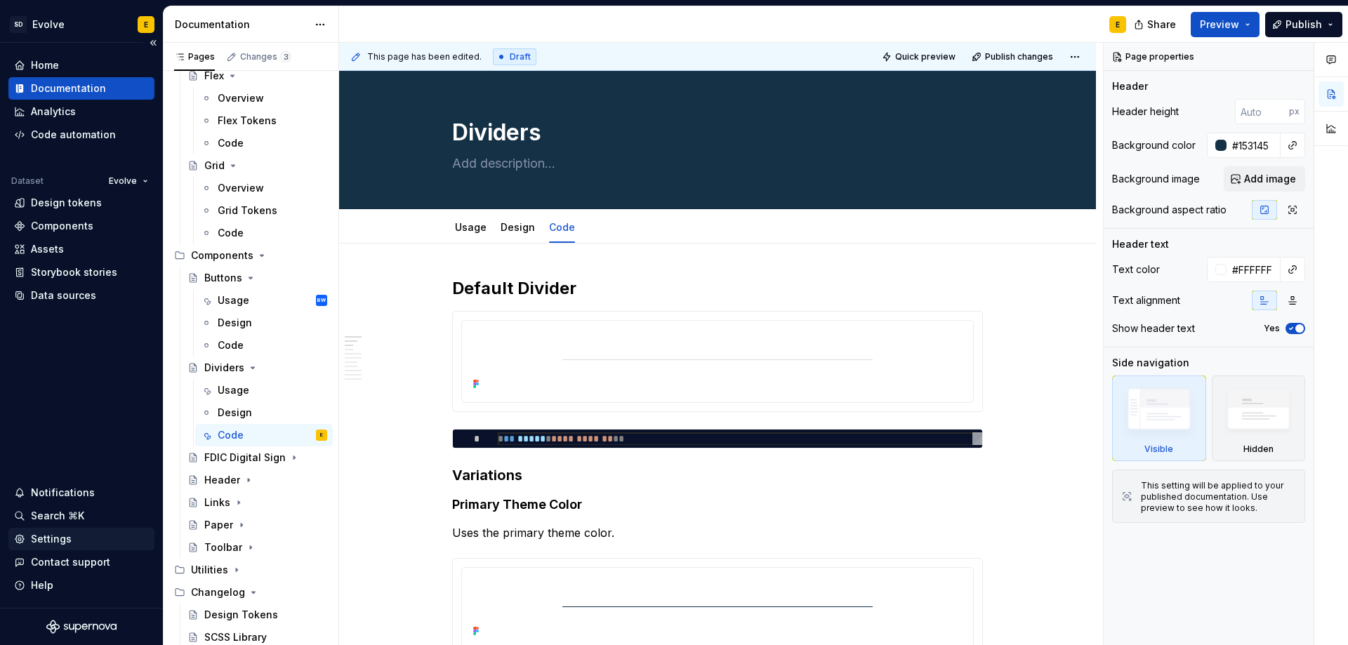
click at [55, 541] on div "Settings" at bounding box center [51, 539] width 41 height 14
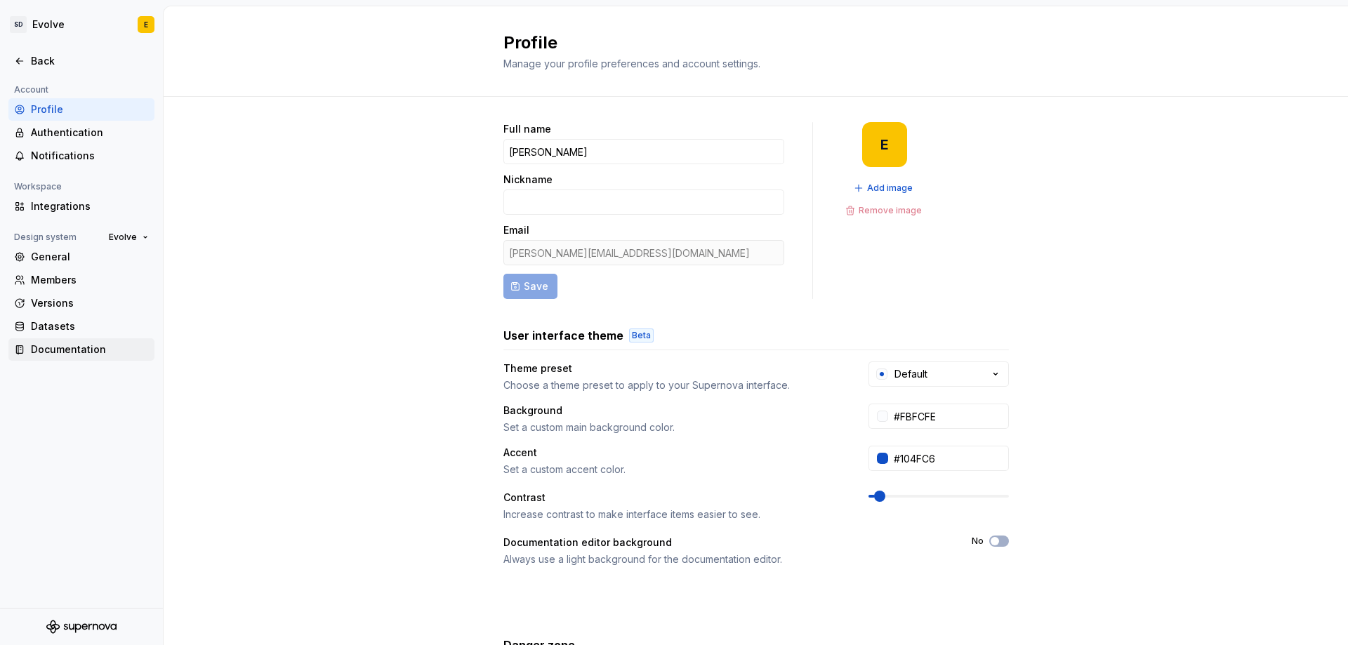
click at [52, 352] on div "Documentation" at bounding box center [90, 350] width 118 height 14
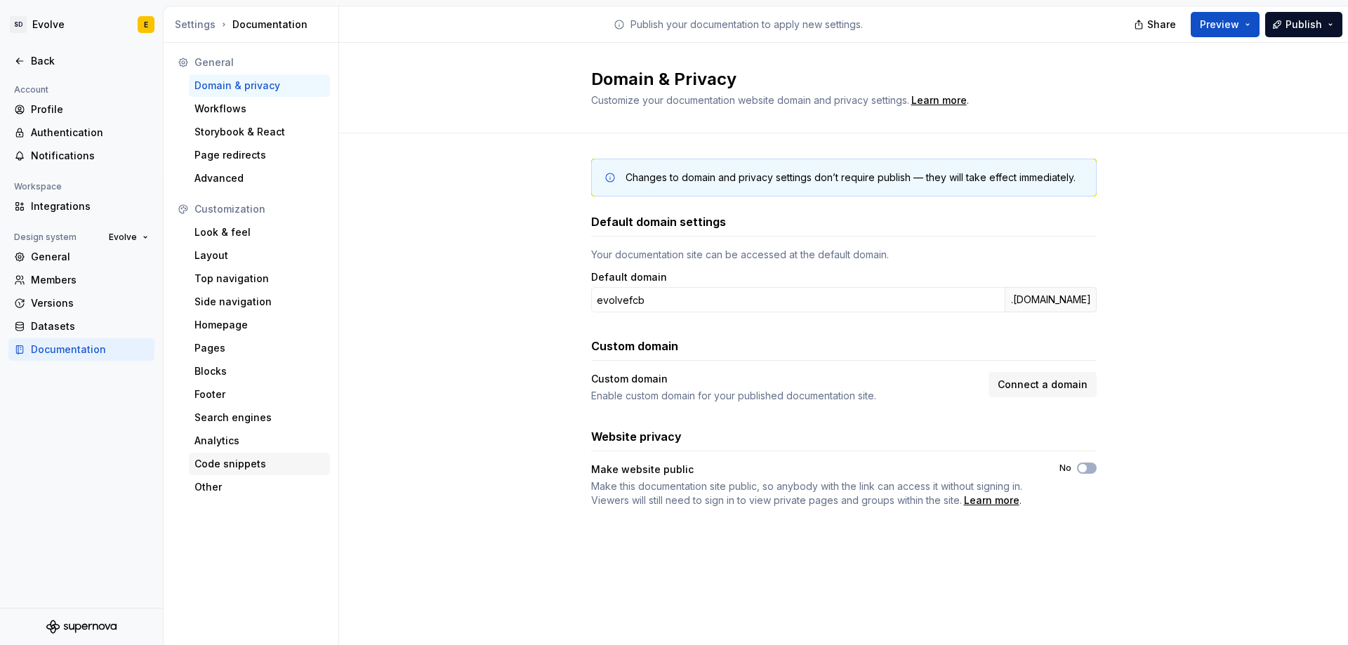
click at [216, 465] on div "Code snippets" at bounding box center [259, 464] width 130 height 14
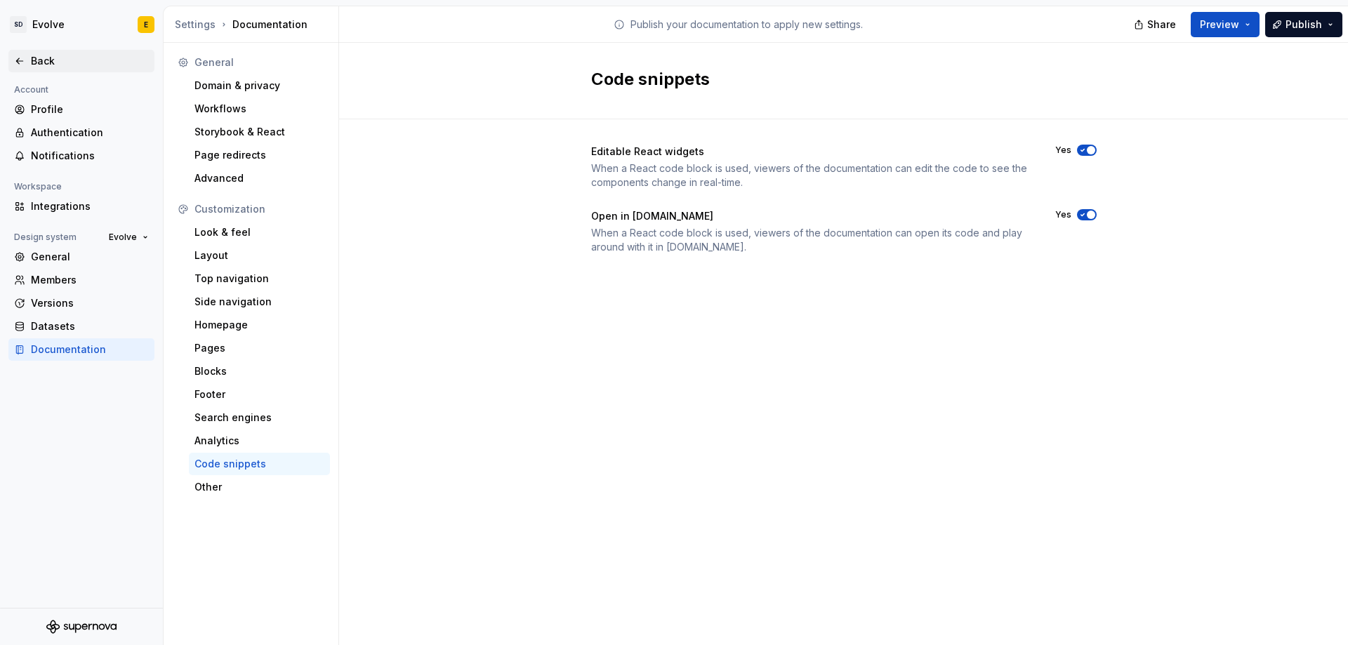
click at [26, 56] on div "Back" at bounding box center [81, 61] width 135 height 14
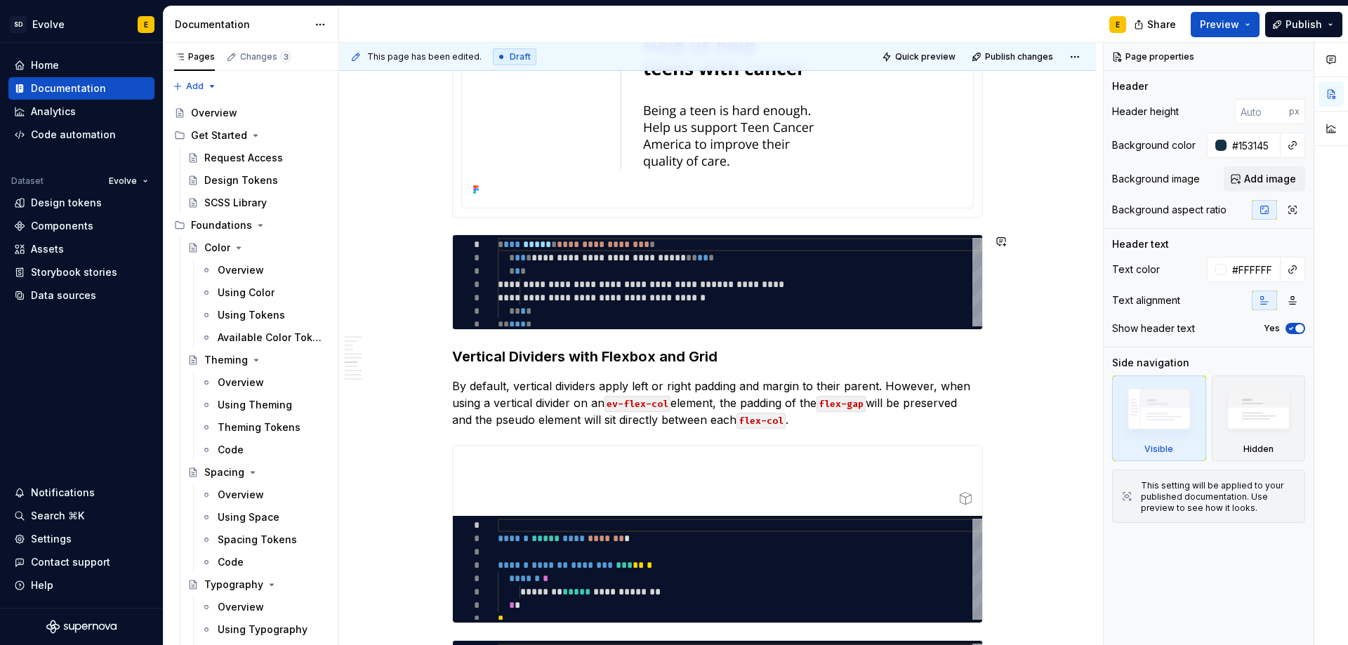
scroll to position [1404, 0]
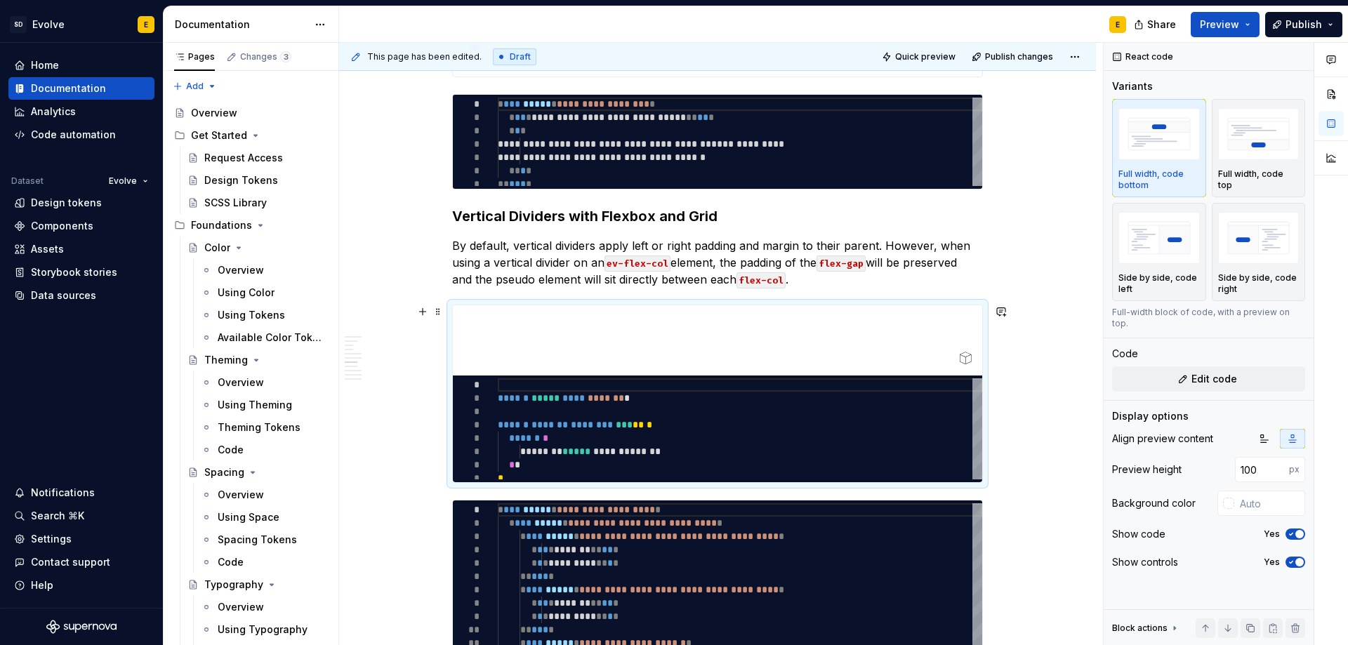
click at [898, 332] on div at bounding box center [717, 340] width 529 height 70
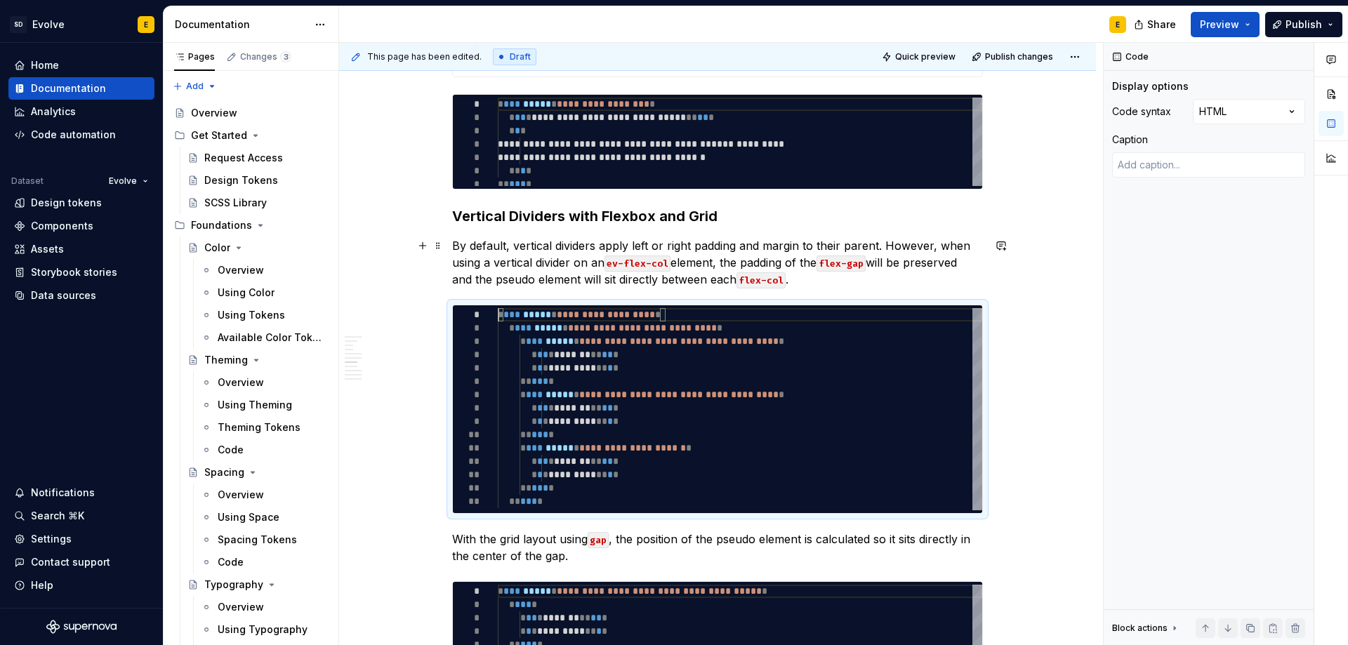
click at [840, 278] on p "By default, vertical dividers apply left or right padding and margin to their p…" at bounding box center [717, 262] width 531 height 51
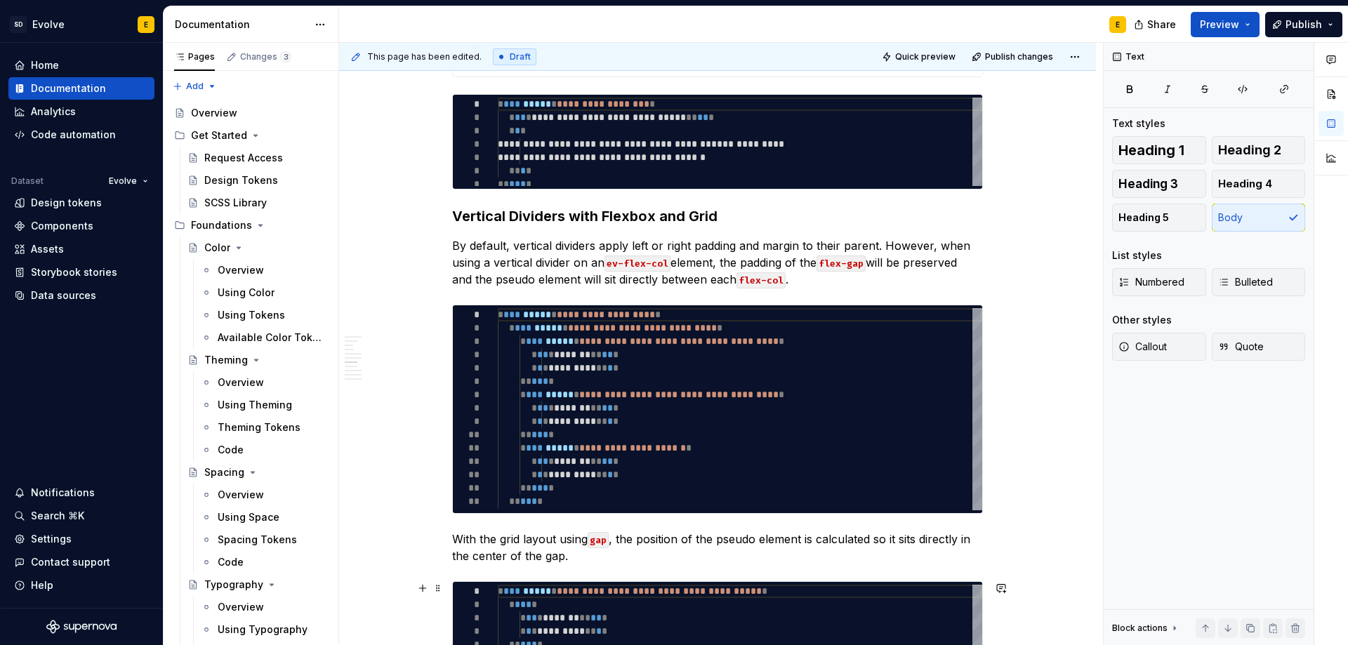
type textarea "*"
